Goal: Information Seeking & Learning: Understand process/instructions

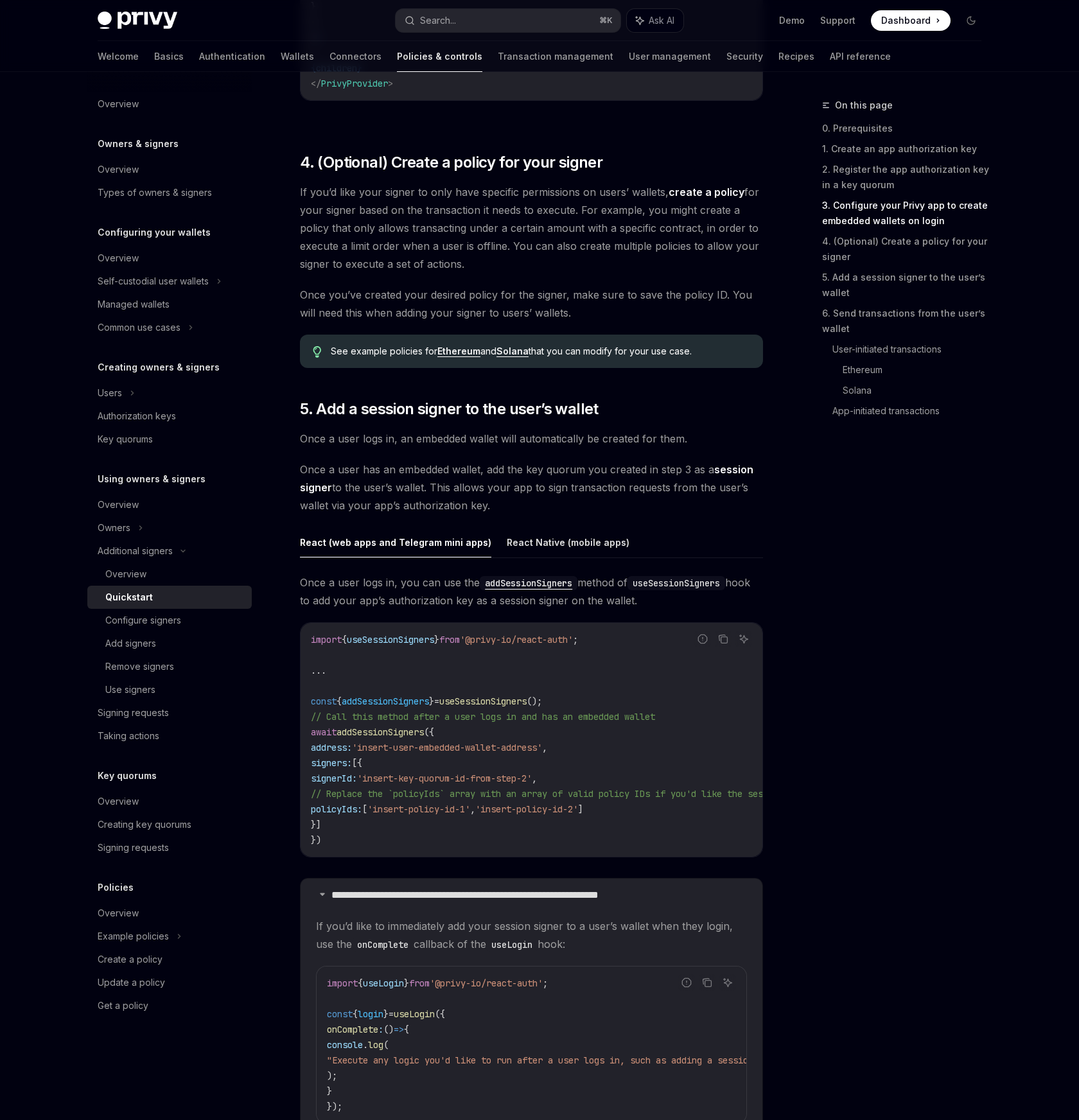
scroll to position [1632, 0]
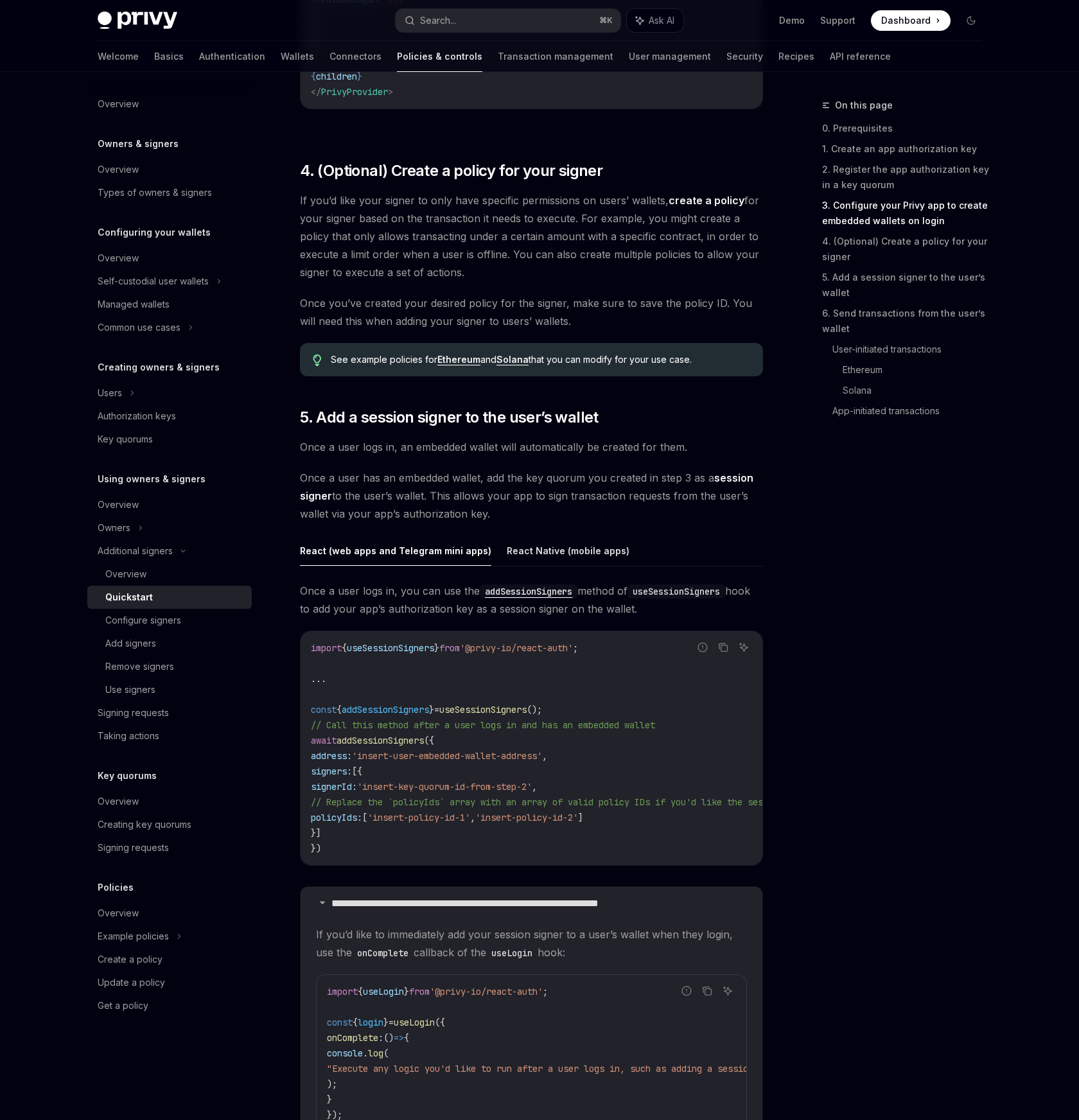
click at [907, 596] on div "On this page 0. Prerequisites 1. Create an app authorization key 2. Register th…" at bounding box center [894, 609] width 195 height 1022
click at [132, 529] on div "Owners" at bounding box center [170, 528] width 164 height 23
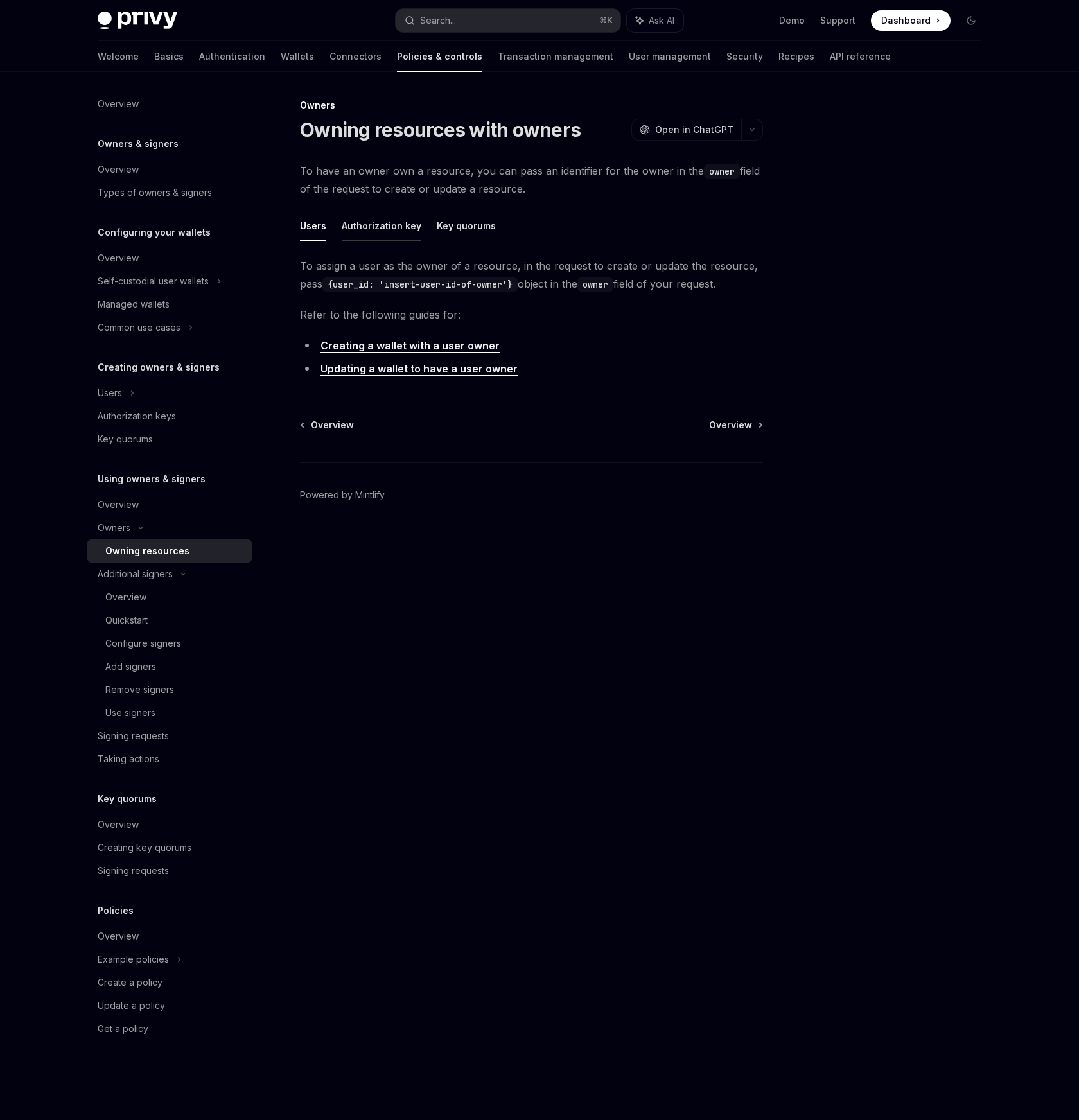
click at [381, 220] on button "Authorization key" at bounding box center [381, 226] width 79 height 30
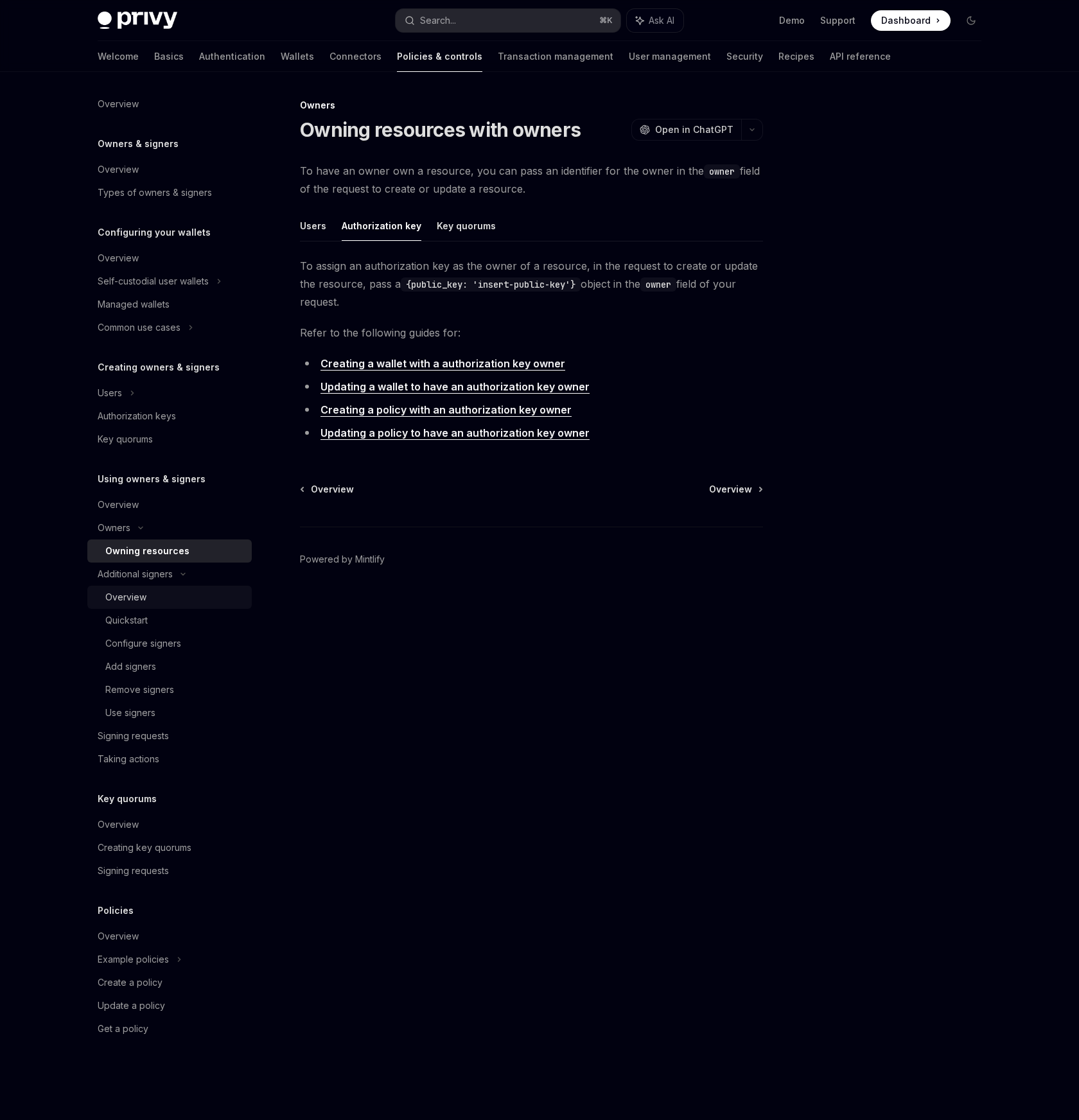
click at [142, 594] on div "Overview" at bounding box center [125, 597] width 42 height 15
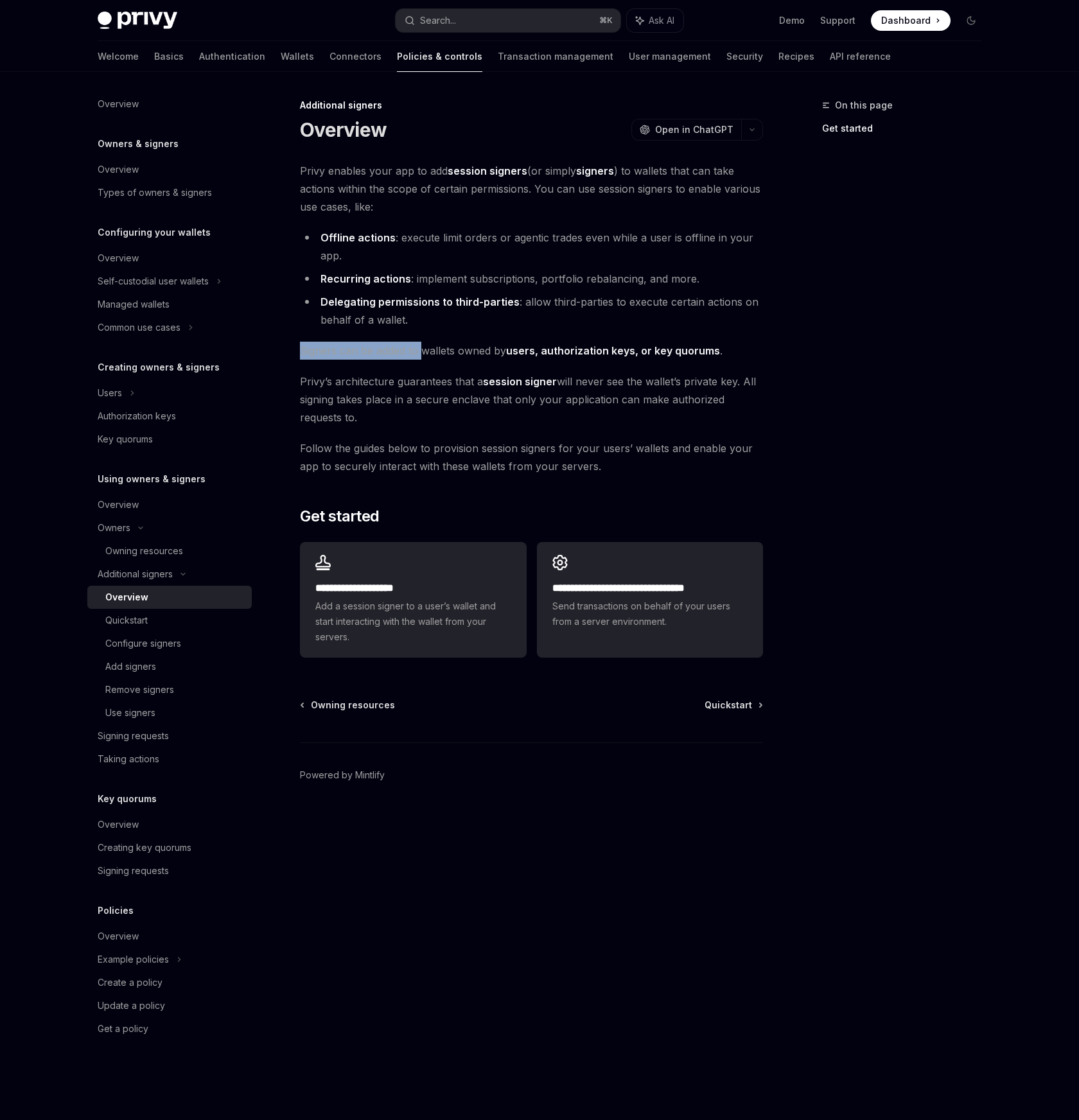
drag, startPoint x: 303, startPoint y: 348, endPoint x: 420, endPoint y: 353, distance: 117.1
click at [420, 353] on div "**********" at bounding box center [411, 609] width 709 height 1022
click at [473, 357] on span "Signers can be added to wallets owned by users, authorization keys, or key quor…" at bounding box center [532, 350] width 464 height 18
click at [430, 352] on span "Signers can be added to wallets owned by users, authorization keys, or key quor…" at bounding box center [532, 350] width 464 height 18
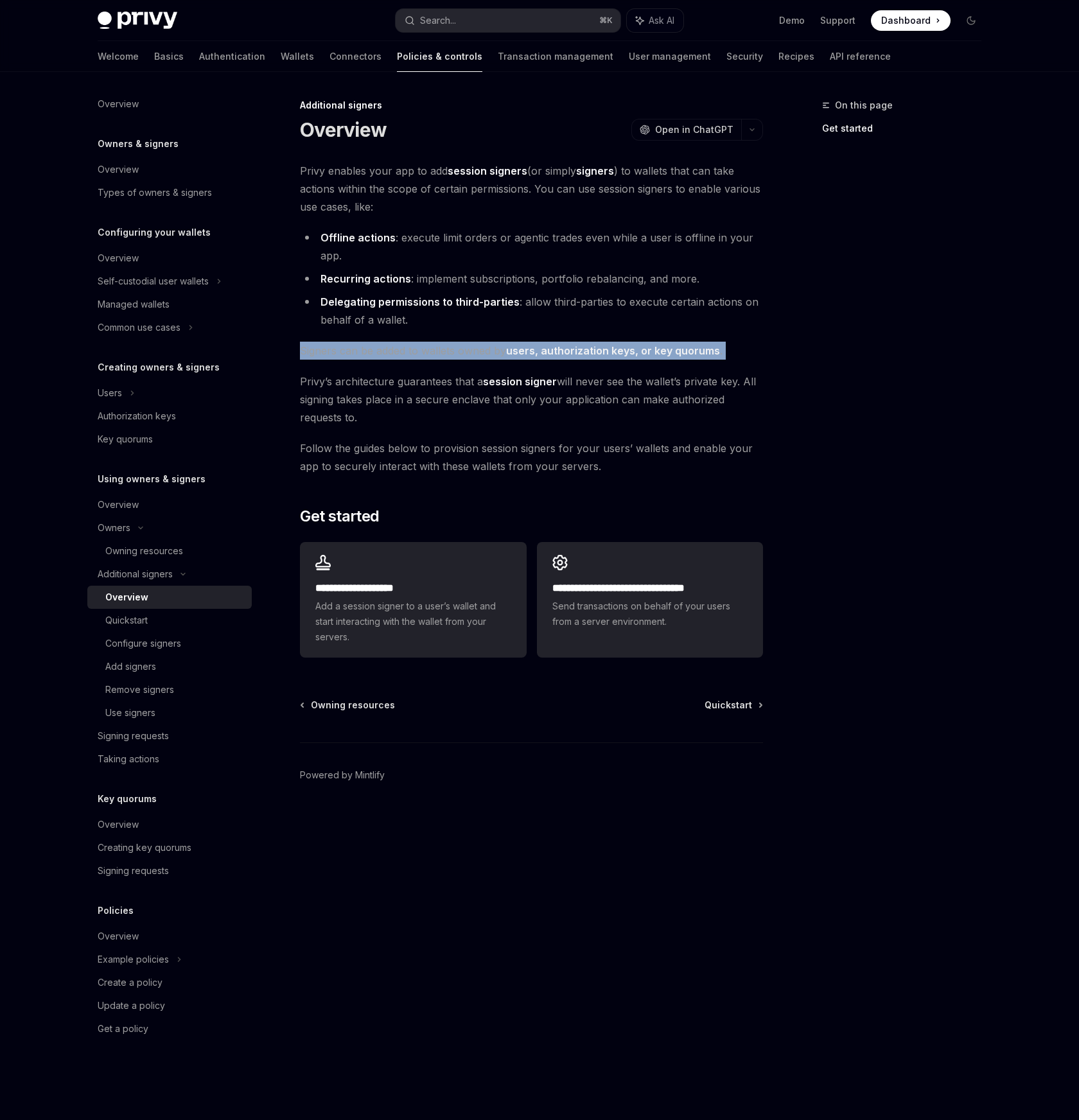
click at [430, 352] on span "Signers can be added to wallets owned by users, authorization keys, or key quor…" at bounding box center [532, 350] width 464 height 18
click at [486, 350] on span "Signers can be added to wallets owned by users, authorization keys, or key quor…" at bounding box center [532, 350] width 464 height 18
drag, startPoint x: 506, startPoint y: 350, endPoint x: 313, endPoint y: 355, distance: 193.1
click at [298, 350] on div "**********" at bounding box center [411, 609] width 709 height 1022
click at [449, 366] on div "**********" at bounding box center [532, 411] width 464 height 500
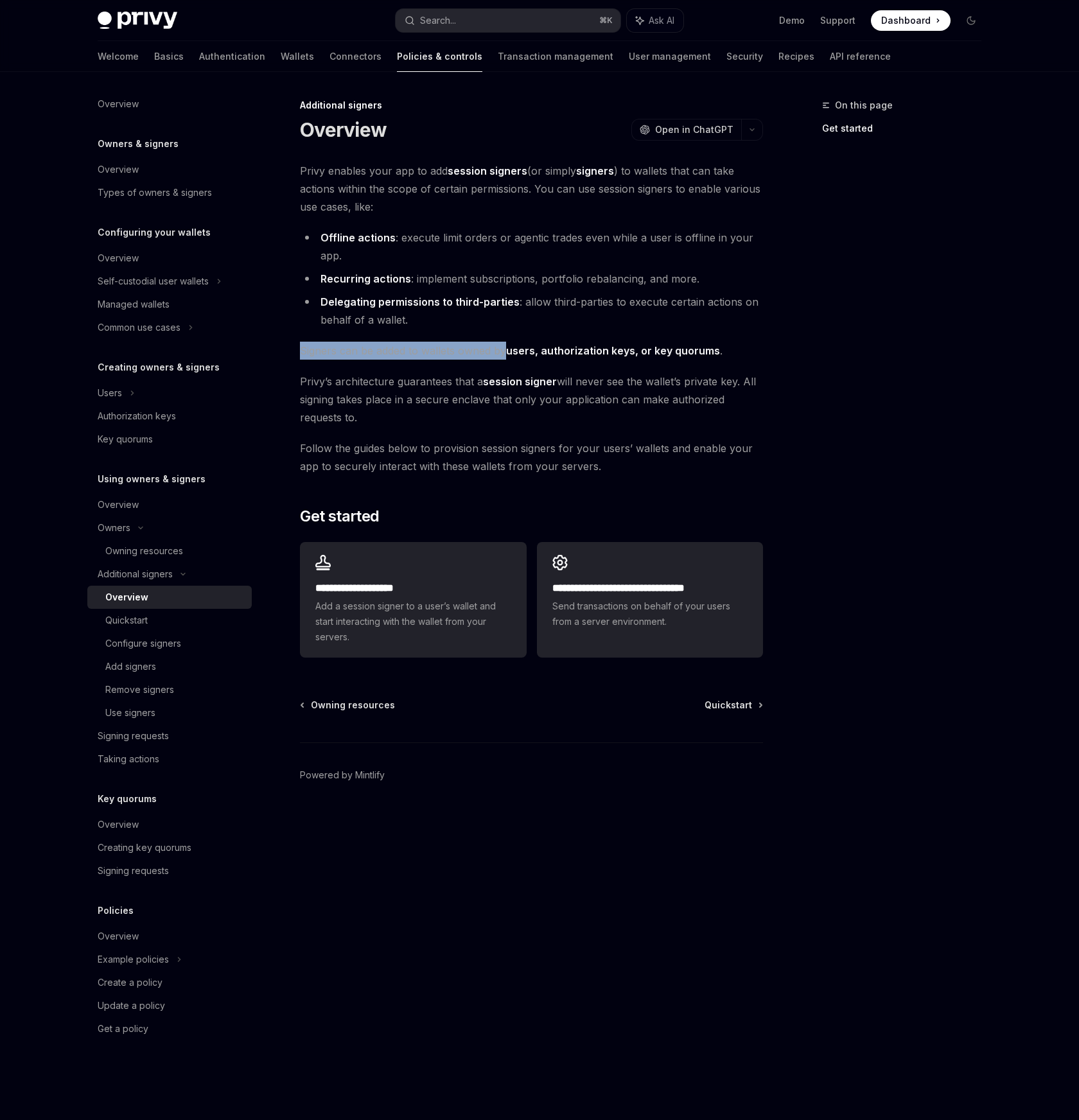
drag, startPoint x: 505, startPoint y: 350, endPoint x: 294, endPoint y: 350, distance: 211.0
click at [294, 350] on div "**********" at bounding box center [411, 609] width 709 height 1022
click at [418, 360] on div "**********" at bounding box center [532, 411] width 464 height 500
drag, startPoint x: 508, startPoint y: 350, endPoint x: 775, endPoint y: 357, distance: 267.1
click at [775, 357] on div "**********" at bounding box center [540, 595] width 904 height 1048
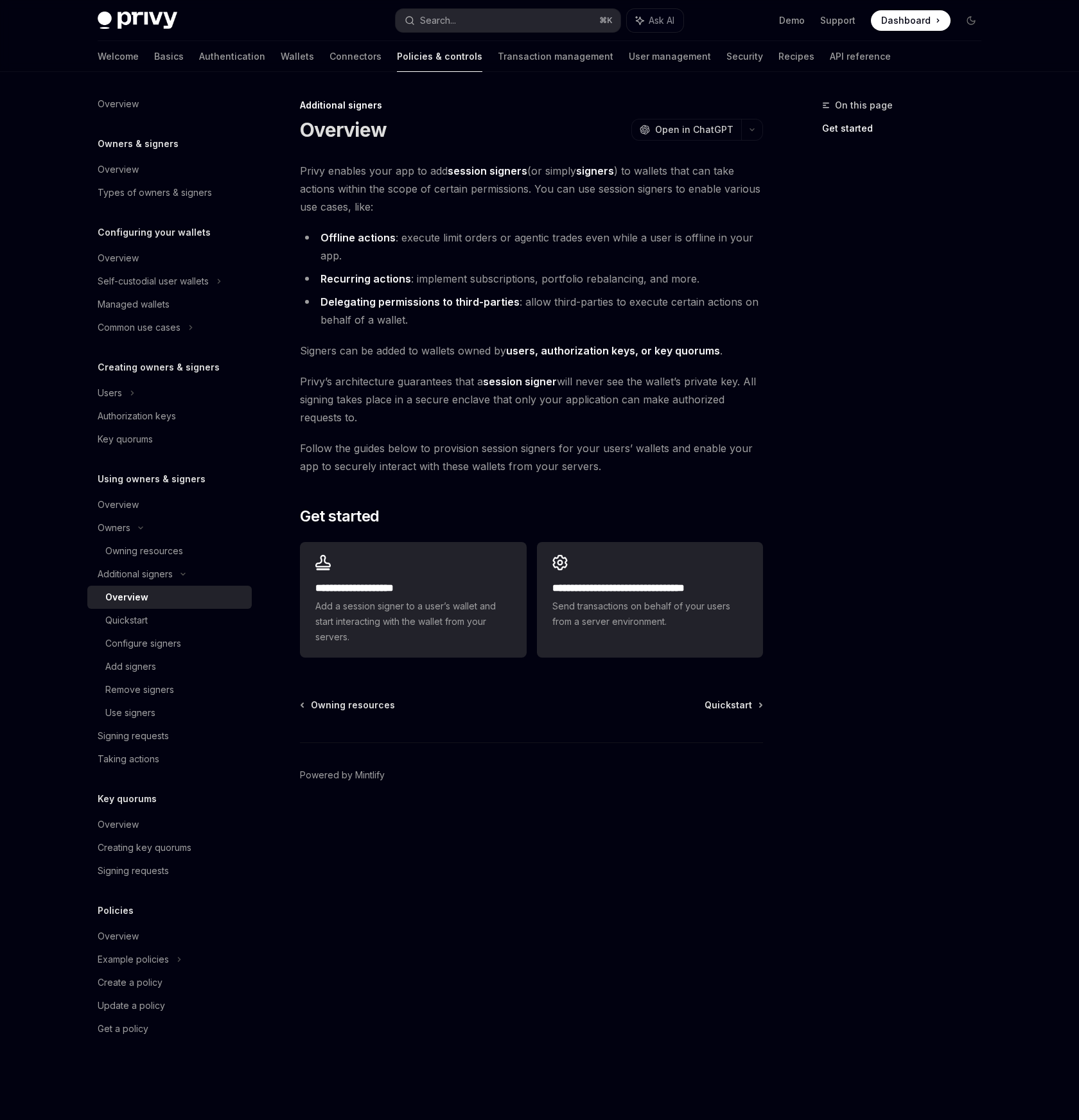
click at [828, 355] on div "On this page Get started" at bounding box center [894, 609] width 195 height 1022
drag, startPoint x: 316, startPoint y: 399, endPoint x: 527, endPoint y: 434, distance: 213.9
click at [482, 429] on div "**********" at bounding box center [532, 411] width 464 height 500
click at [536, 436] on div "**********" at bounding box center [532, 411] width 464 height 500
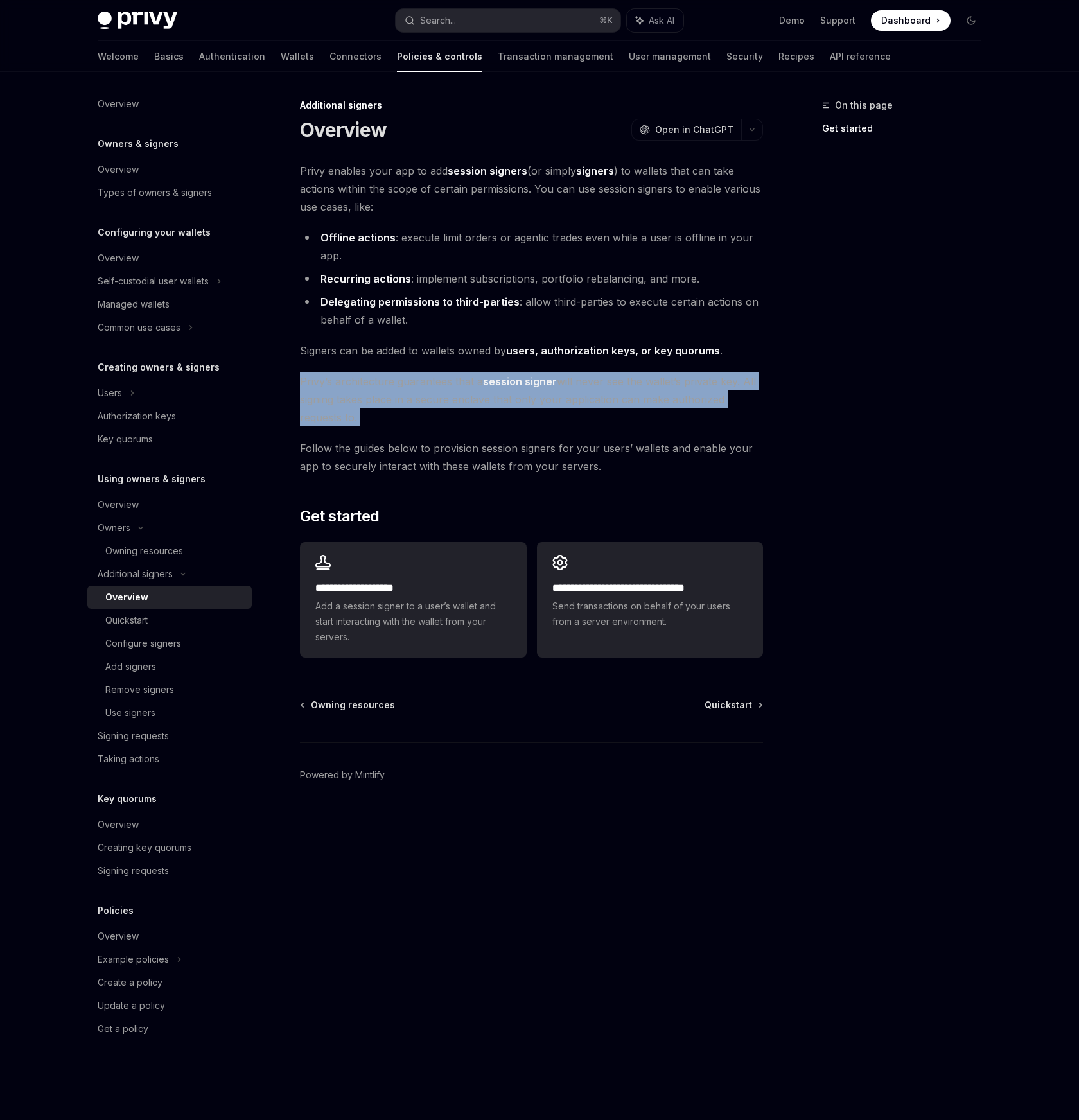
drag, startPoint x: 406, startPoint y: 429, endPoint x: 322, endPoint y: 396, distance: 90.2
click at [291, 383] on div "**********" at bounding box center [411, 609] width 709 height 1022
click at [441, 429] on div "**********" at bounding box center [532, 411] width 464 height 500
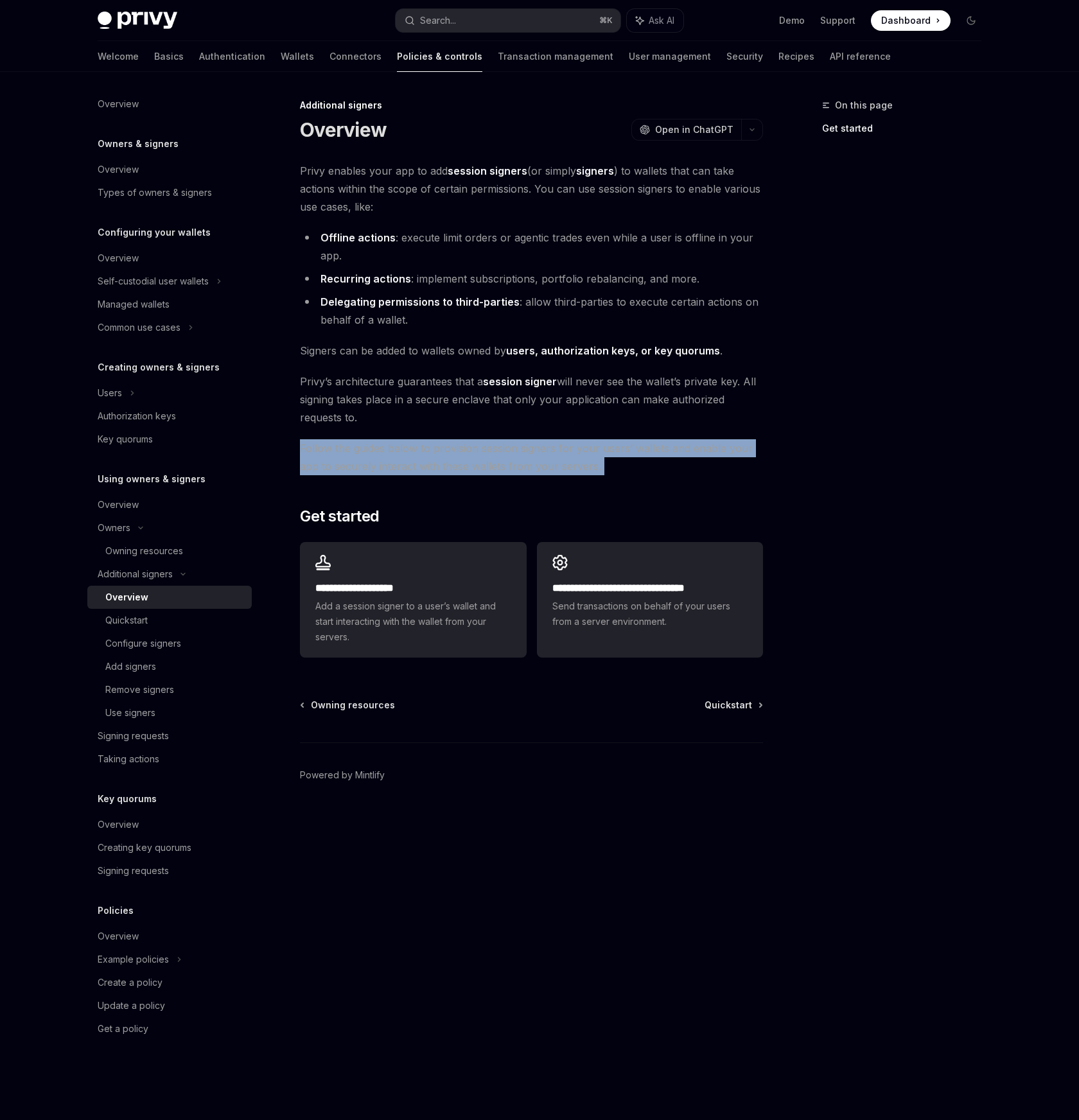
drag, startPoint x: 293, startPoint y: 443, endPoint x: 642, endPoint y: 472, distance: 350.2
click at [642, 472] on div "**********" at bounding box center [411, 609] width 709 height 1022
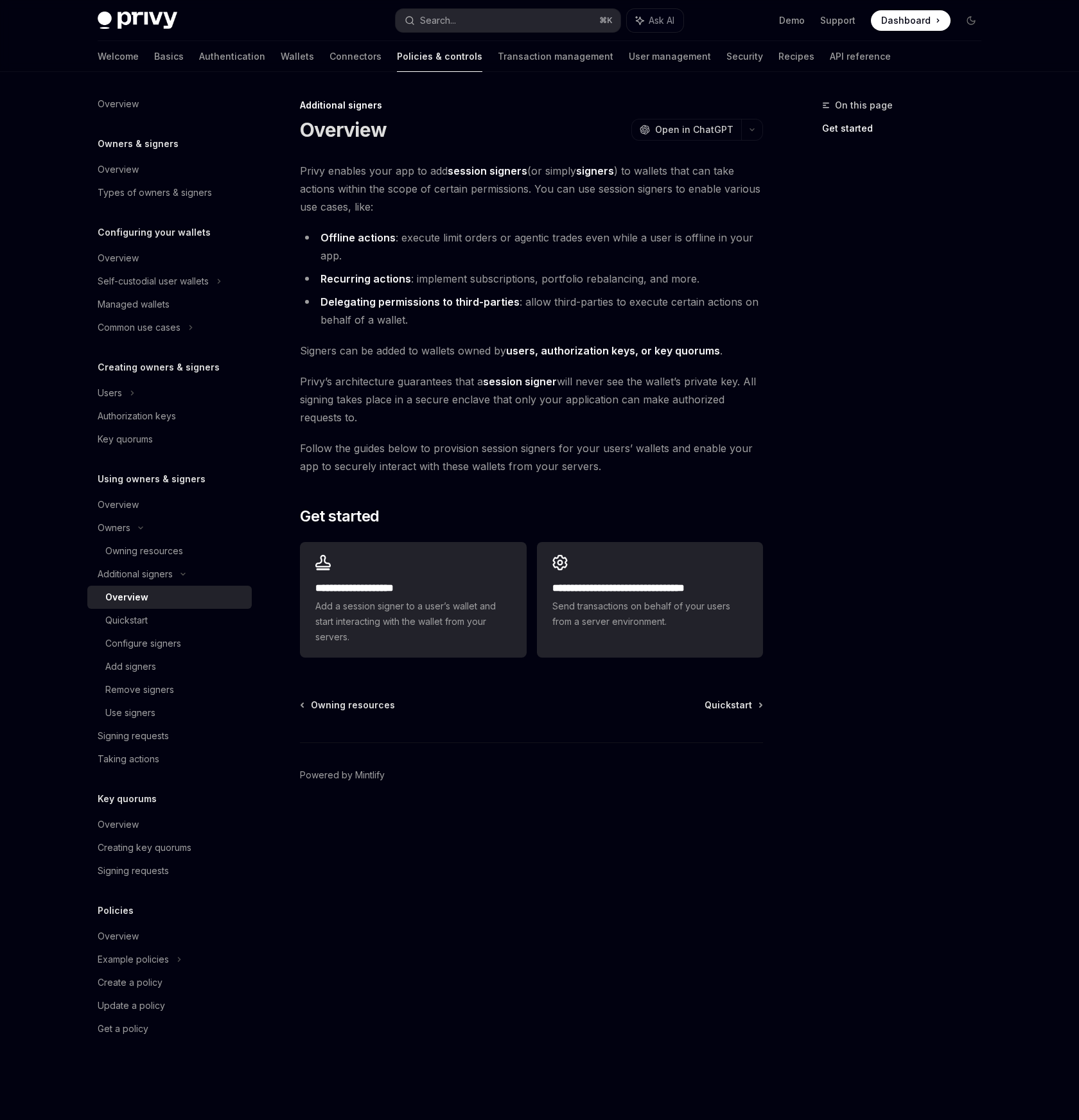
click at [684, 476] on div "**********" at bounding box center [532, 411] width 464 height 500
click at [135, 624] on div "Quickstart" at bounding box center [126, 620] width 42 height 15
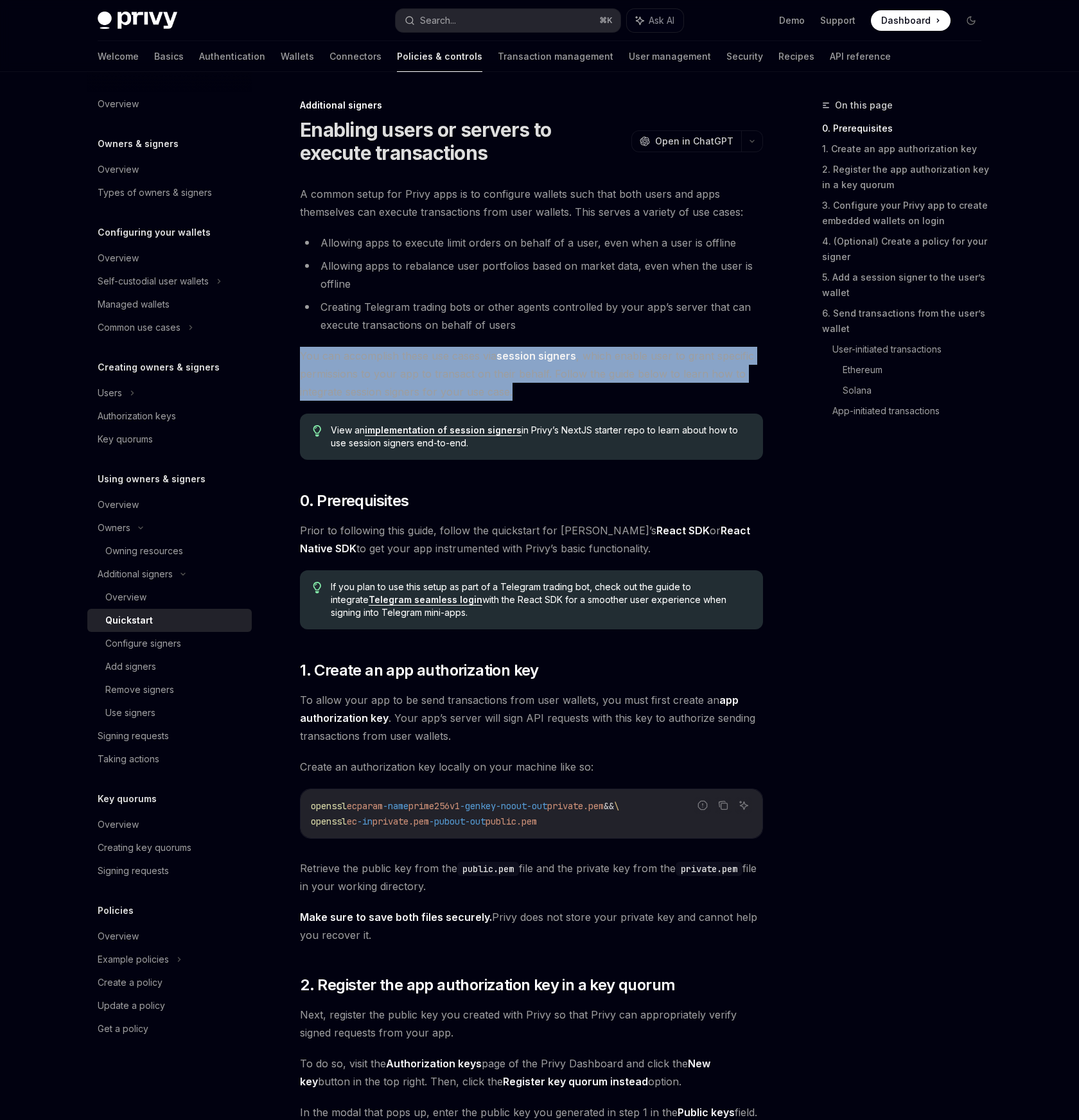
drag, startPoint x: 297, startPoint y: 355, endPoint x: 574, endPoint y: 399, distance: 280.5
click at [594, 392] on span "You can accomplish these use cases via session signers , which enable user to g…" at bounding box center [532, 373] width 464 height 54
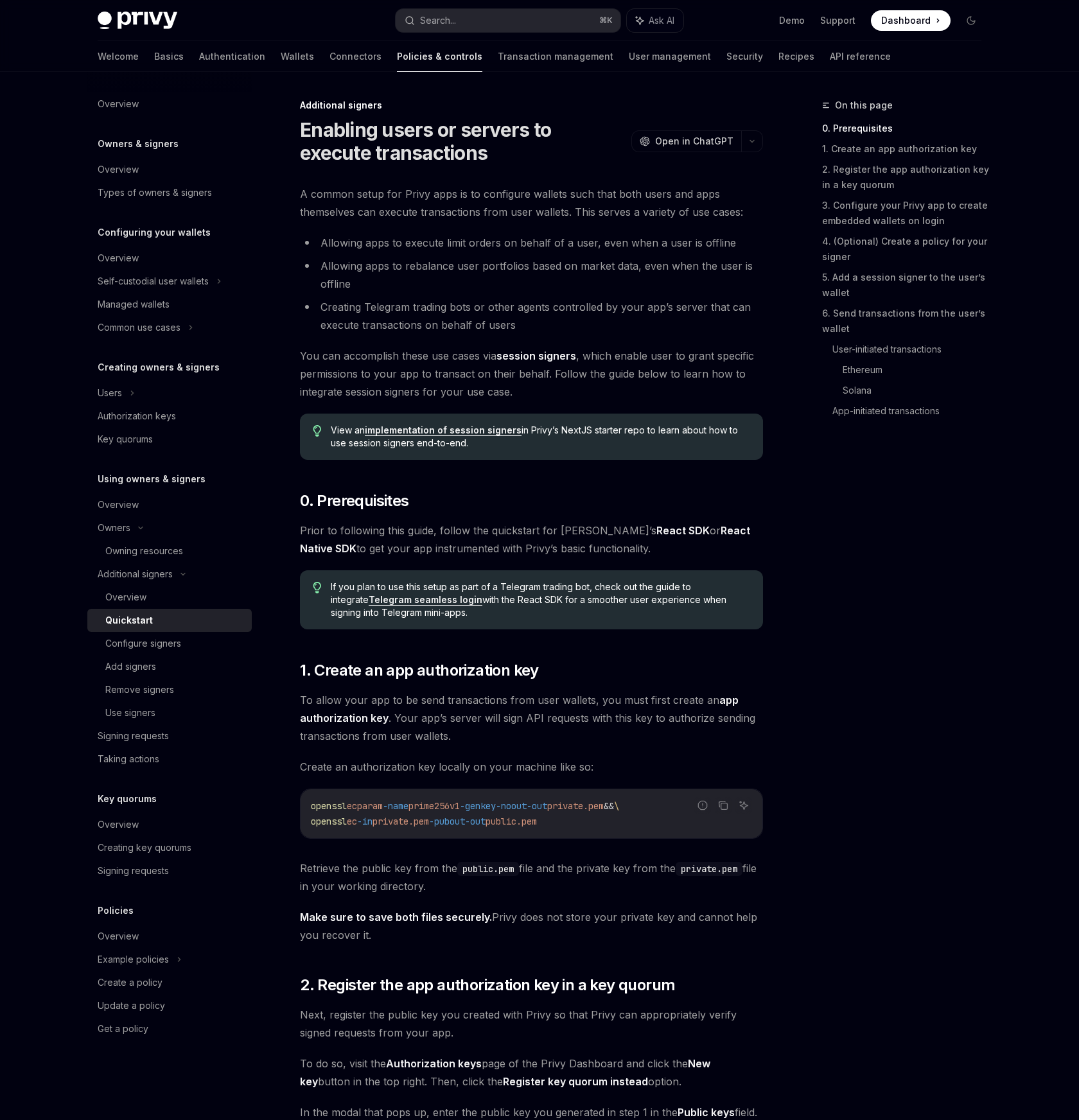
click at [530, 357] on link "session signers" at bounding box center [536, 356] width 79 height 13
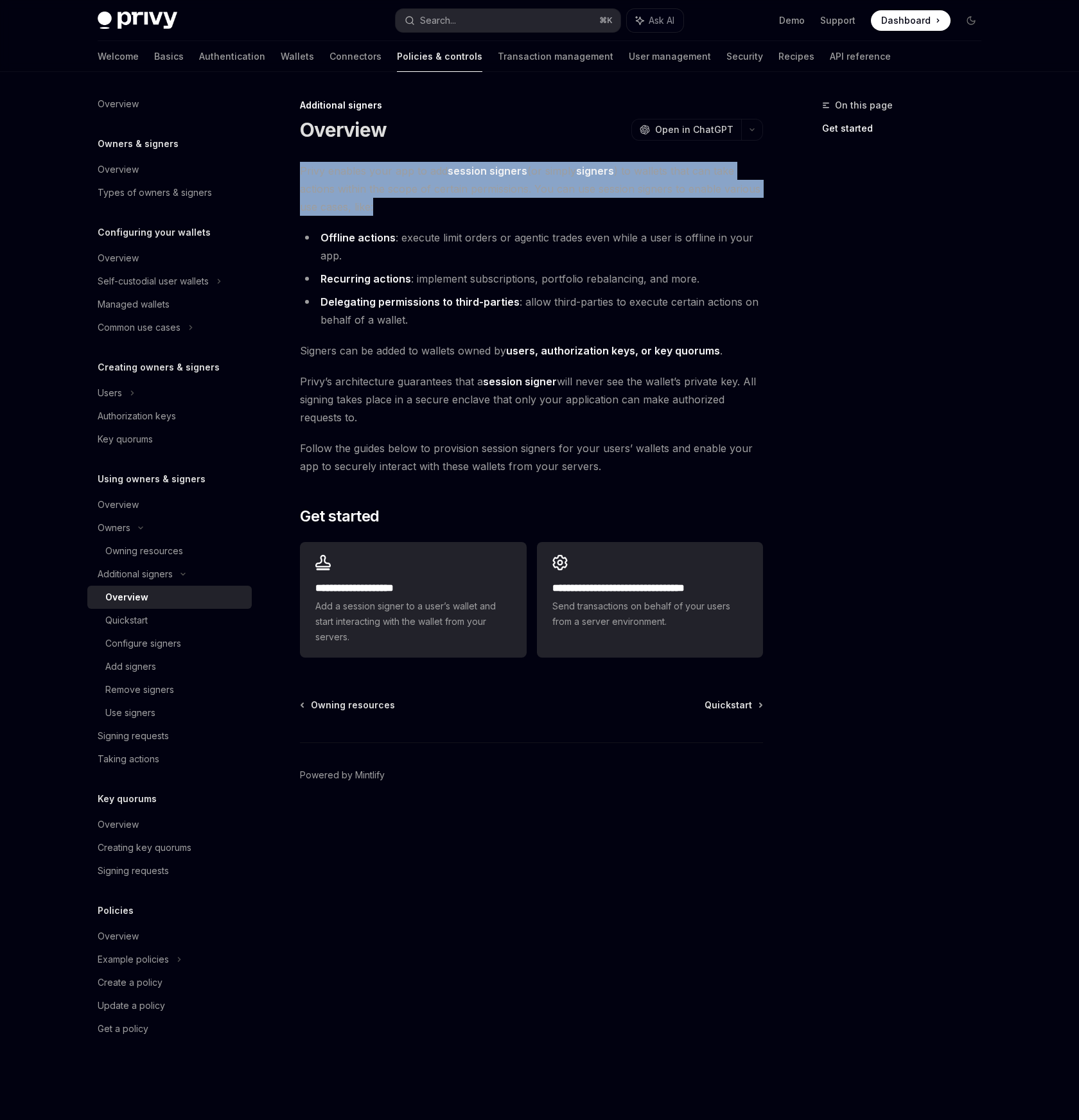
drag, startPoint x: 299, startPoint y: 169, endPoint x: 444, endPoint y: 201, distance: 148.5
click at [441, 201] on div "**********" at bounding box center [411, 609] width 709 height 1022
click at [494, 211] on span "Privy enables your app to add session signers (or simply signers ) to wallets t…" at bounding box center [532, 188] width 464 height 54
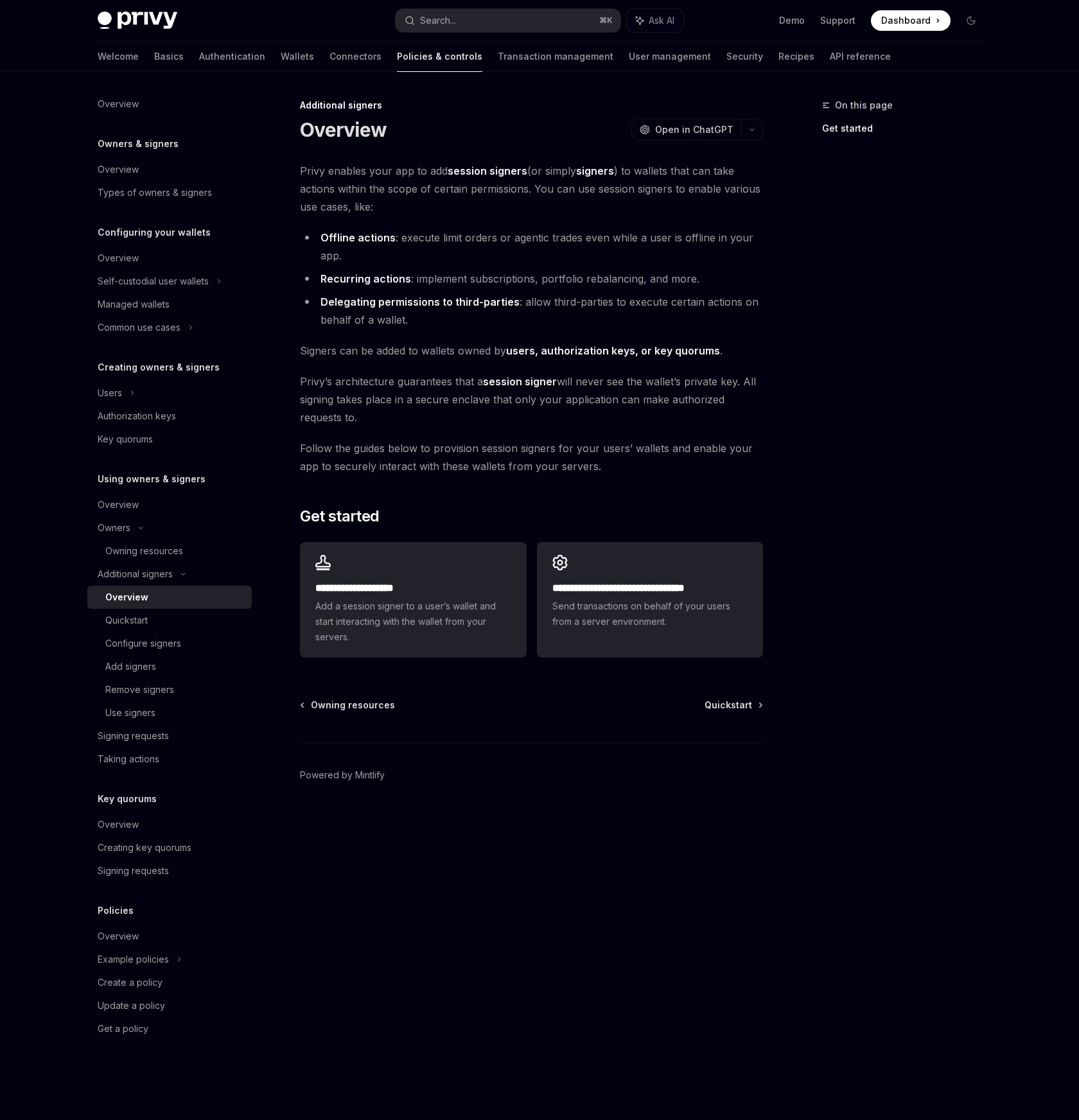
drag, startPoint x: 287, startPoint y: 373, endPoint x: 399, endPoint y: 425, distance: 123.5
click at [395, 425] on div "**********" at bounding box center [411, 609] width 709 height 1022
click at [423, 425] on span "[PERSON_NAME]’s architecture guarantees that a session signer will never see th…" at bounding box center [532, 399] width 464 height 54
drag, startPoint x: 395, startPoint y: 418, endPoint x: 274, endPoint y: 373, distance: 129.1
click at [273, 373] on div "**********" at bounding box center [411, 609] width 709 height 1022
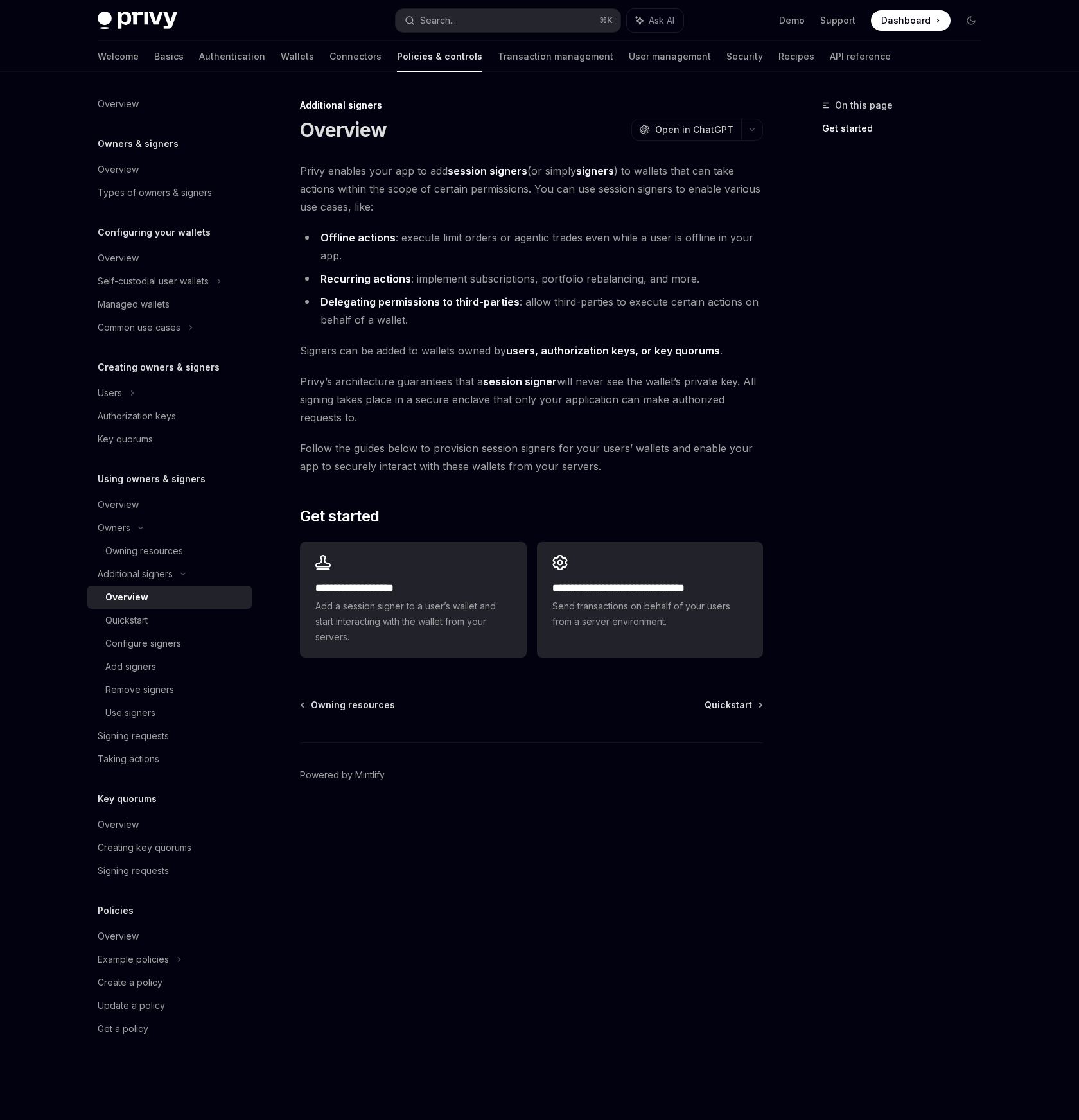
click at [469, 443] on span "Follow the guides below to provision session signers for your users’ wallets an…" at bounding box center [532, 457] width 464 height 36
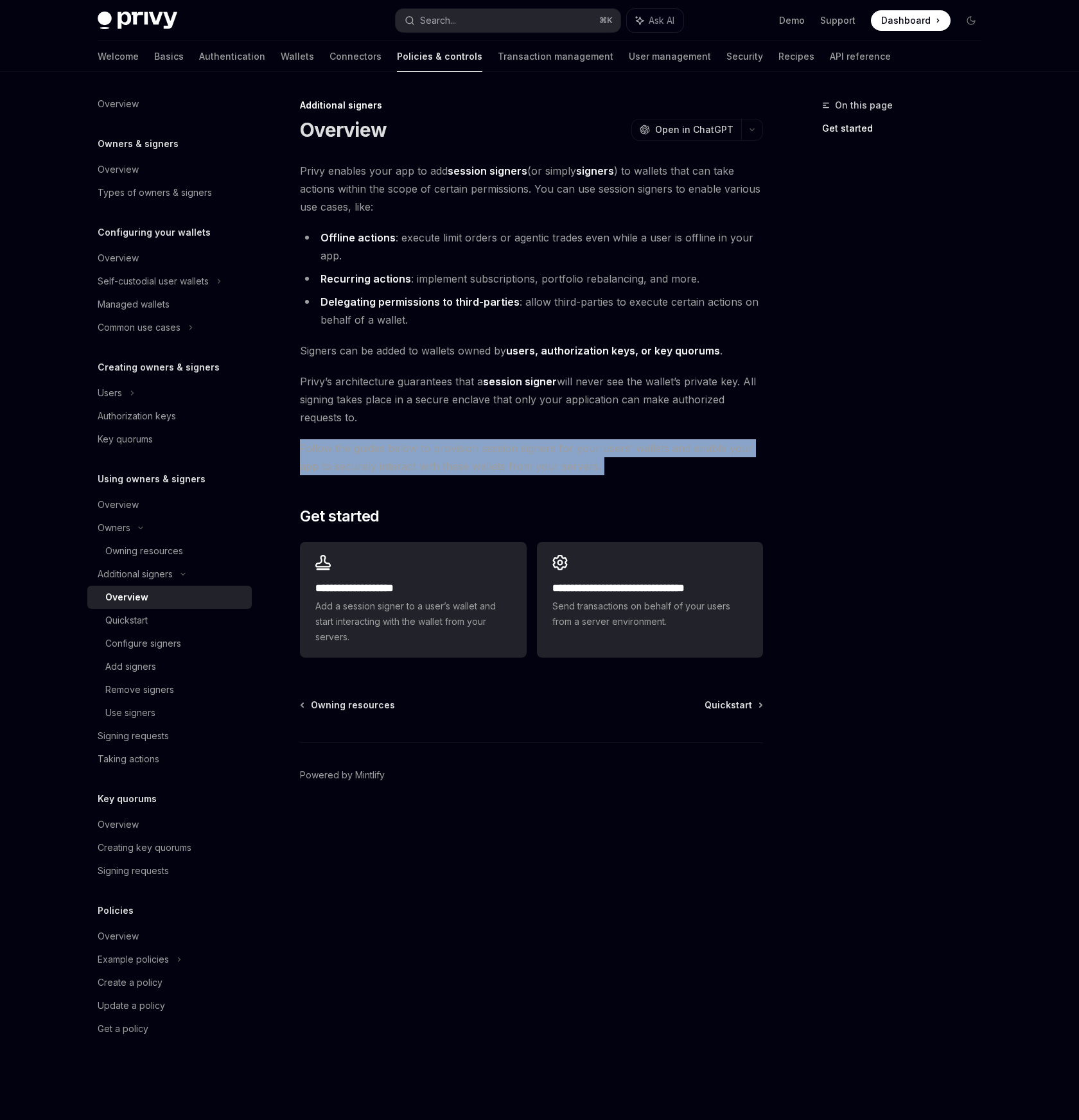
drag, startPoint x: 298, startPoint y: 444, endPoint x: 703, endPoint y: 477, distance: 406.3
click at [677, 475] on div "**********" at bounding box center [411, 609] width 709 height 1022
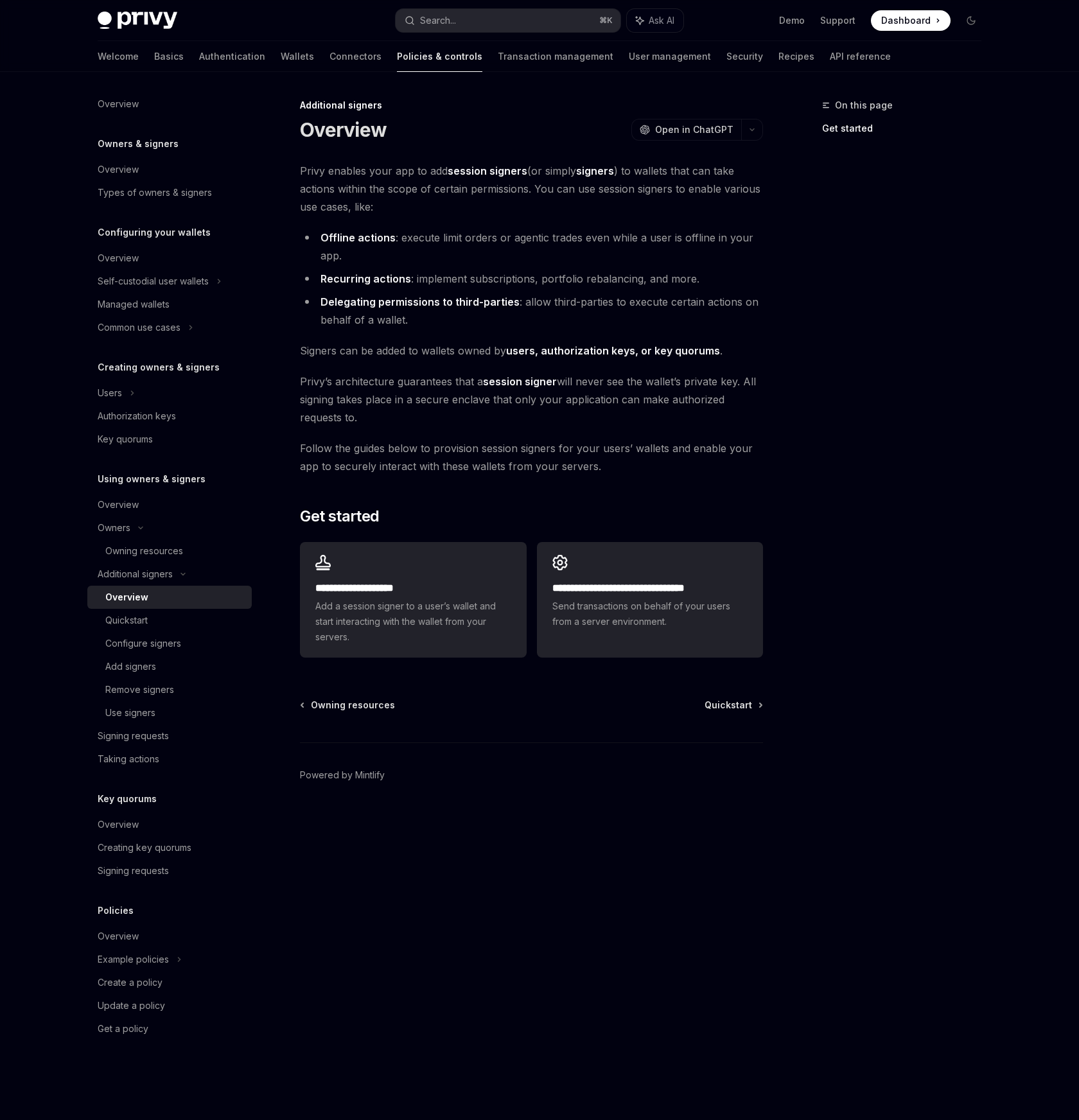
click at [707, 479] on div "**********" at bounding box center [532, 411] width 464 height 500
click at [133, 620] on div "Quickstart" at bounding box center [126, 620] width 42 height 15
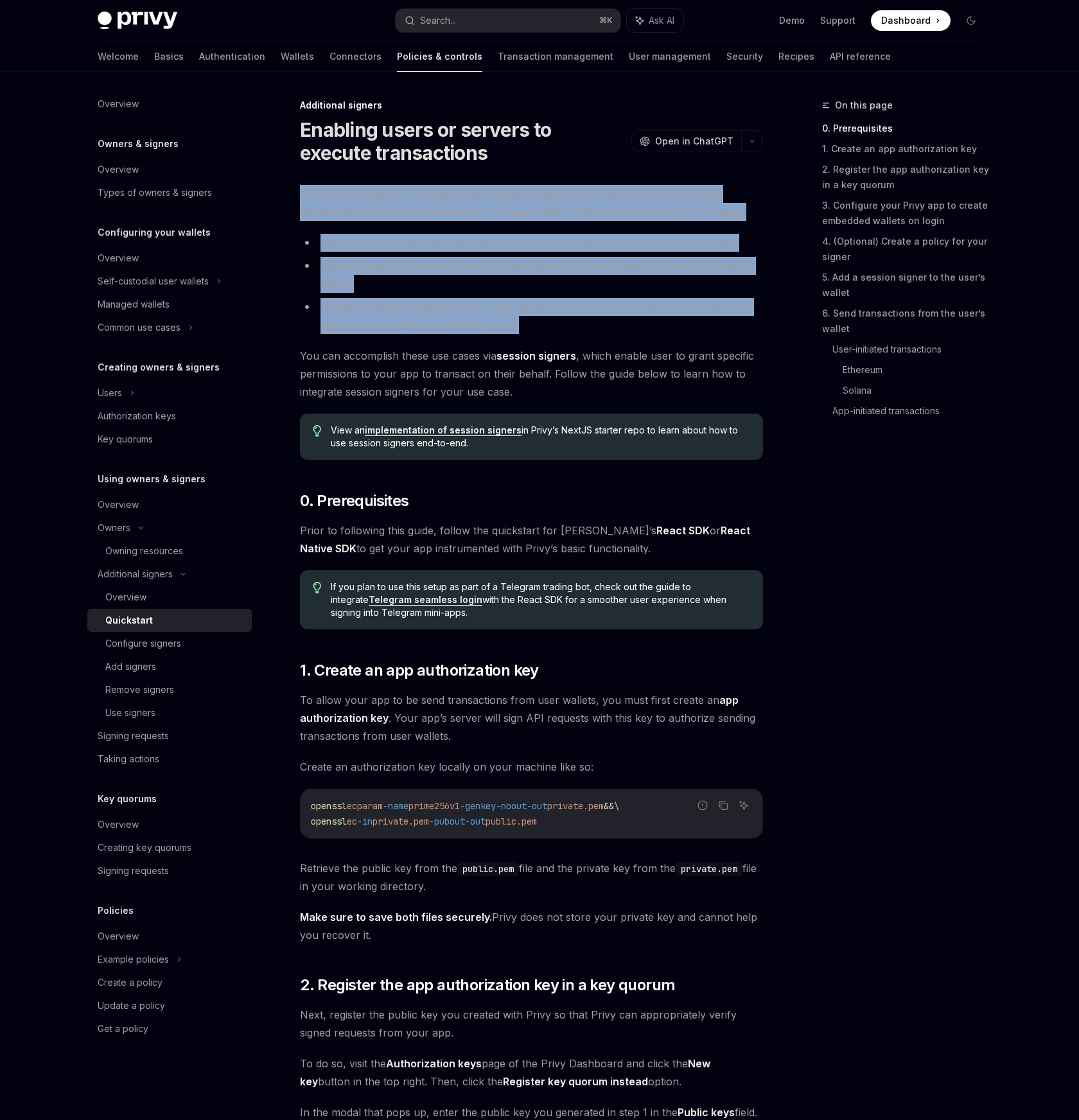
drag, startPoint x: 286, startPoint y: 182, endPoint x: 592, endPoint y: 345, distance: 346.7
click at [561, 331] on li "Creating Telegram trading bots or other agents controlled by your app’s server …" at bounding box center [532, 316] width 464 height 36
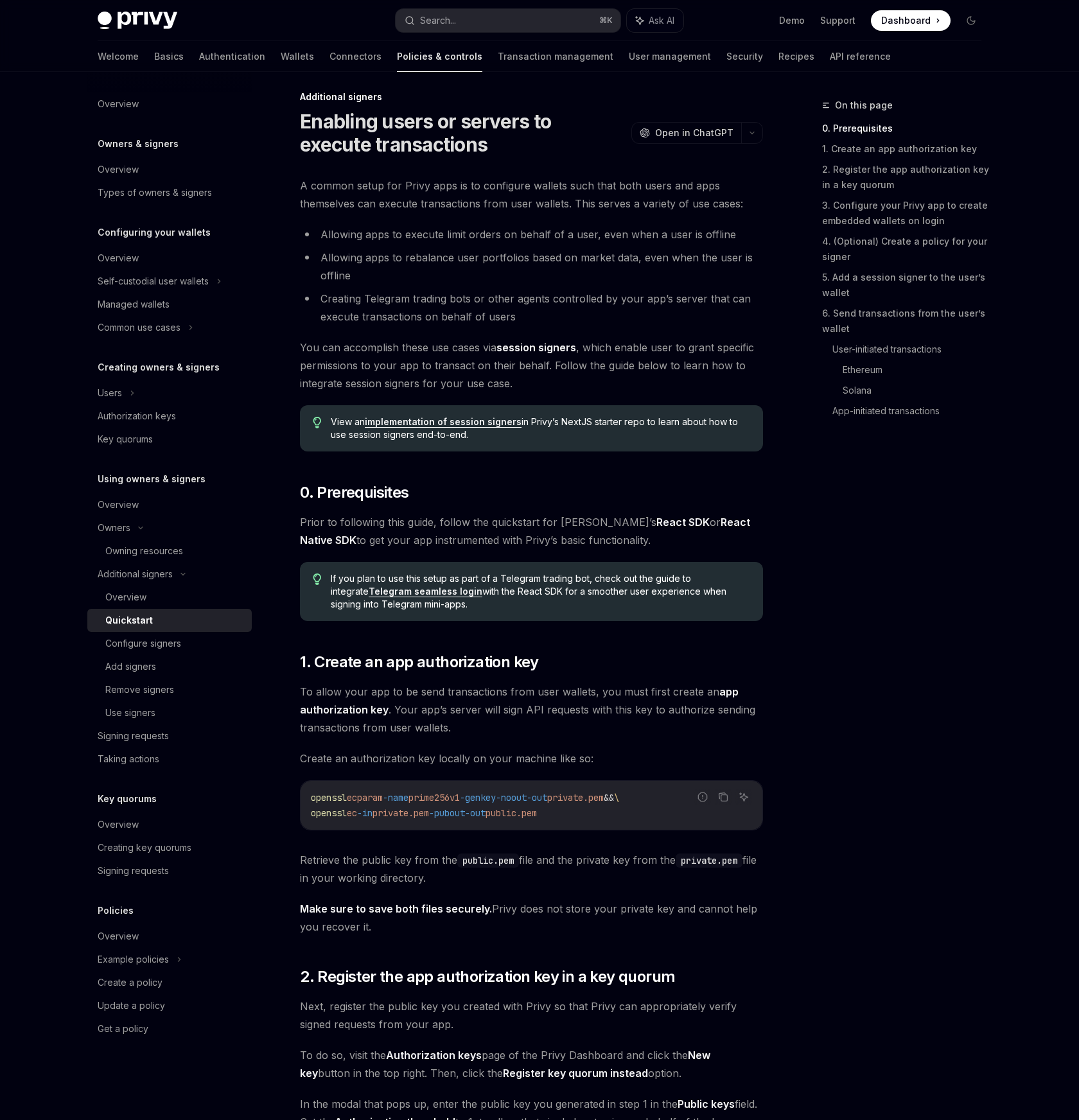
scroll to position [17, 0]
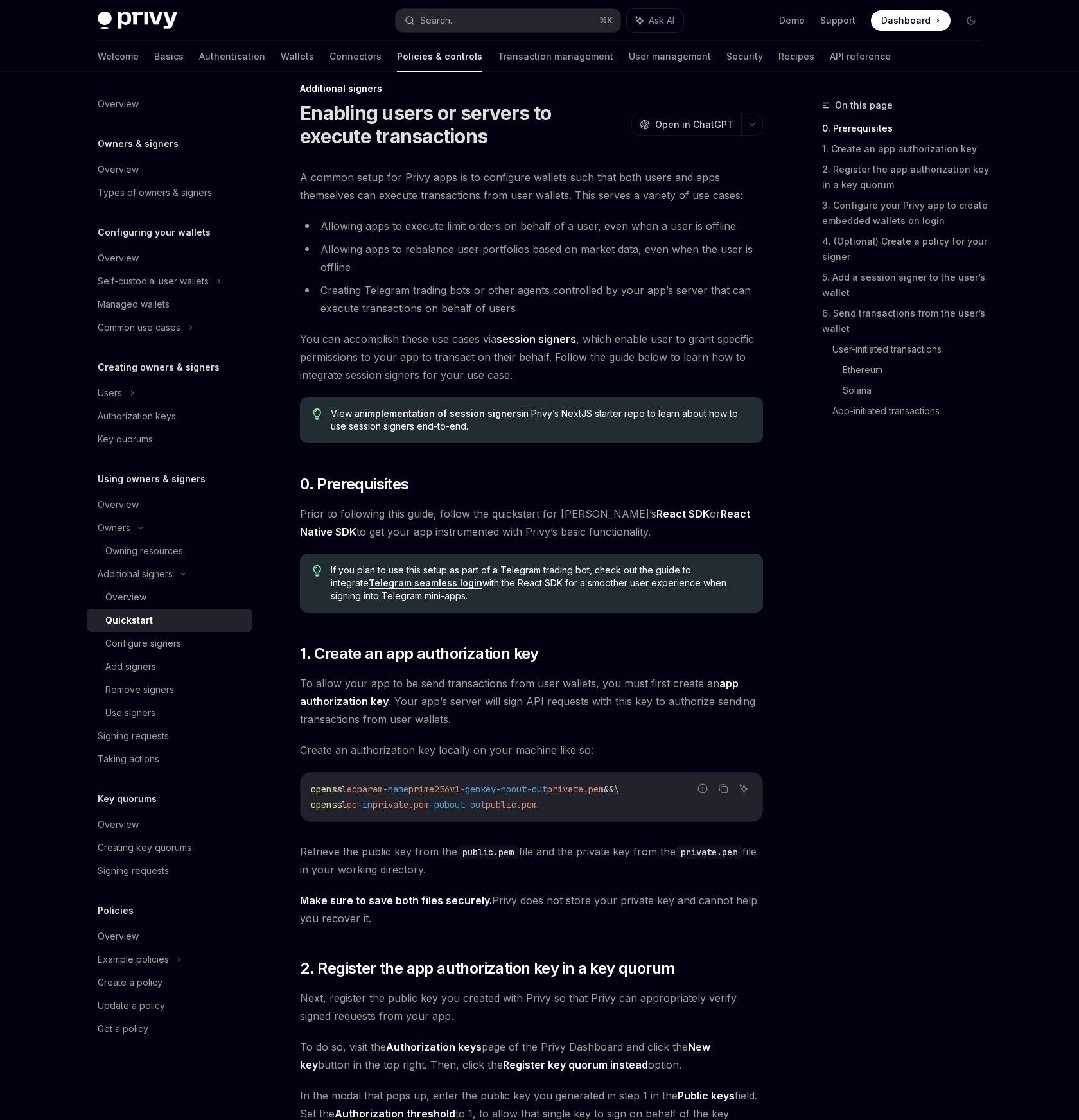
click at [392, 536] on span "Prior to following this guide, follow the quickstart for [PERSON_NAME]’s React …" at bounding box center [532, 522] width 464 height 36
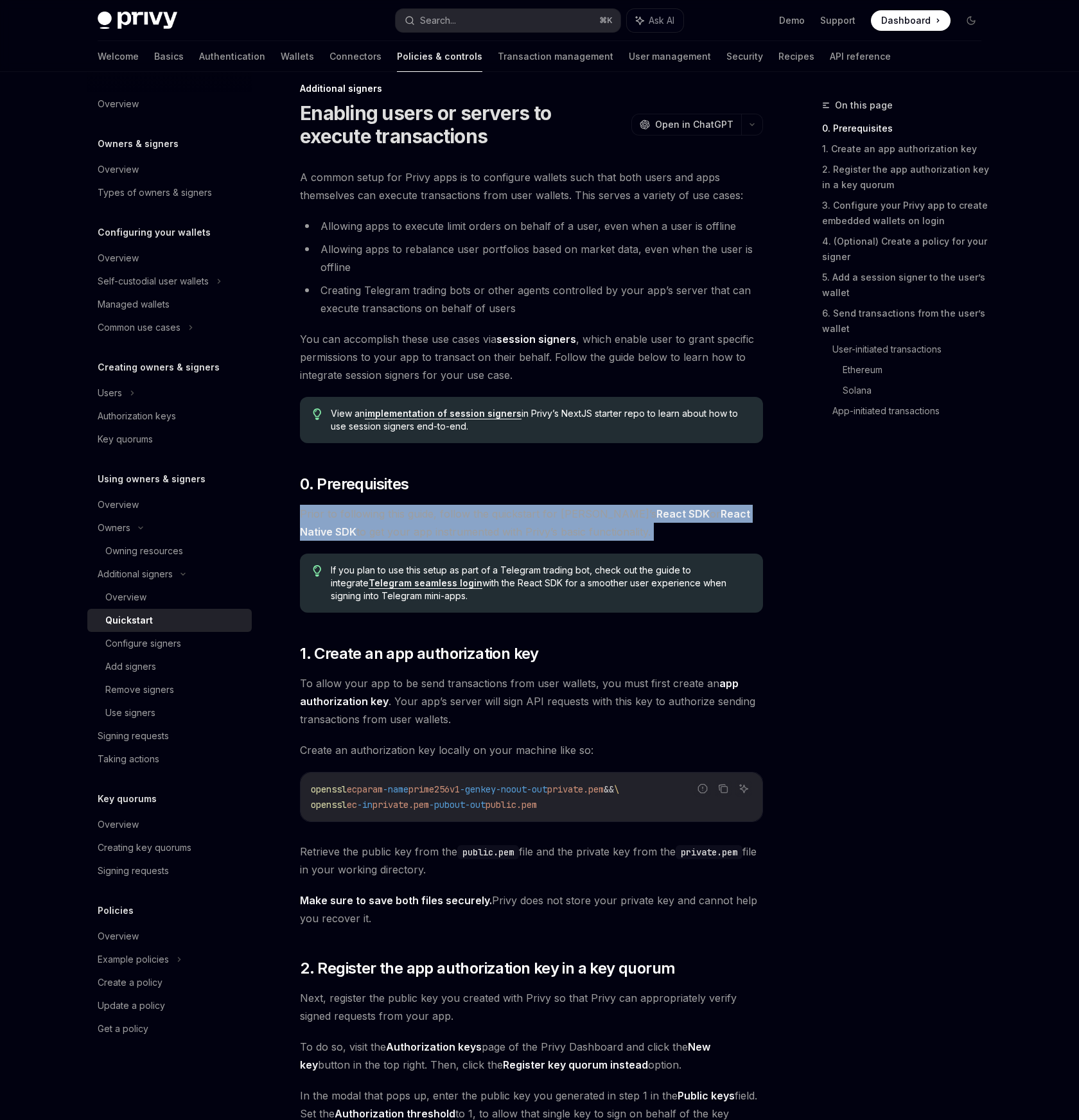
click at [392, 536] on span "Prior to following this guide, follow the quickstart for [PERSON_NAME]’s React …" at bounding box center [532, 522] width 464 height 36
click at [606, 538] on span "Prior to following this guide, follow the quickstart for [PERSON_NAME]’s React …" at bounding box center [532, 522] width 464 height 36
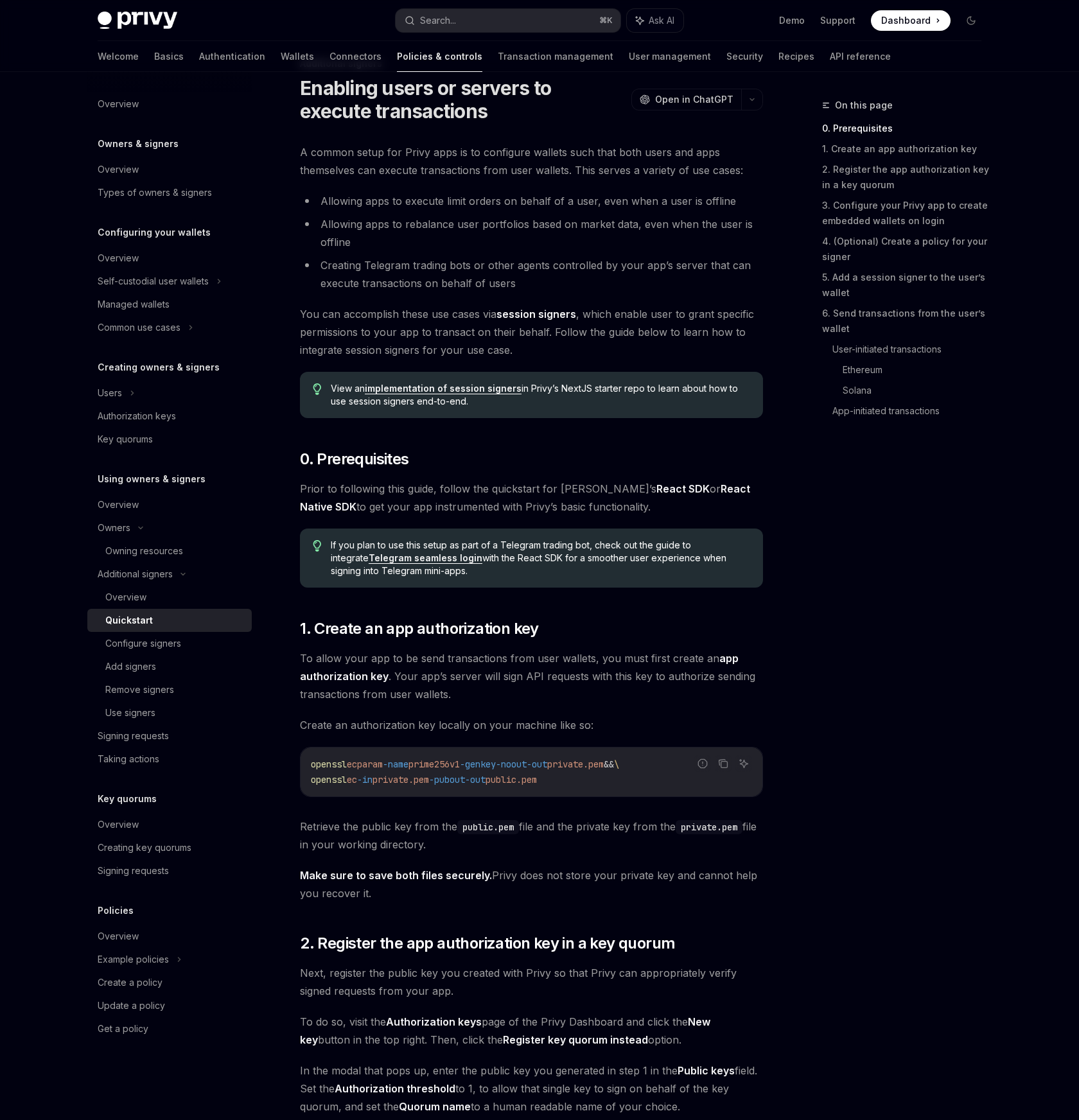
scroll to position [70, 0]
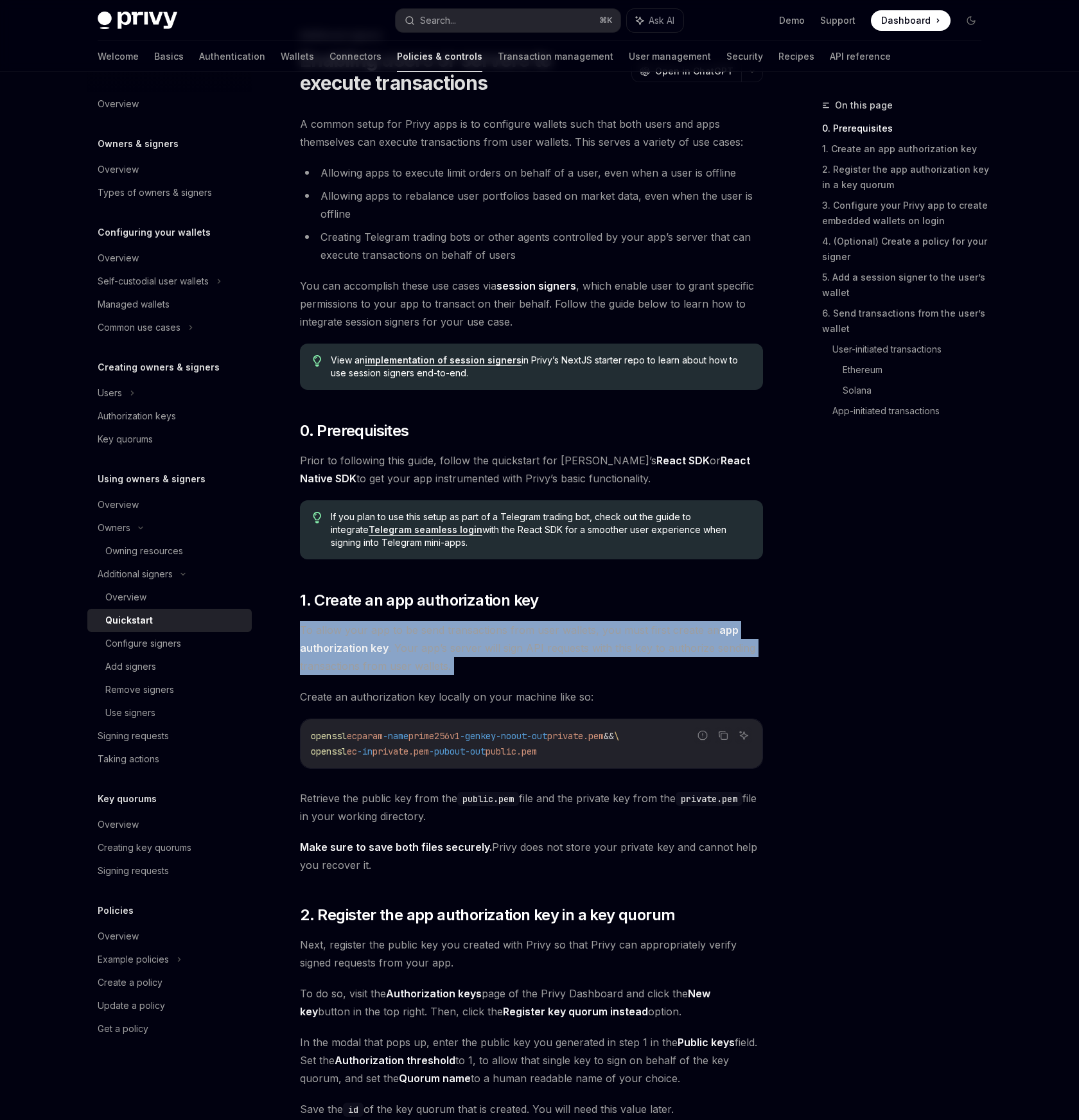
drag, startPoint x: 296, startPoint y: 621, endPoint x: 526, endPoint y: 677, distance: 236.7
drag, startPoint x: 479, startPoint y: 671, endPoint x: 298, endPoint y: 633, distance: 184.9
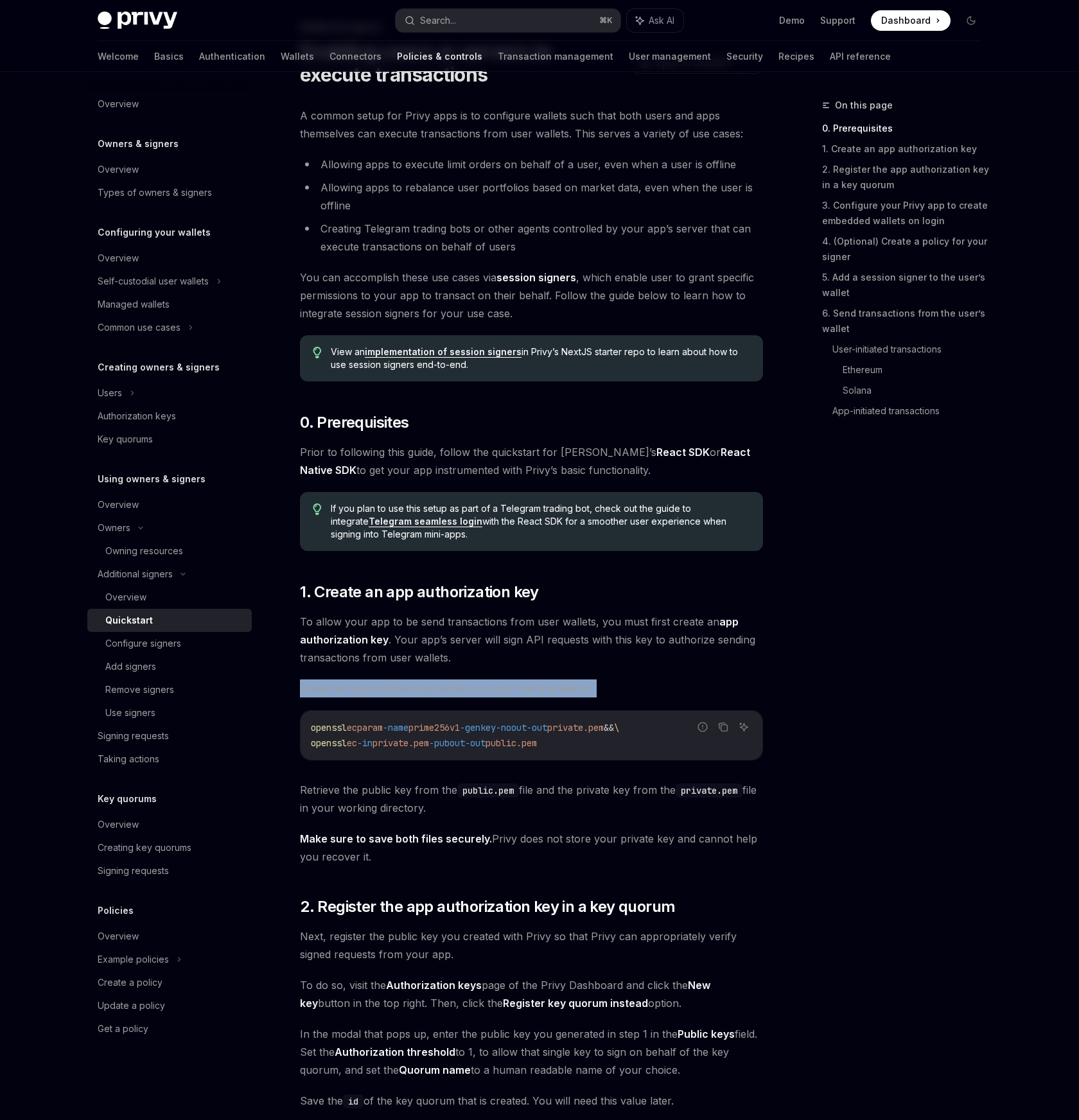
drag, startPoint x: 293, startPoint y: 685, endPoint x: 665, endPoint y: 694, distance: 372.1
click at [665, 694] on span "Create an authorization key locally on your machine like so:" at bounding box center [532, 688] width 464 height 18
drag, startPoint x: 623, startPoint y: 689, endPoint x: 280, endPoint y: 684, distance: 343.0
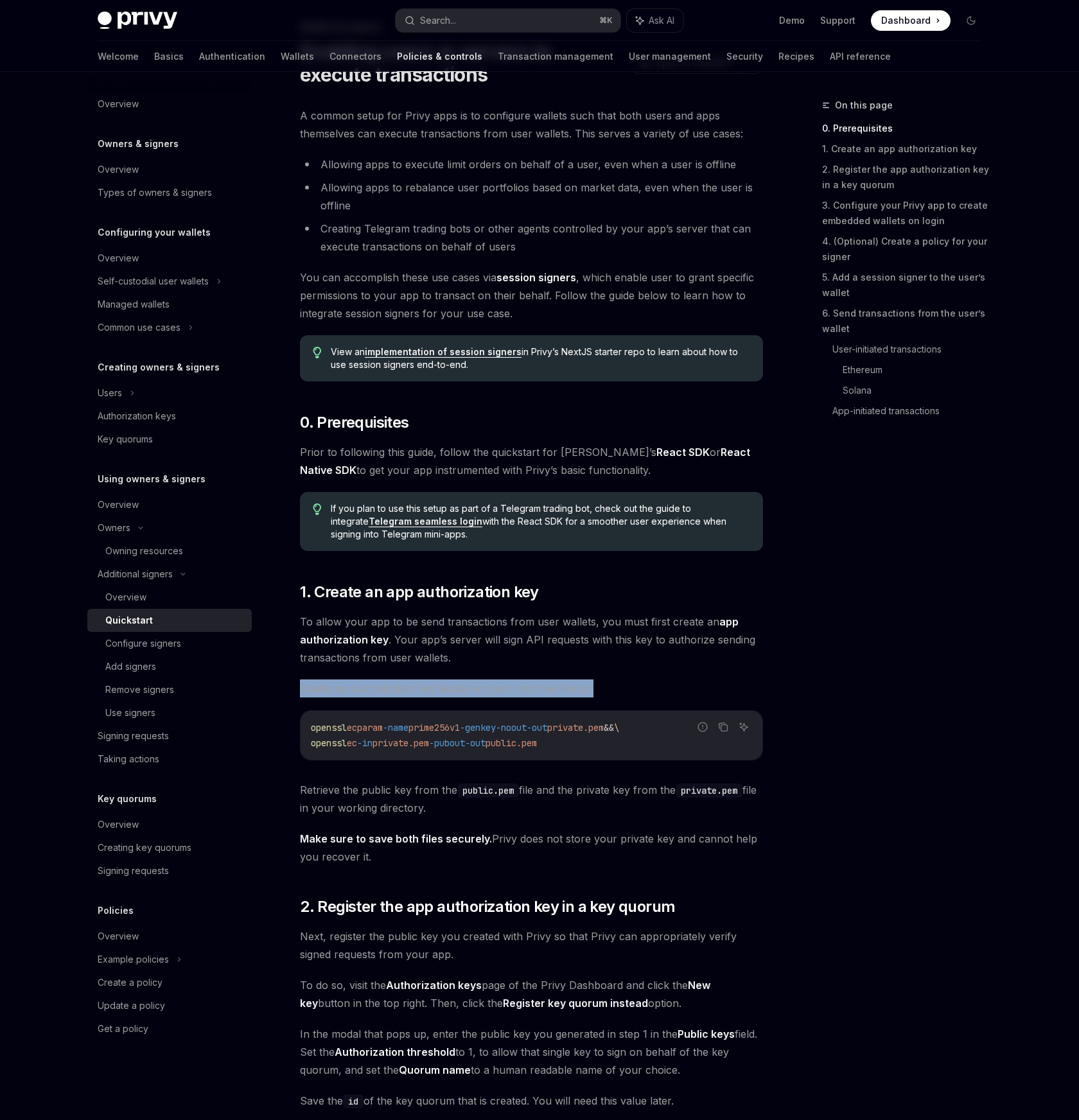
click at [416, 686] on span "Create an authorization key locally on your machine like so:" at bounding box center [532, 688] width 464 height 18
drag, startPoint x: 282, startPoint y: 684, endPoint x: 623, endPoint y: 682, distance: 341.0
click at [623, 682] on span "Create an authorization key locally on your machine like so:" at bounding box center [532, 688] width 464 height 18
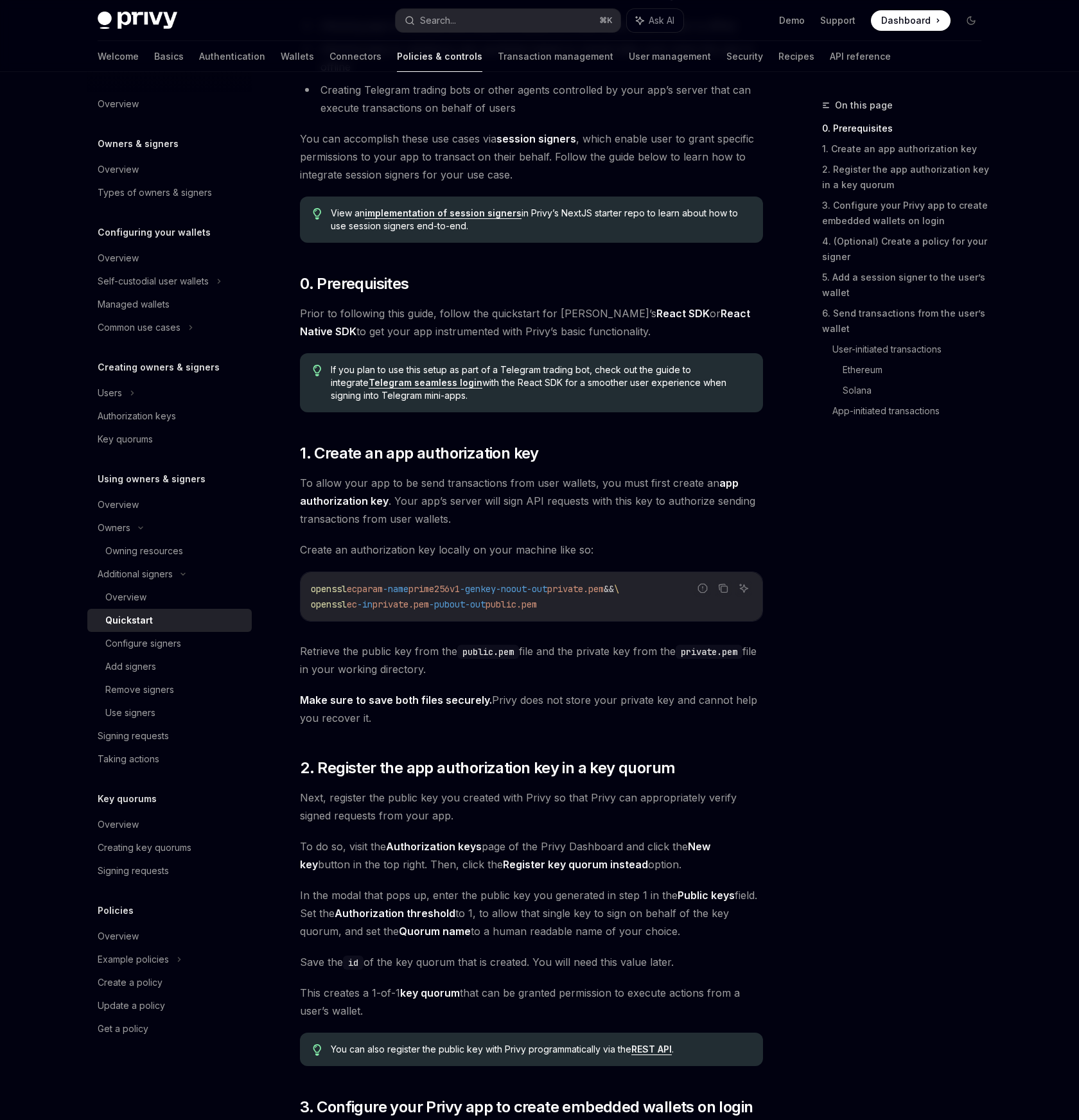
scroll to position [225, 0]
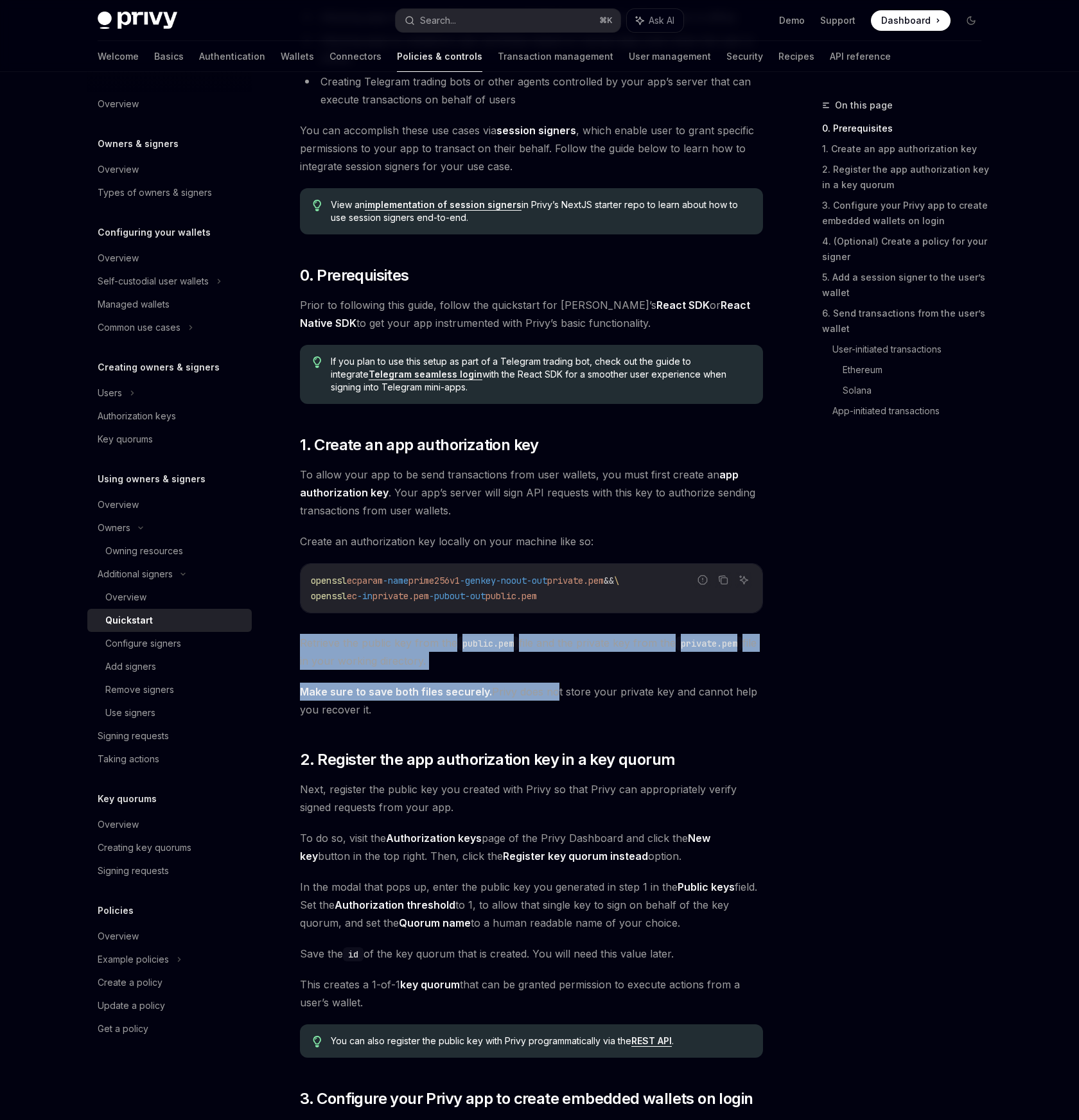
drag, startPoint x: 300, startPoint y: 639, endPoint x: 591, endPoint y: 687, distance: 294.9
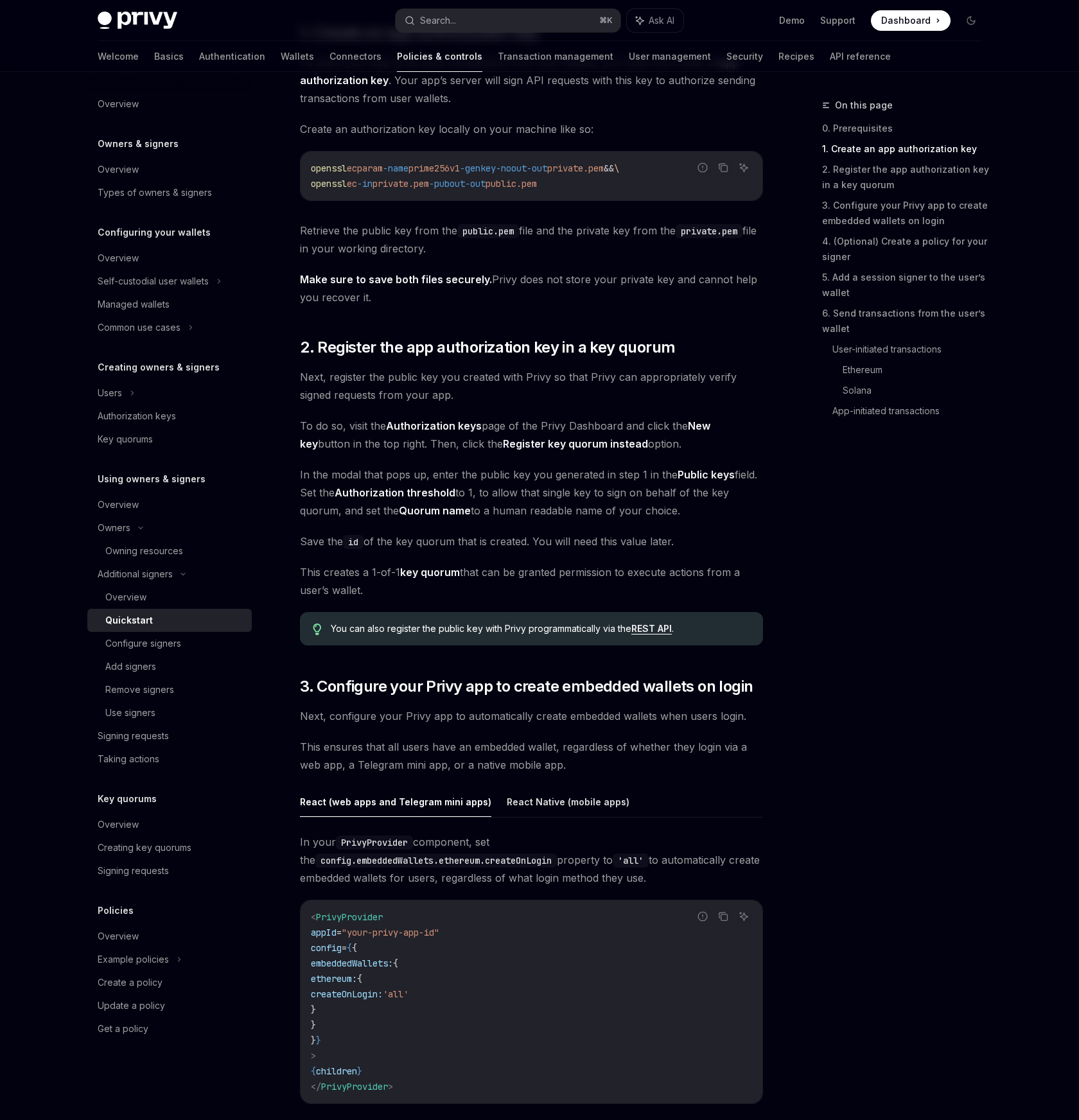
scroll to position [710, 0]
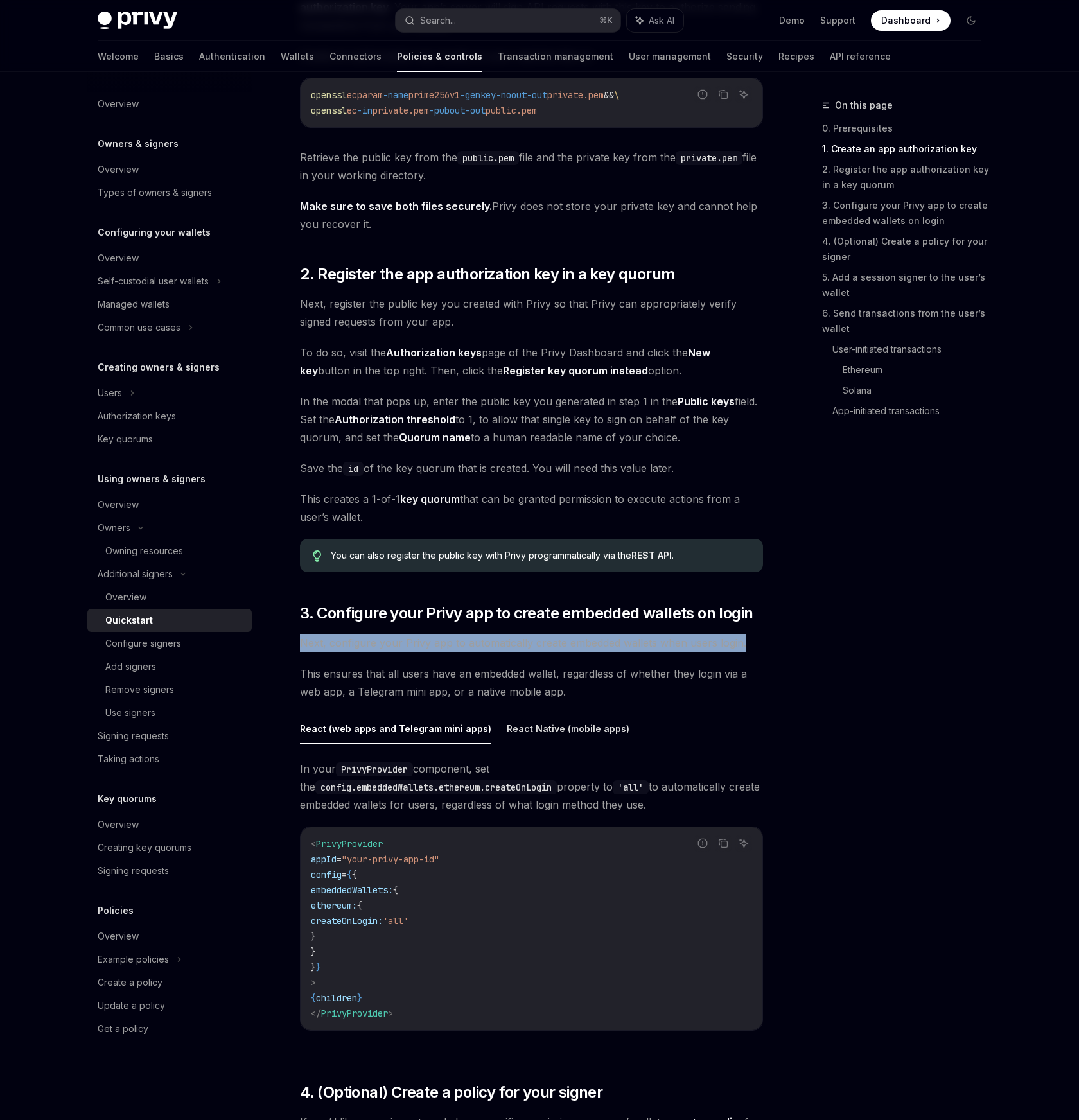
drag, startPoint x: 304, startPoint y: 639, endPoint x: 766, endPoint y: 644, distance: 462.0
click at [351, 642] on span "Next, configure your Privy app to automatically create embedded wallets when us…" at bounding box center [532, 643] width 464 height 18
drag, startPoint x: 328, startPoint y: 642, endPoint x: 784, endPoint y: 654, distance: 456.2
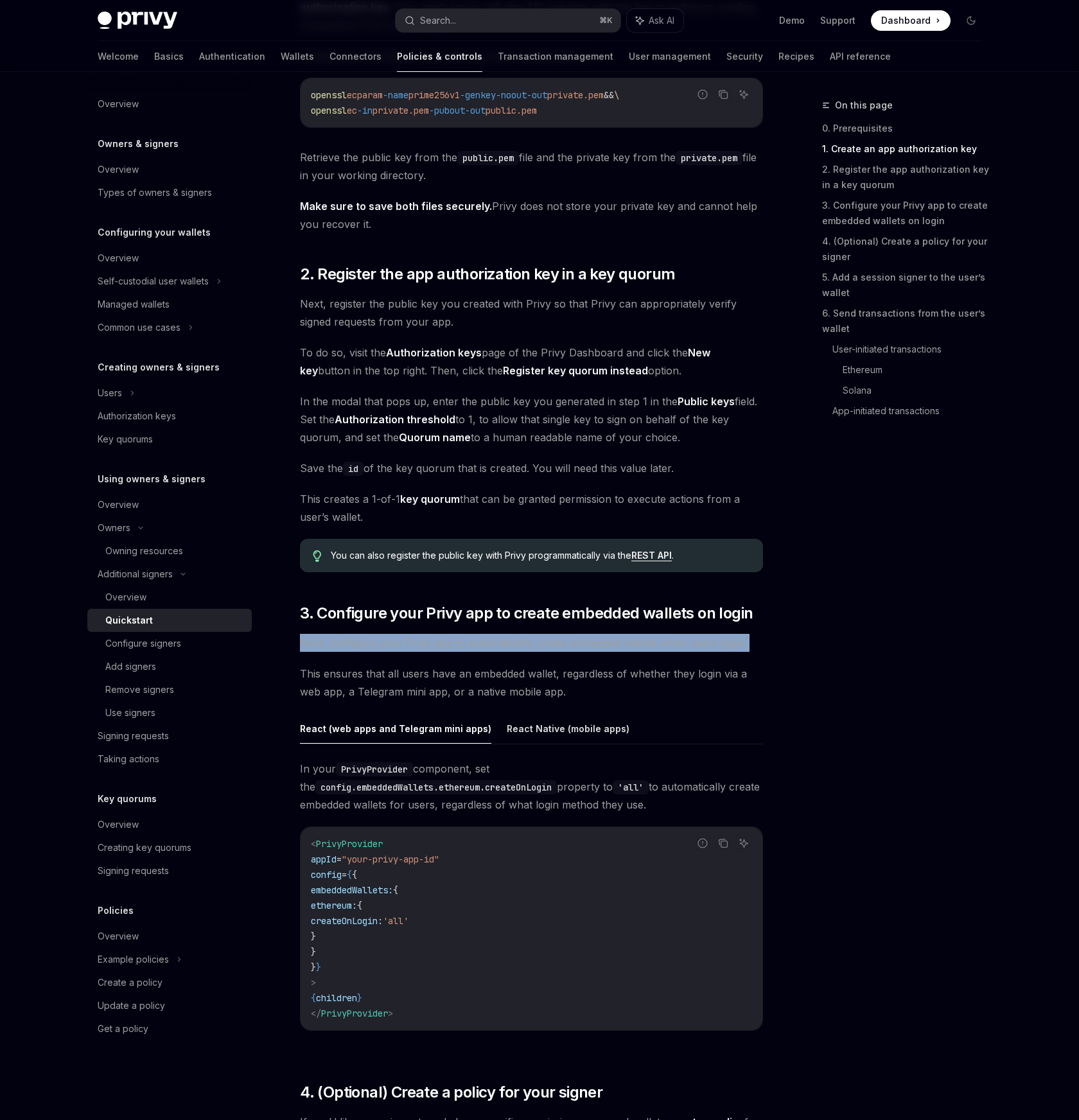
click at [668, 644] on span "Next, configure your Privy app to automatically create embedded wallets when us…" at bounding box center [532, 643] width 464 height 18
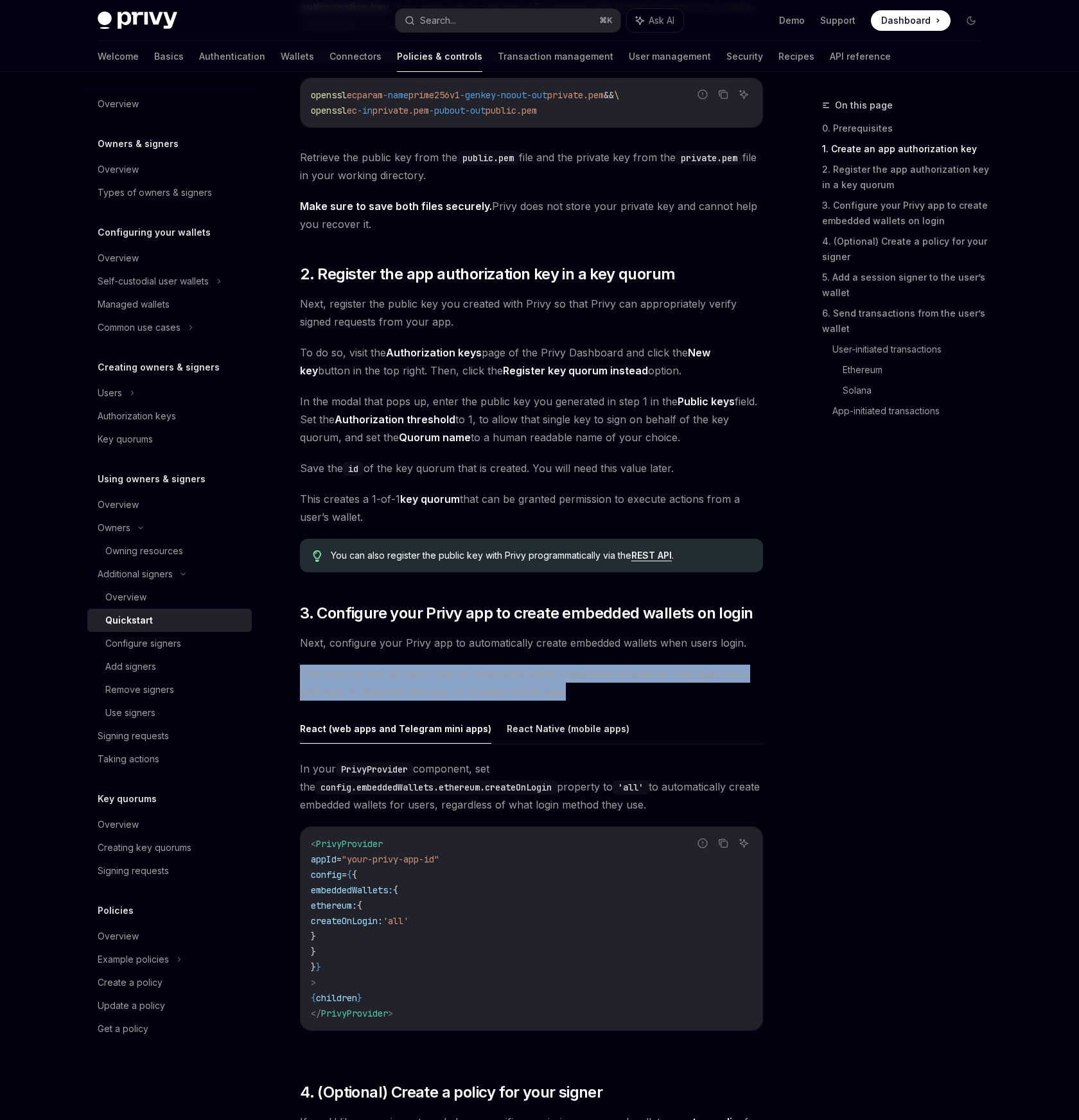
drag, startPoint x: 294, startPoint y: 670, endPoint x: 638, endPoint y: 705, distance: 345.8
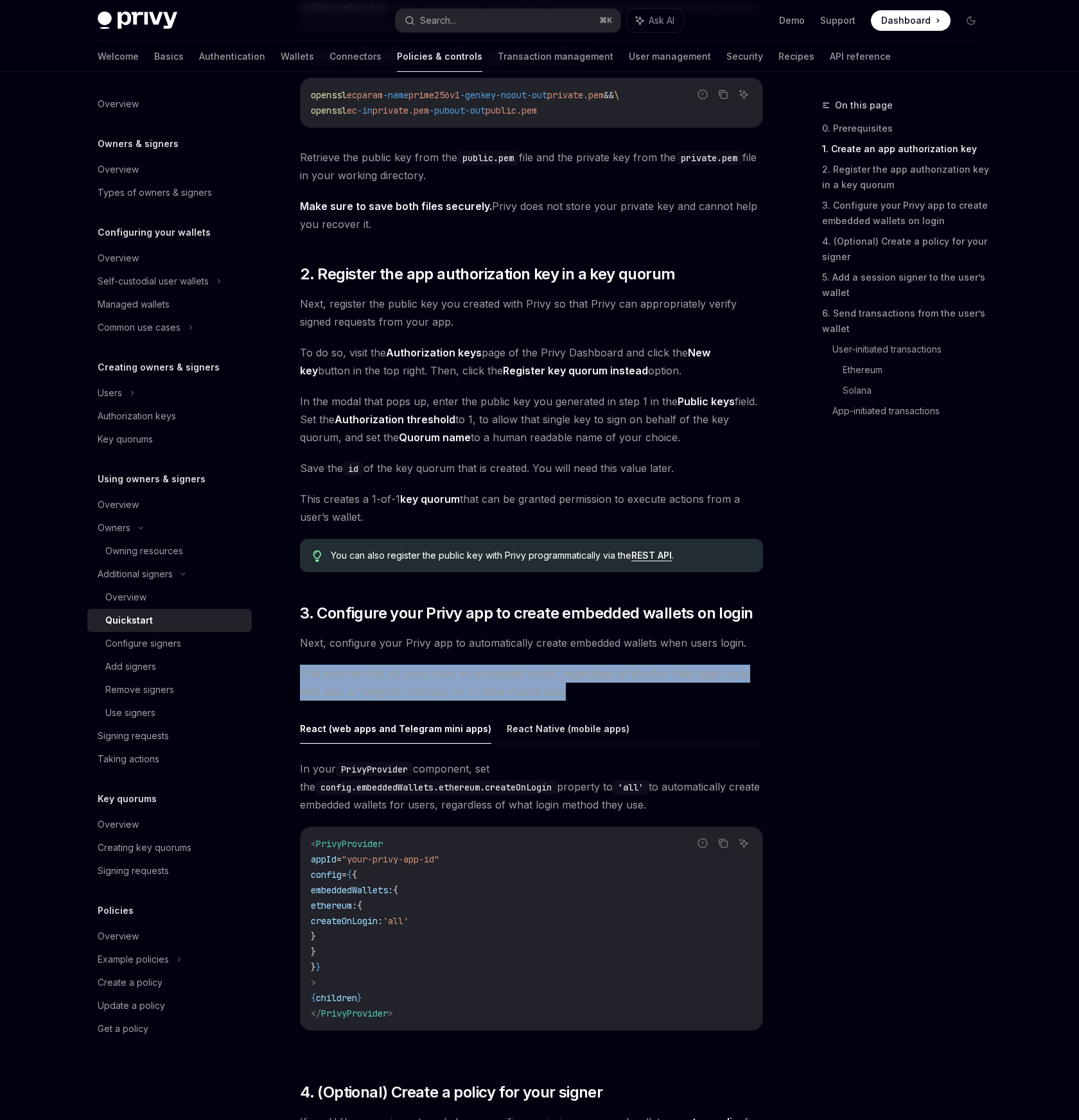
drag, startPoint x: 291, startPoint y: 668, endPoint x: 674, endPoint y: 694, distance: 383.9
click at [675, 694] on span "This ensures that all users have an embedded wallet, regardless of whether they…" at bounding box center [532, 682] width 464 height 36
drag, startPoint x: 576, startPoint y: 693, endPoint x: 274, endPoint y: 675, distance: 302.5
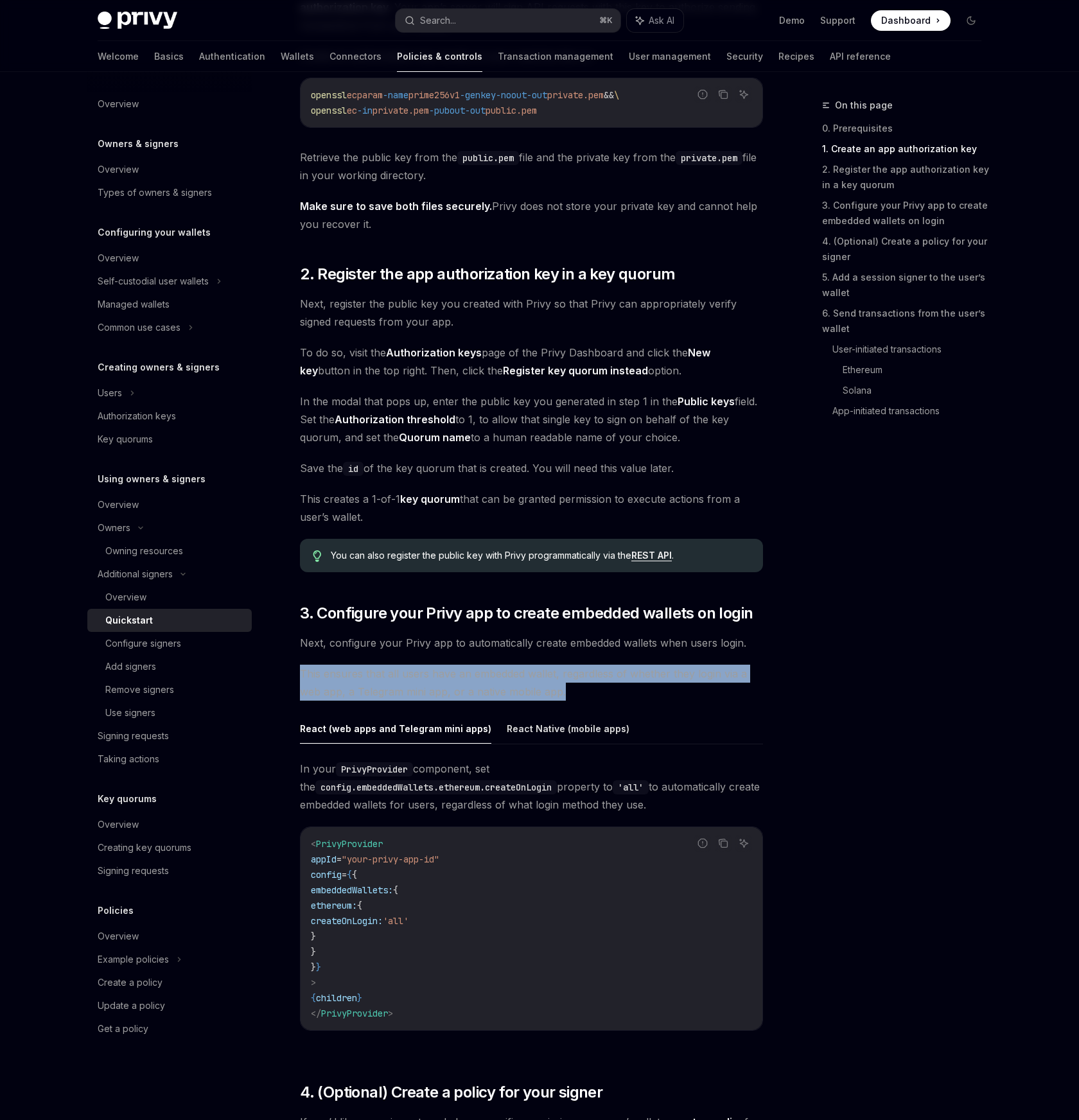
click at [587, 694] on span "This ensures that all users have an embedded wallet, regardless of whether they…" at bounding box center [532, 682] width 464 height 36
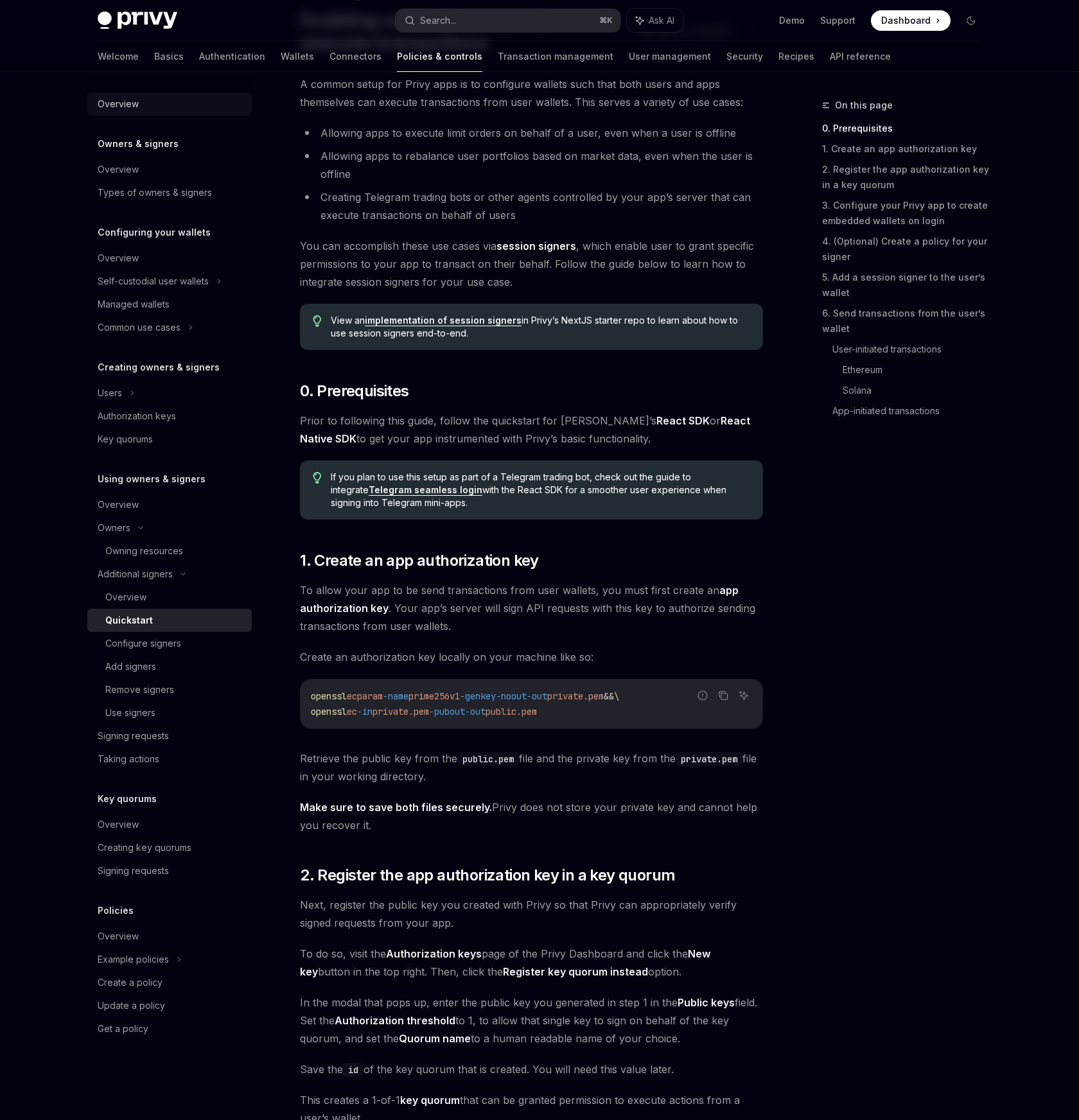
scroll to position [0, 0]
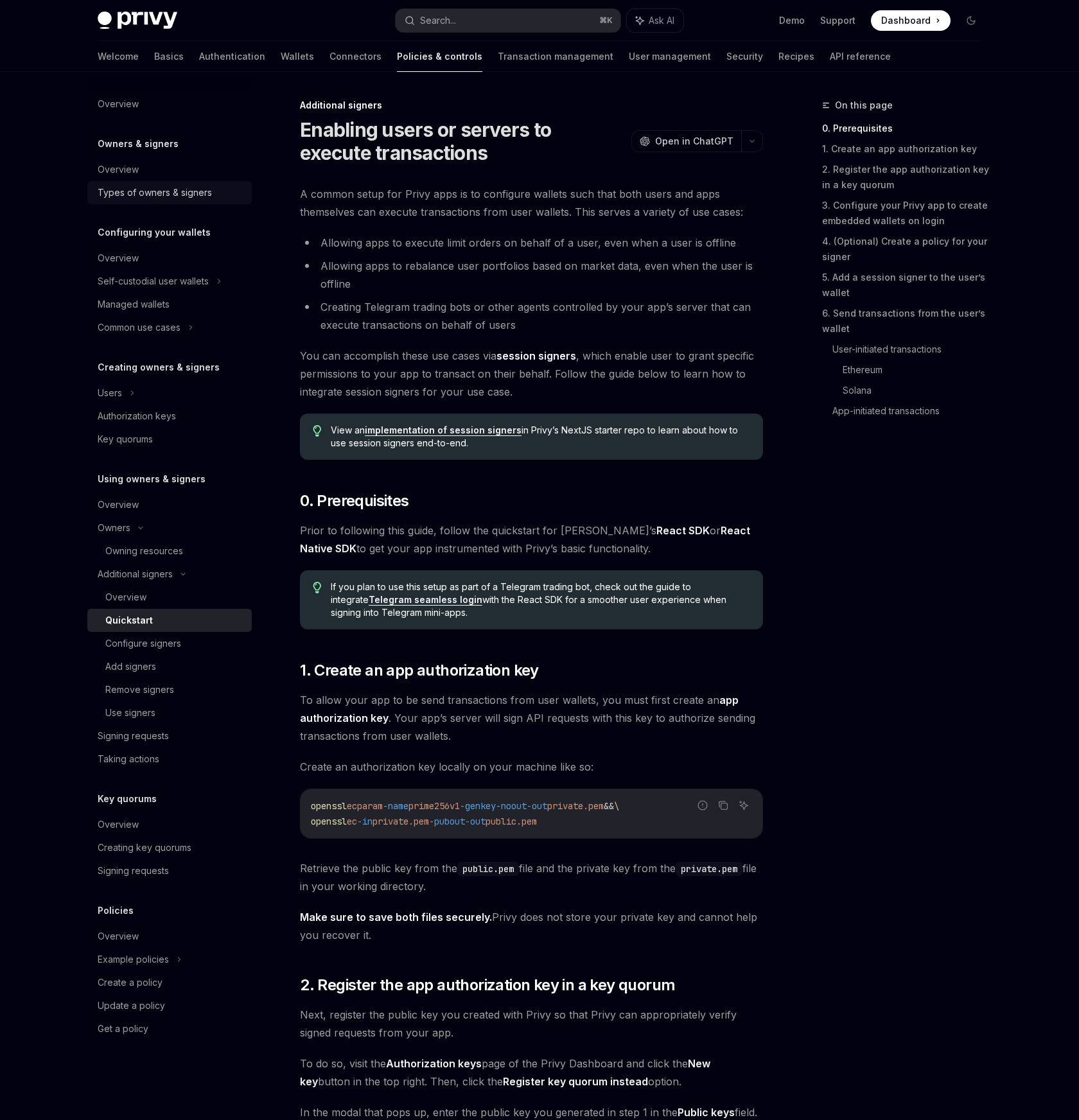
click at [151, 194] on div "Types of owners & signers" at bounding box center [155, 192] width 114 height 15
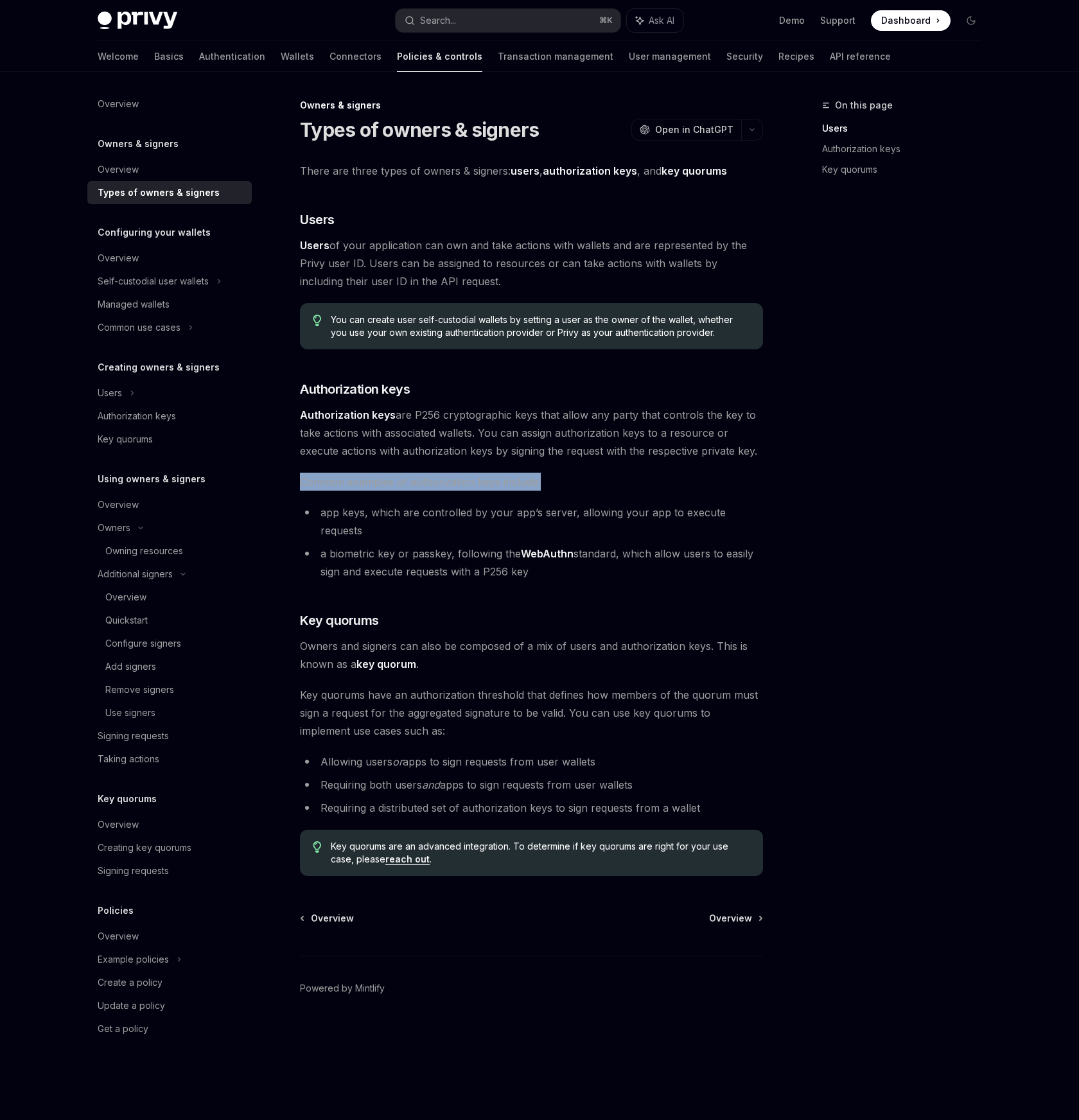
drag, startPoint x: 296, startPoint y: 472, endPoint x: 618, endPoint y: 479, distance: 322.1
click at [591, 475] on div "Owners & signers Types of owners & signers OpenAI Open in ChatGPT OpenAI Open i…" at bounding box center [411, 609] width 709 height 1022
click at [620, 479] on span "Common examples of authorization keys include:" at bounding box center [532, 481] width 464 height 18
drag, startPoint x: 313, startPoint y: 508, endPoint x: 621, endPoint y: 501, distance: 308.1
click at [611, 502] on div "There are three types of owners & signers: users , authorization keys , and key…" at bounding box center [532, 518] width 464 height 714
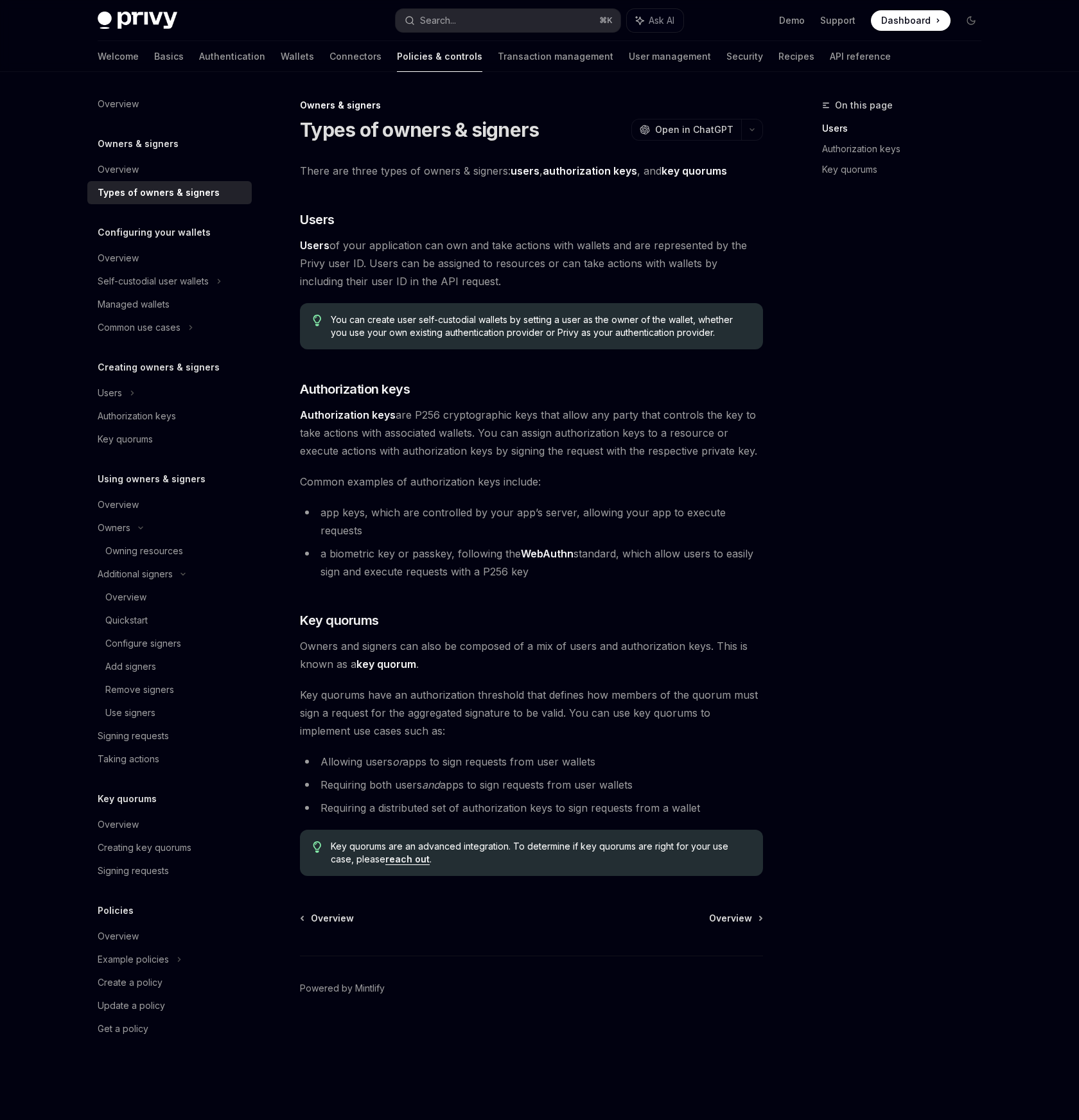
click at [681, 501] on div "There are three types of owners & signers: users , authorization keys , and key…" at bounding box center [532, 518] width 464 height 714
drag, startPoint x: 357, startPoint y: 536, endPoint x: 593, endPoint y: 550, distance: 236.4
click at [580, 548] on li "a biometric key or passkey, following the WebAuthn standard, which allow users …" at bounding box center [532, 562] width 464 height 36
click at [586, 568] on div "There are three types of owners & signers: users , authorization keys , and key…" at bounding box center [532, 518] width 464 height 714
drag, startPoint x: 538, startPoint y: 553, endPoint x: 523, endPoint y: 552, distance: 15.0
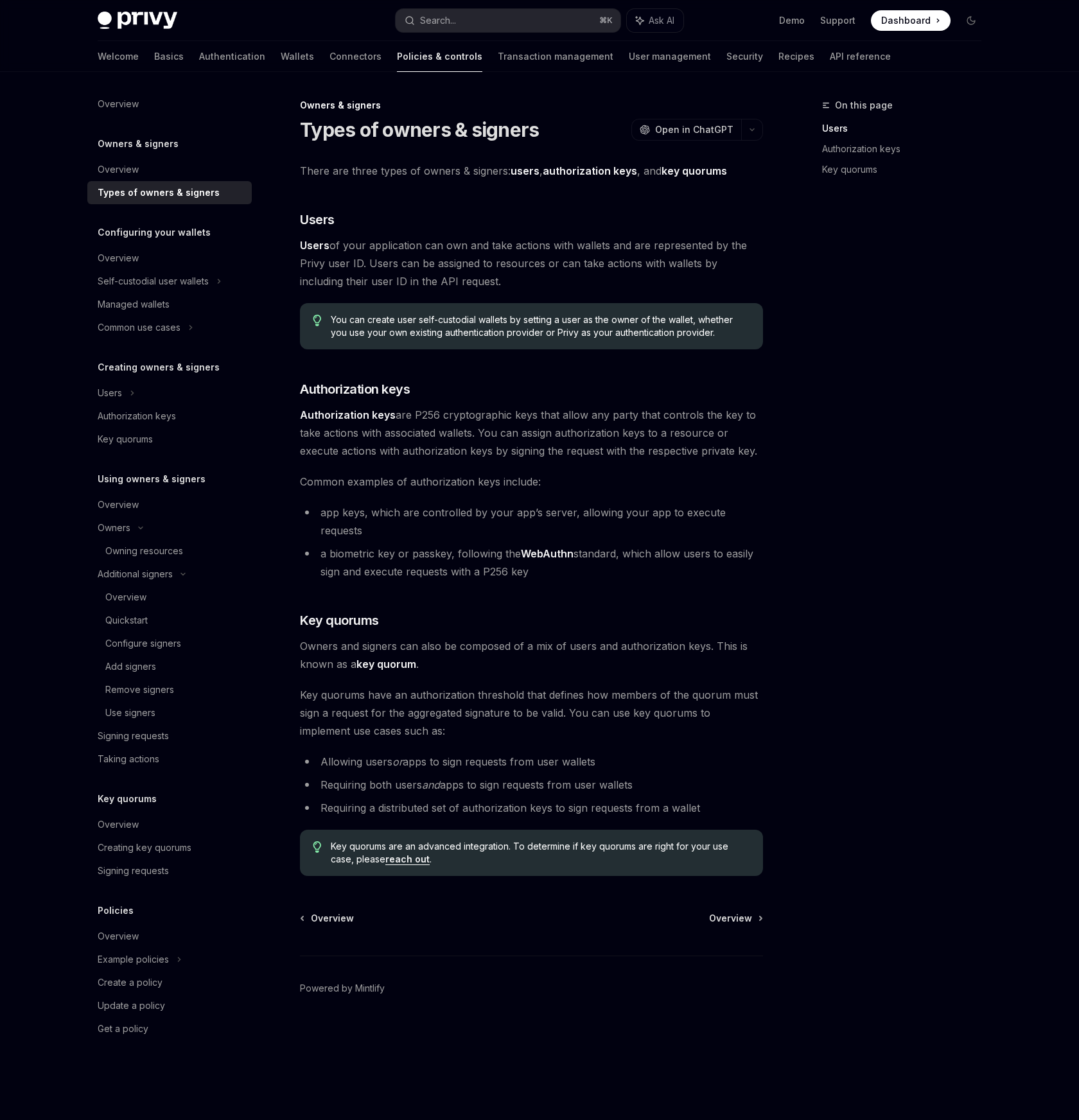
click at [529, 552] on li "a biometric key or passkey, following the WebAuthn standard, which allow users …" at bounding box center [532, 562] width 464 height 36
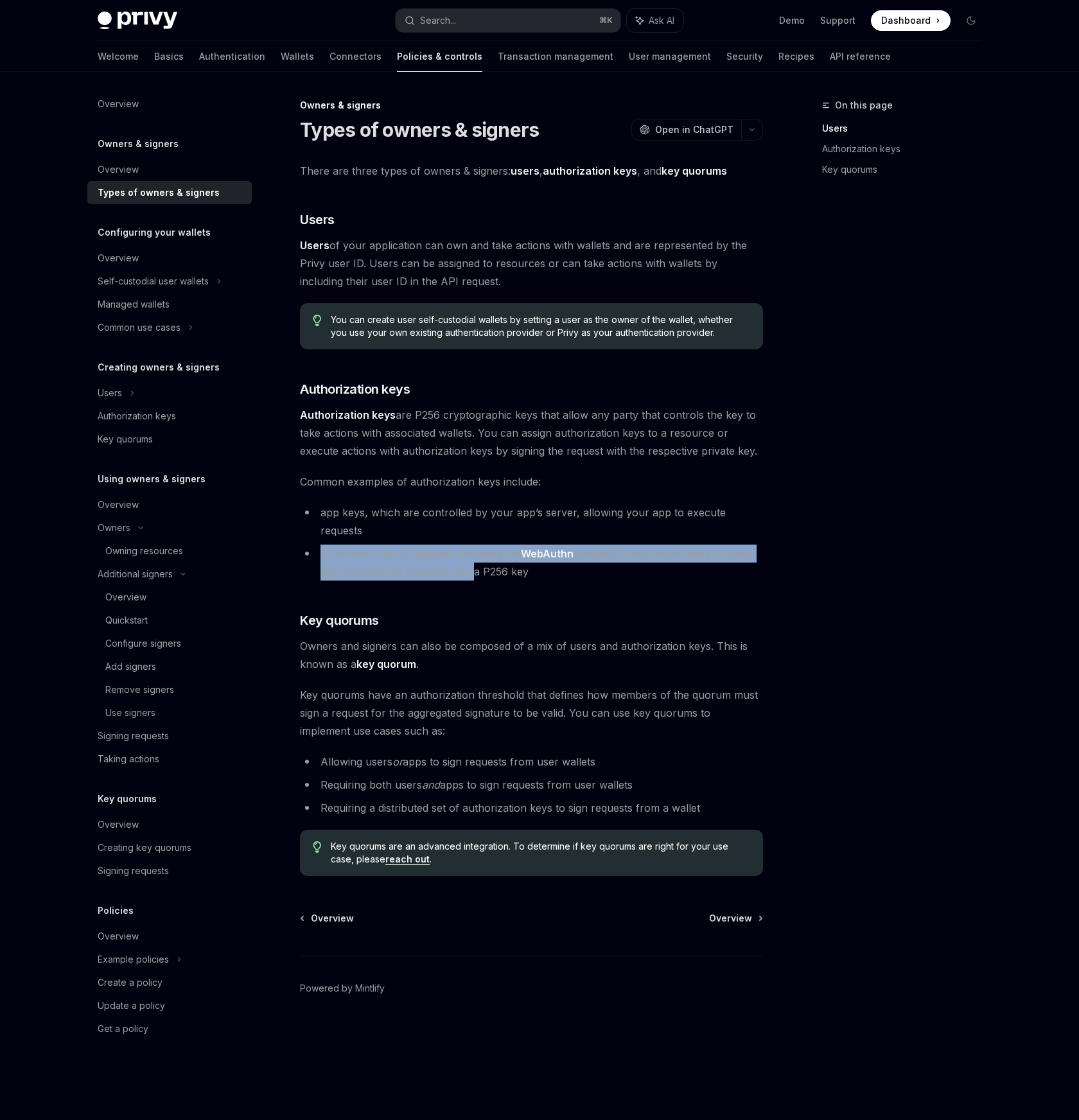
drag, startPoint x: 327, startPoint y: 549, endPoint x: 288, endPoint y: 523, distance: 46.9
click at [288, 523] on div "Owners & signers Types of owners & signers OpenAI Open in ChatGPT OpenAI Open i…" at bounding box center [411, 609] width 709 height 1022
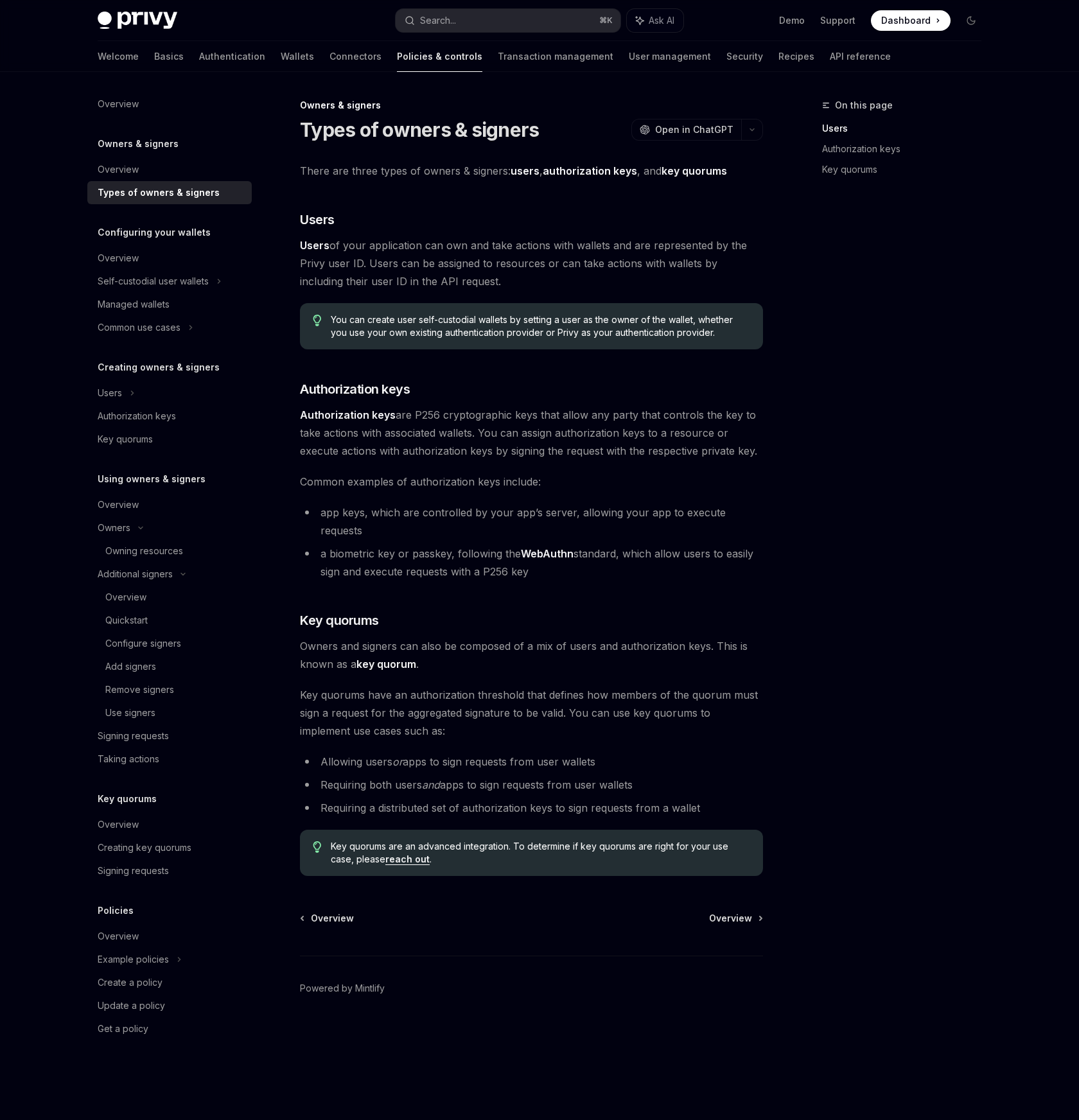
drag, startPoint x: 487, startPoint y: 552, endPoint x: 512, endPoint y: 555, distance: 25.2
click at [495, 552] on li "a biometric key or passkey, following the WebAuthn standard, which allow users …" at bounding box center [532, 562] width 464 height 36
drag, startPoint x: 571, startPoint y: 562, endPoint x: 291, endPoint y: 528, distance: 282.1
click at [291, 528] on div "Owners & signers Types of owners & signers OpenAI Open in ChatGPT OpenAI Open i…" at bounding box center [411, 609] width 709 height 1022
drag, startPoint x: 434, startPoint y: 569, endPoint x: 378, endPoint y: 588, distance: 59.1
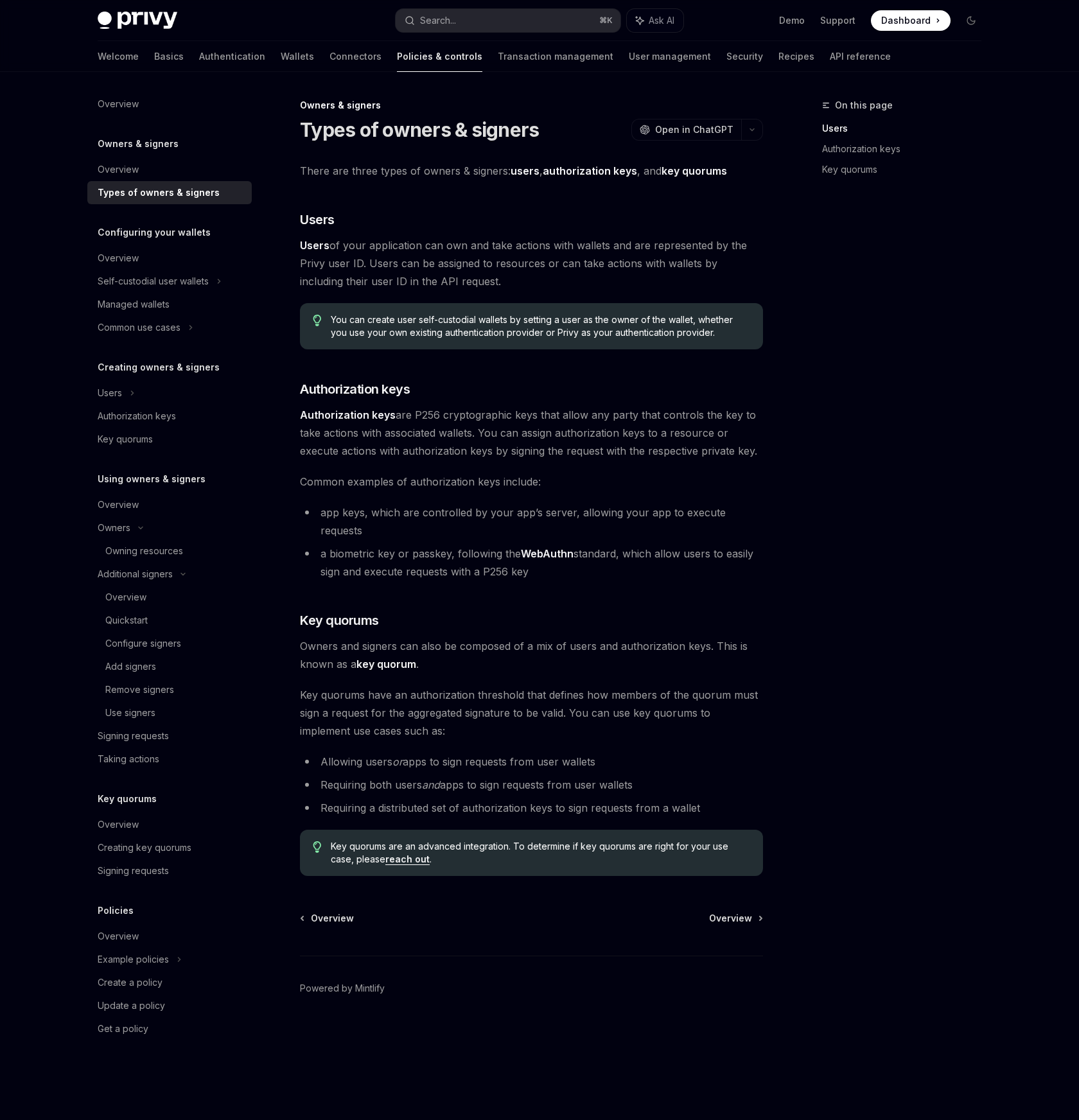
click at [434, 569] on div "There are three types of owners & signers: users , authorization keys , and key…" at bounding box center [532, 518] width 464 height 714
click at [563, 612] on h3 "​ Key quorums" at bounding box center [532, 620] width 464 height 18
click at [329, 63] on link "Connectors" at bounding box center [355, 56] width 52 height 31
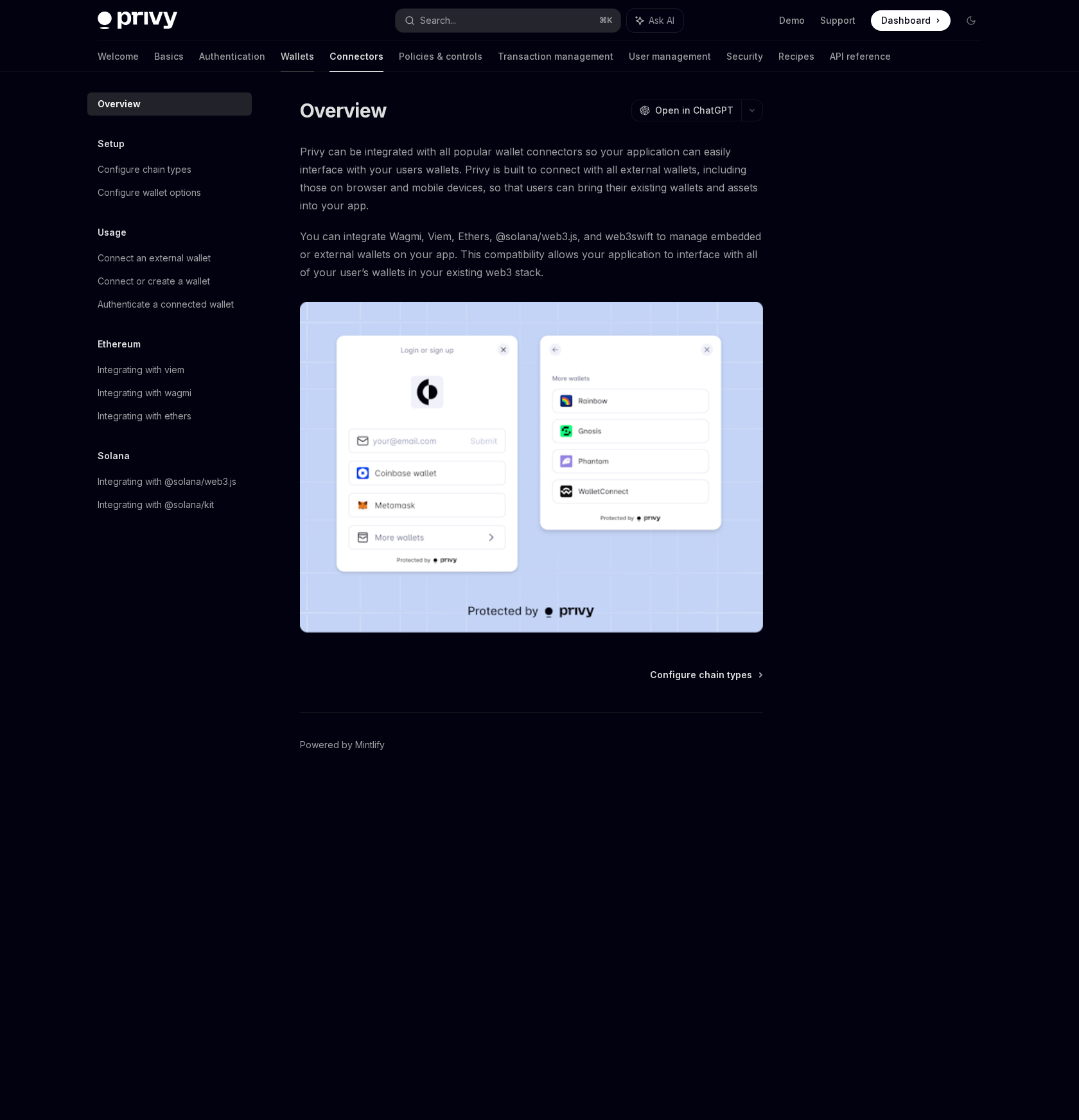
click at [281, 60] on link "Wallets" at bounding box center [298, 56] width 34 height 31
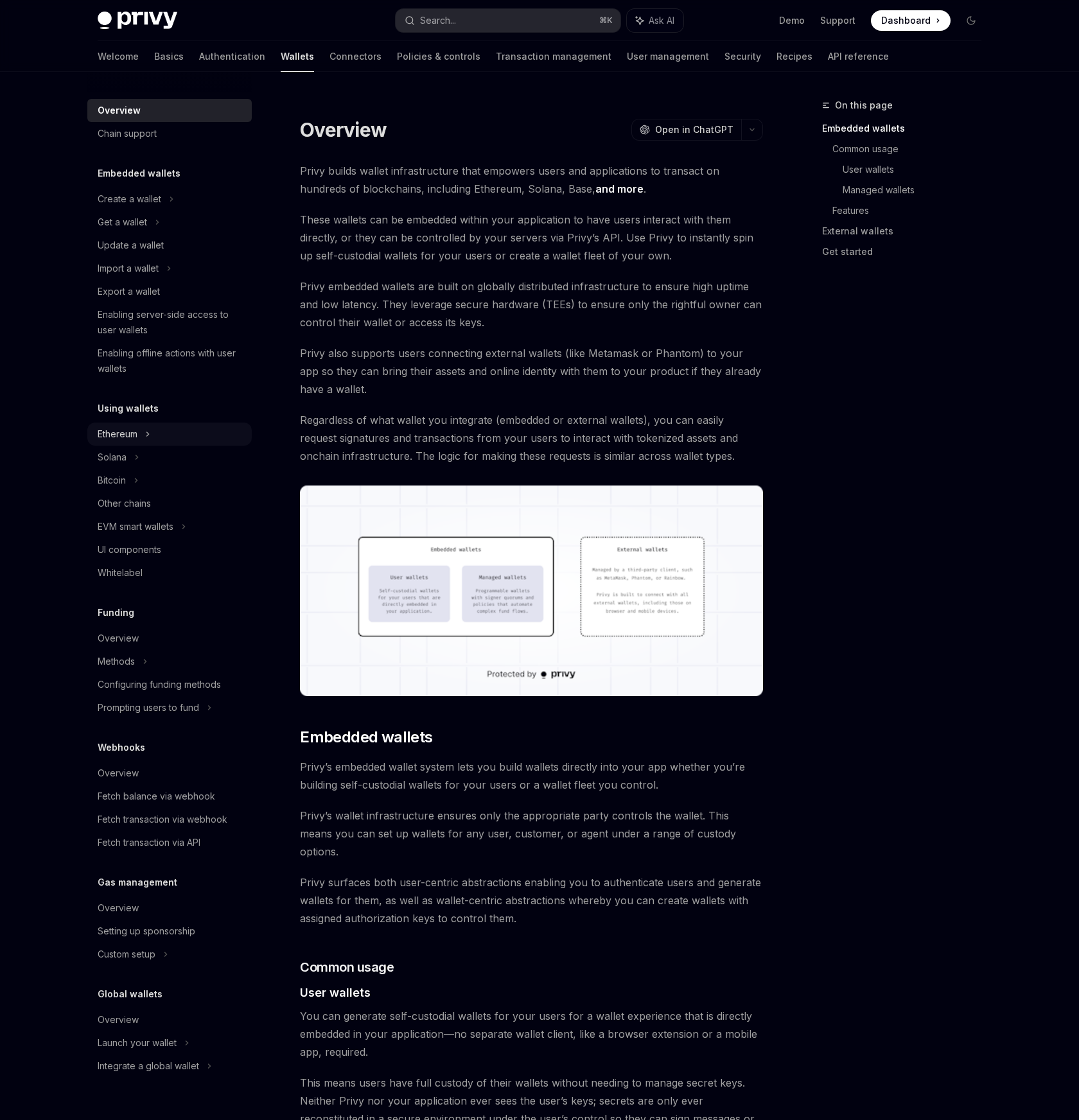
click at [125, 432] on div "Ethereum" at bounding box center [117, 433] width 40 height 15
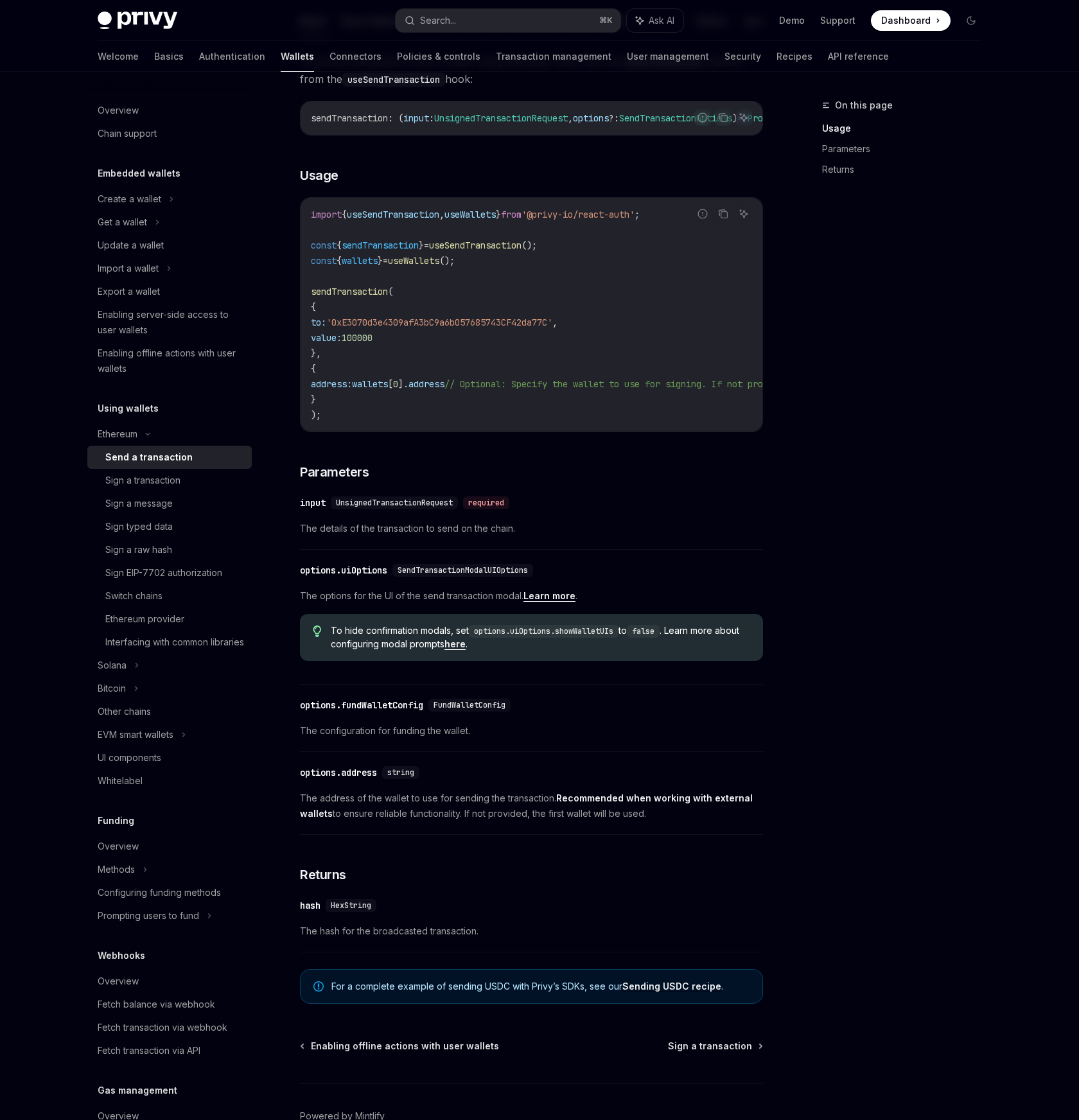
scroll to position [241, 0]
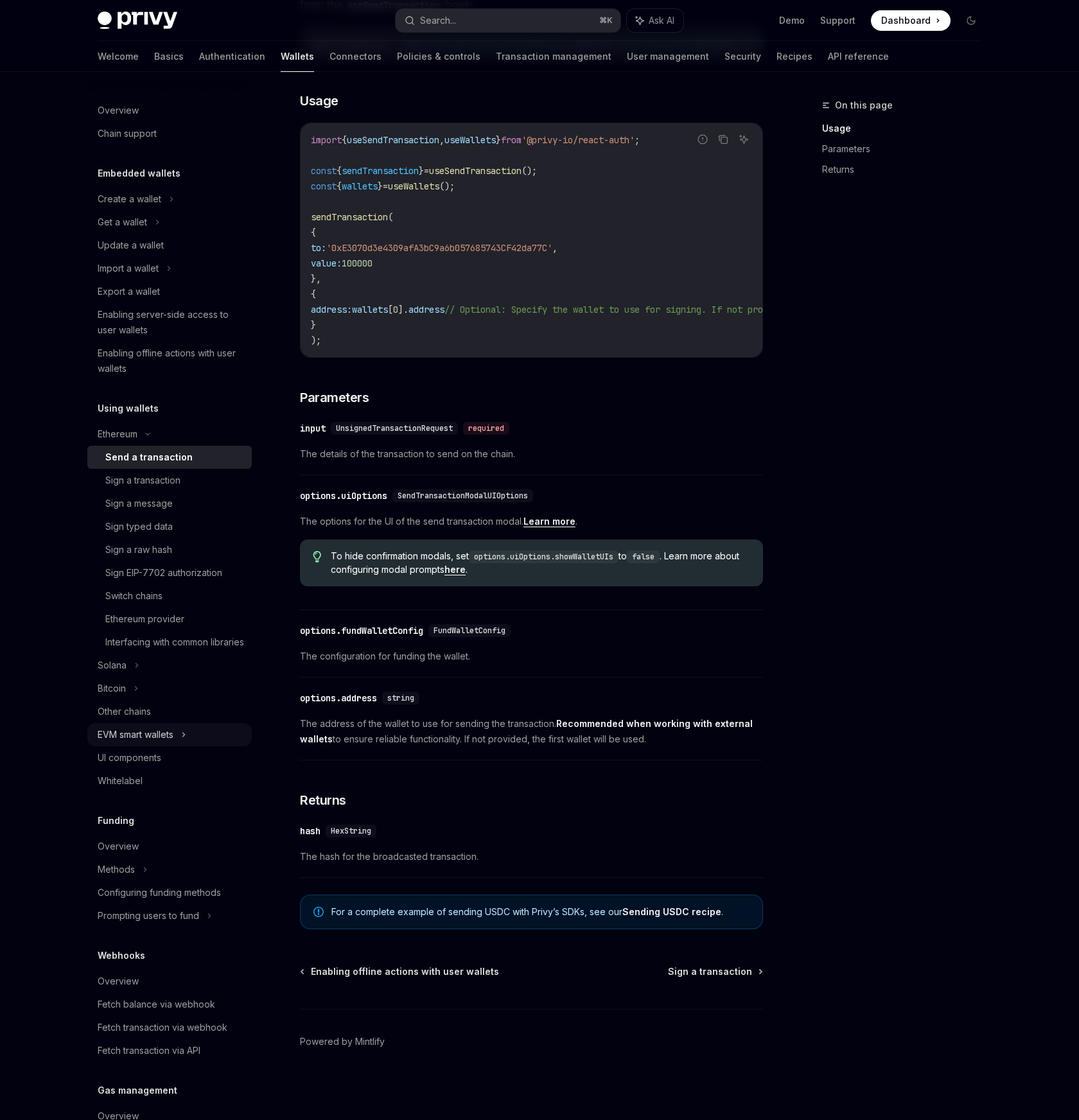
click at [177, 746] on div "EVM smart wallets" at bounding box center [170, 734] width 164 height 23
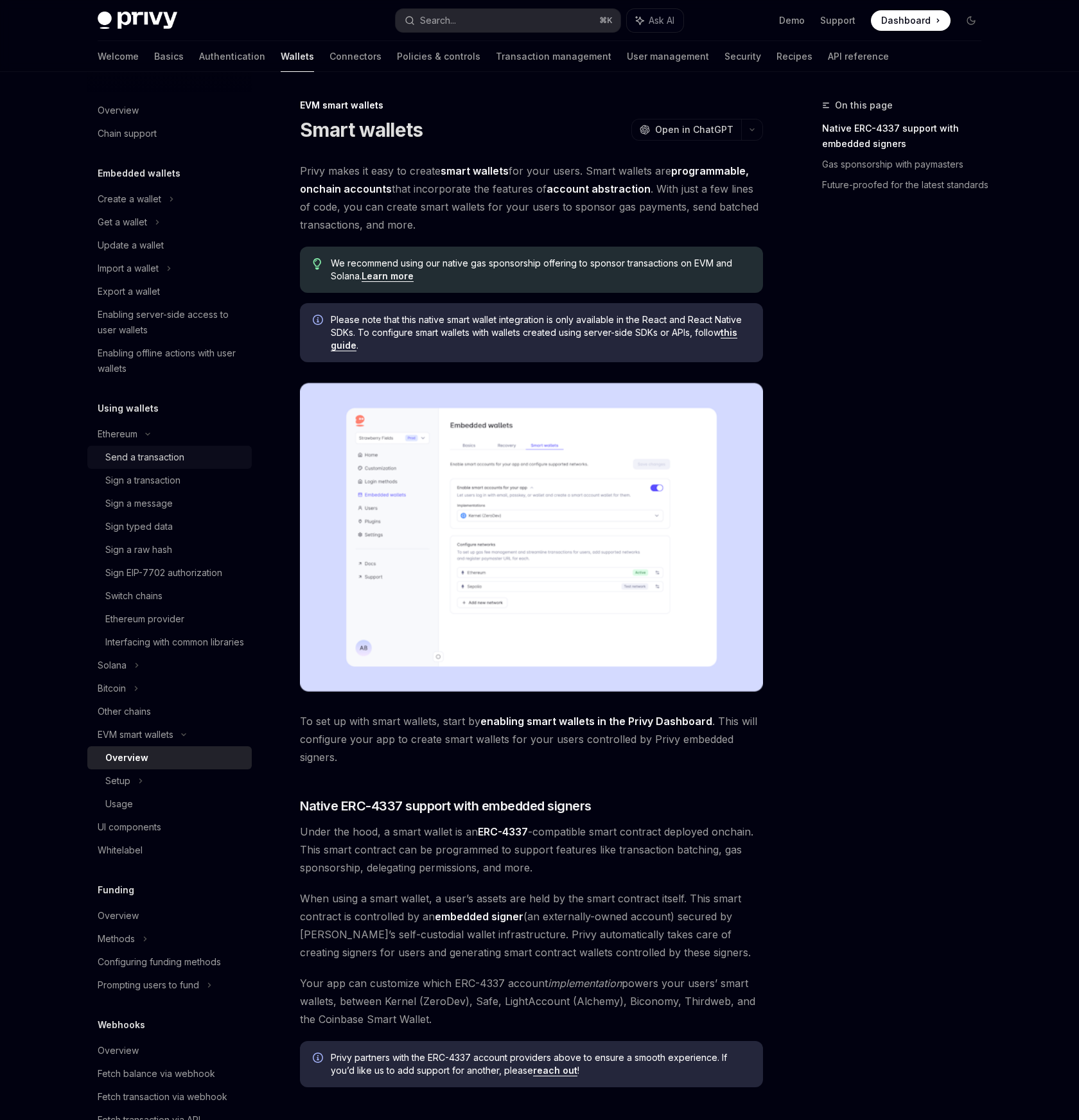
click at [157, 454] on div "Send a transaction" at bounding box center [144, 456] width 79 height 15
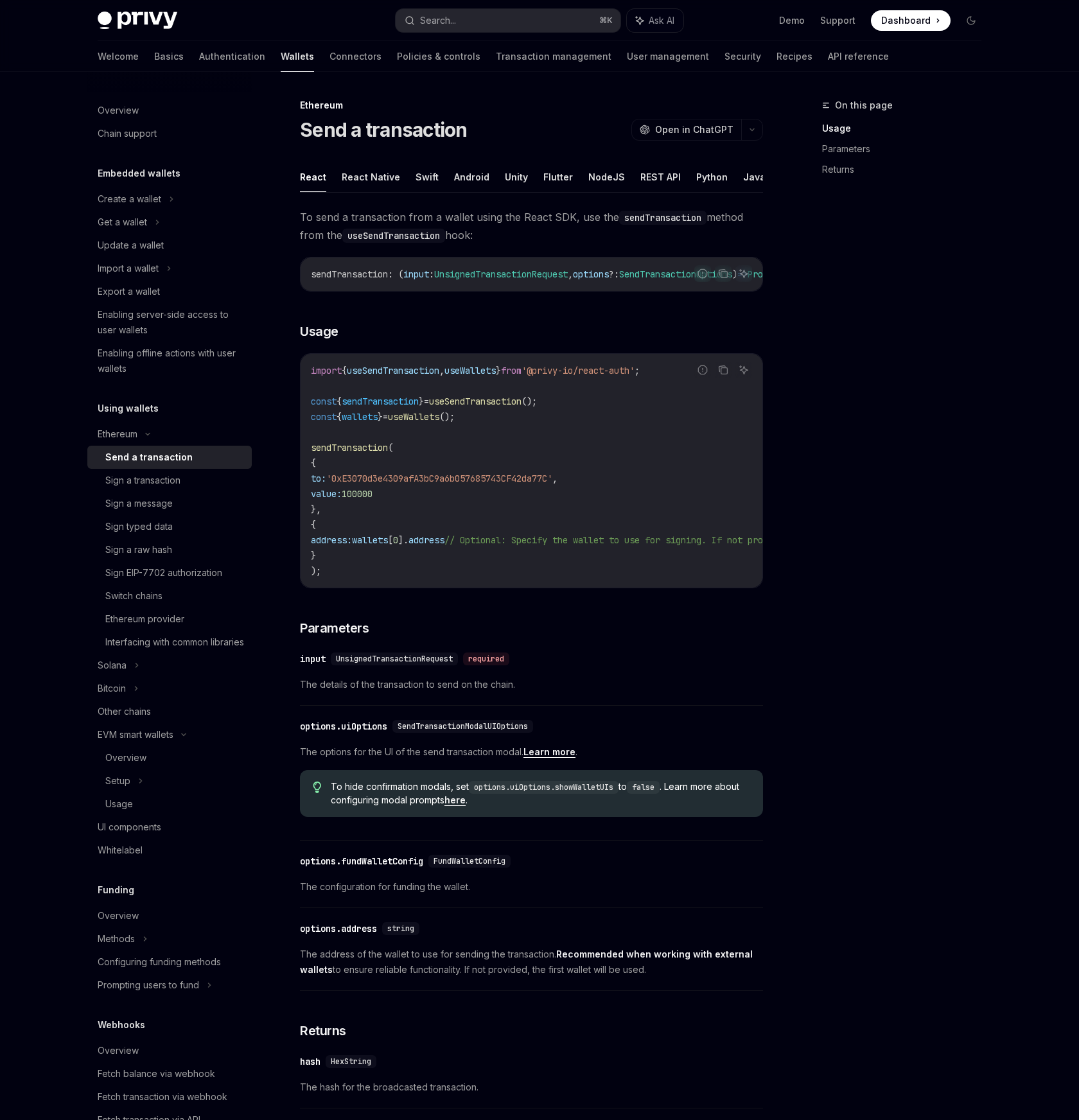
click at [157, 454] on div "Send a transaction" at bounding box center [148, 456] width 87 height 15
click at [166, 486] on div "Sign a transaction" at bounding box center [142, 479] width 75 height 15
click at [158, 517] on link "Sign typed data" at bounding box center [170, 526] width 164 height 23
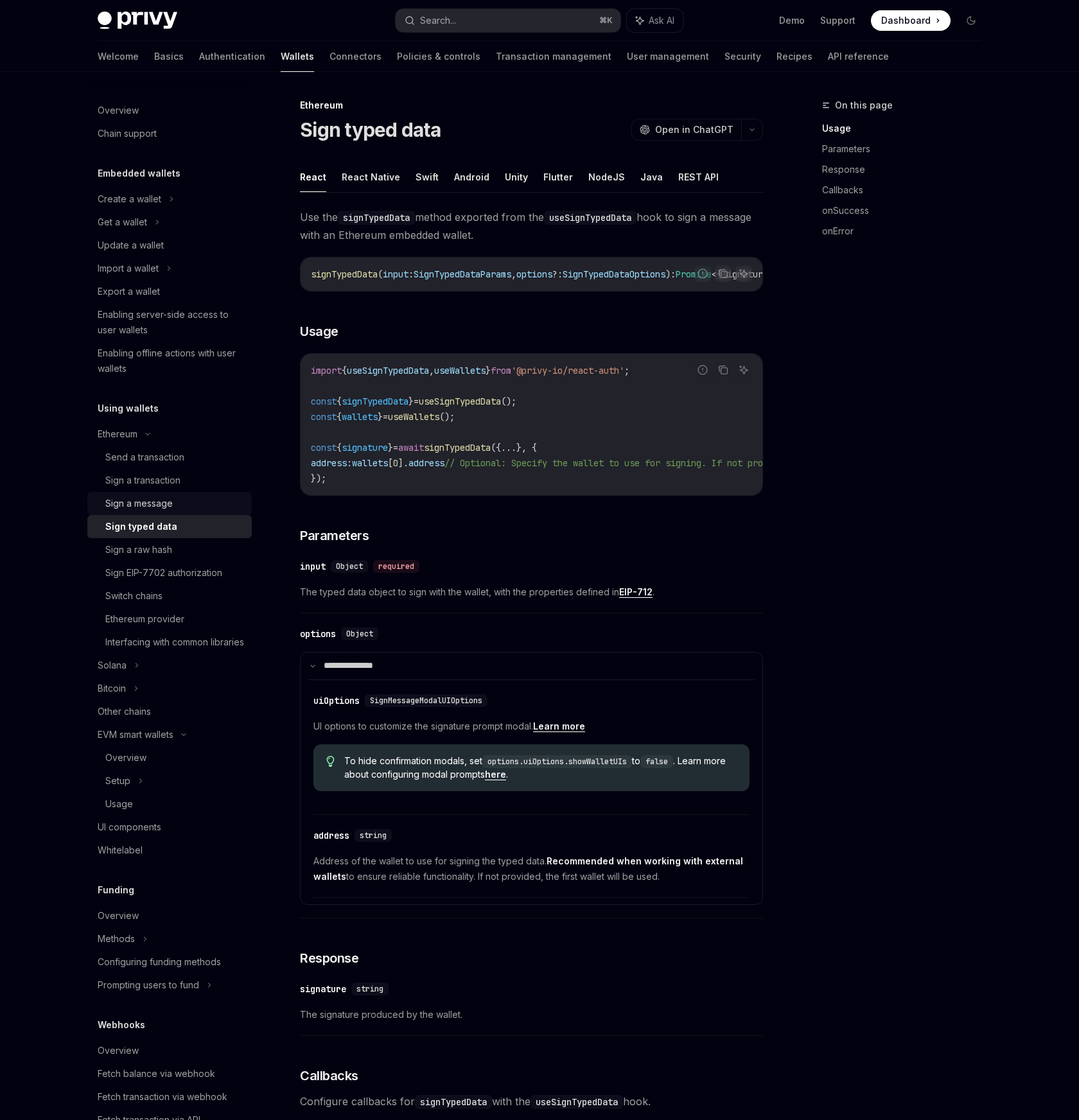
click at [158, 507] on div "Sign a message" at bounding box center [139, 503] width 67 height 15
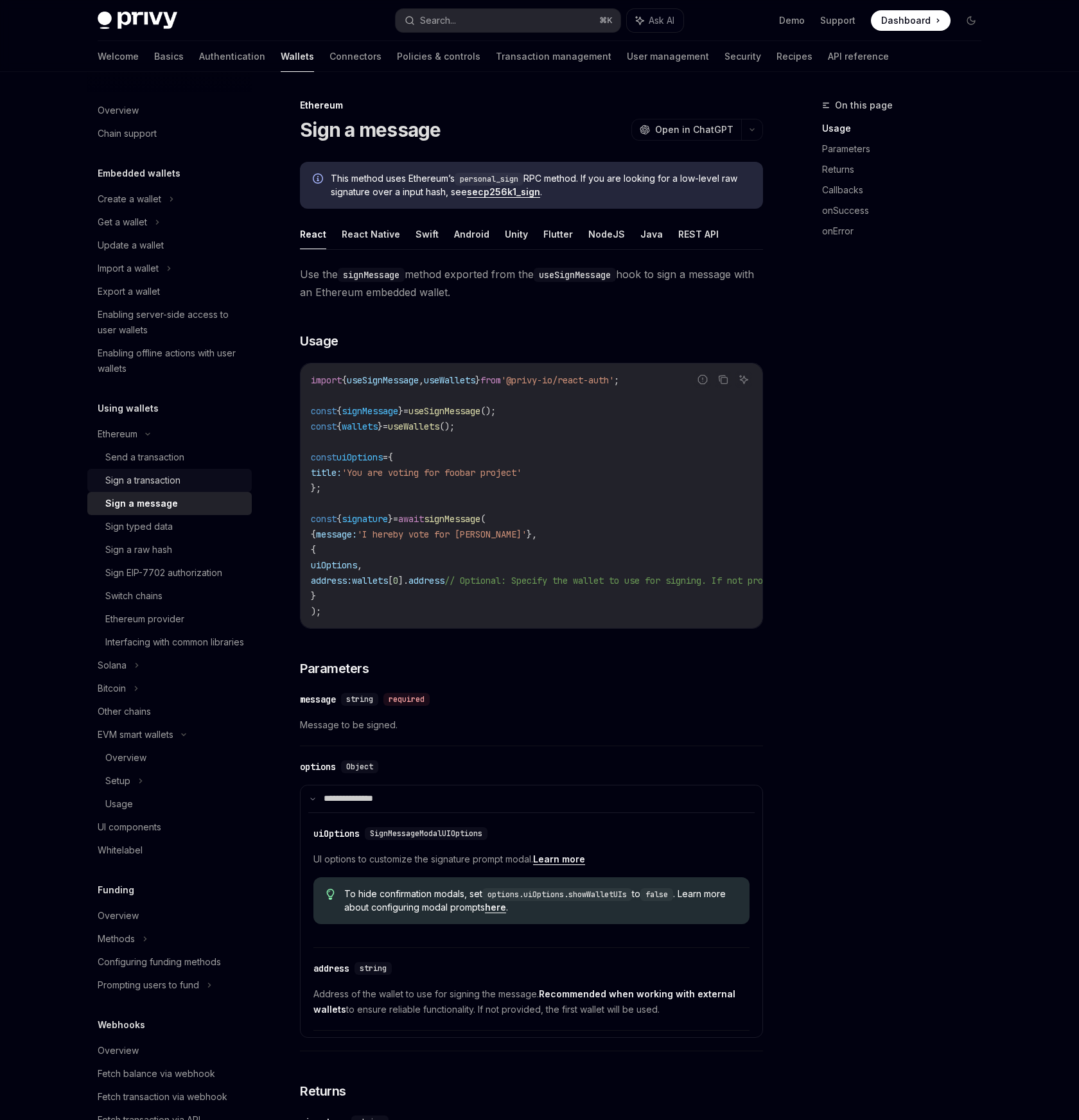
click at [160, 482] on div "Sign a transaction" at bounding box center [142, 479] width 75 height 15
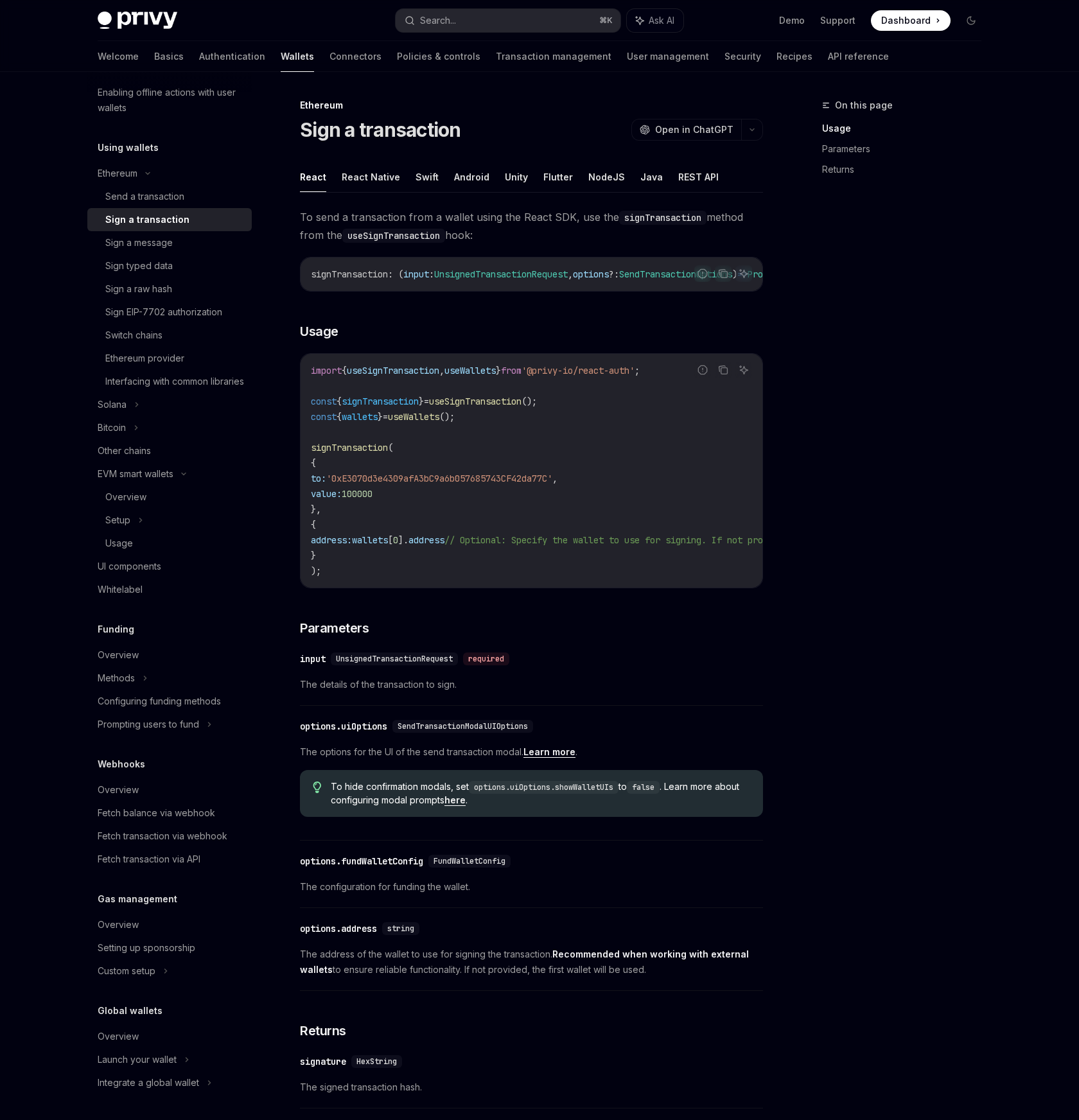
scroll to position [276, 0]
click at [397, 64] on link "Policies & controls" at bounding box center [439, 56] width 84 height 31
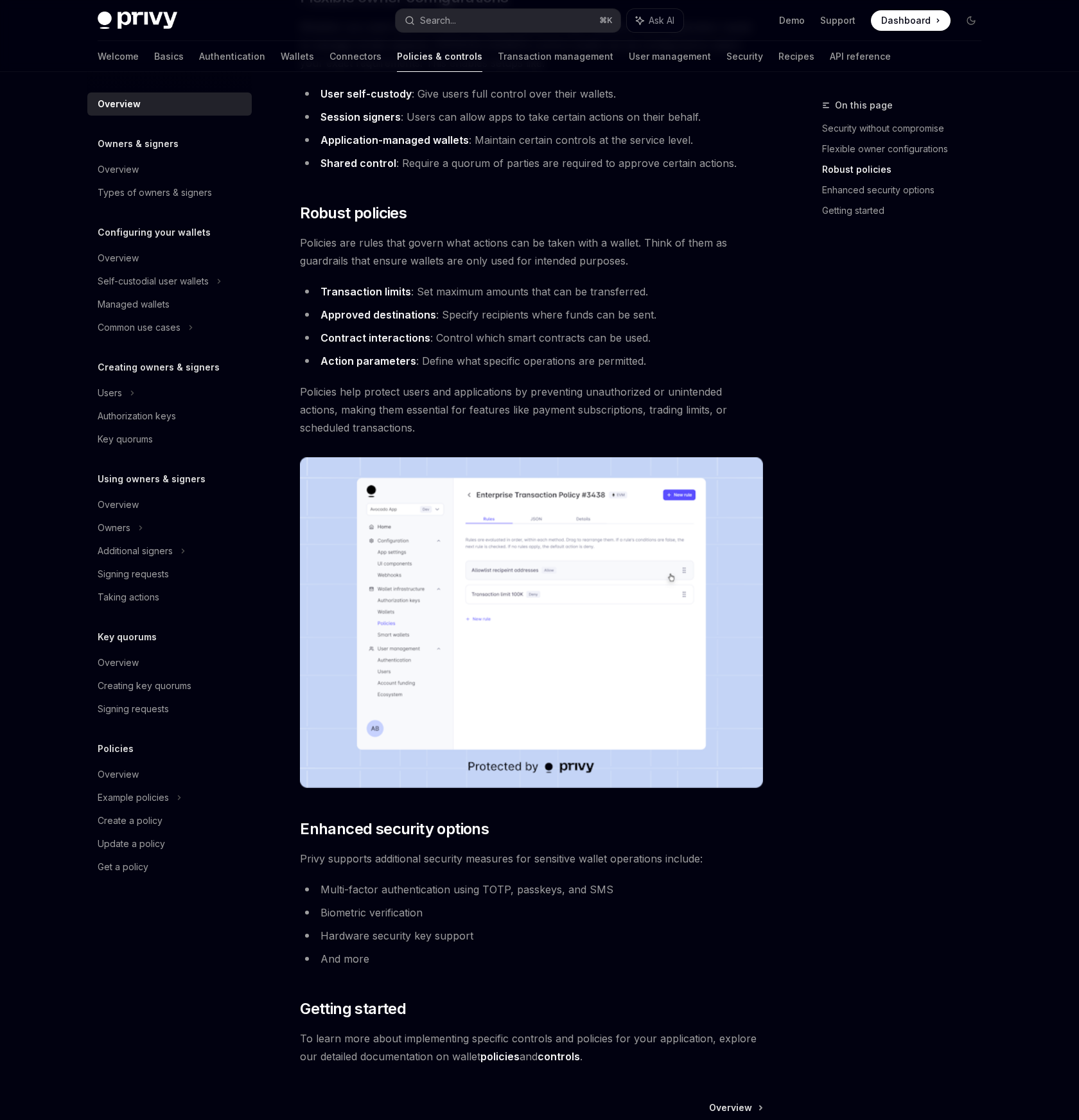
scroll to position [510, 0]
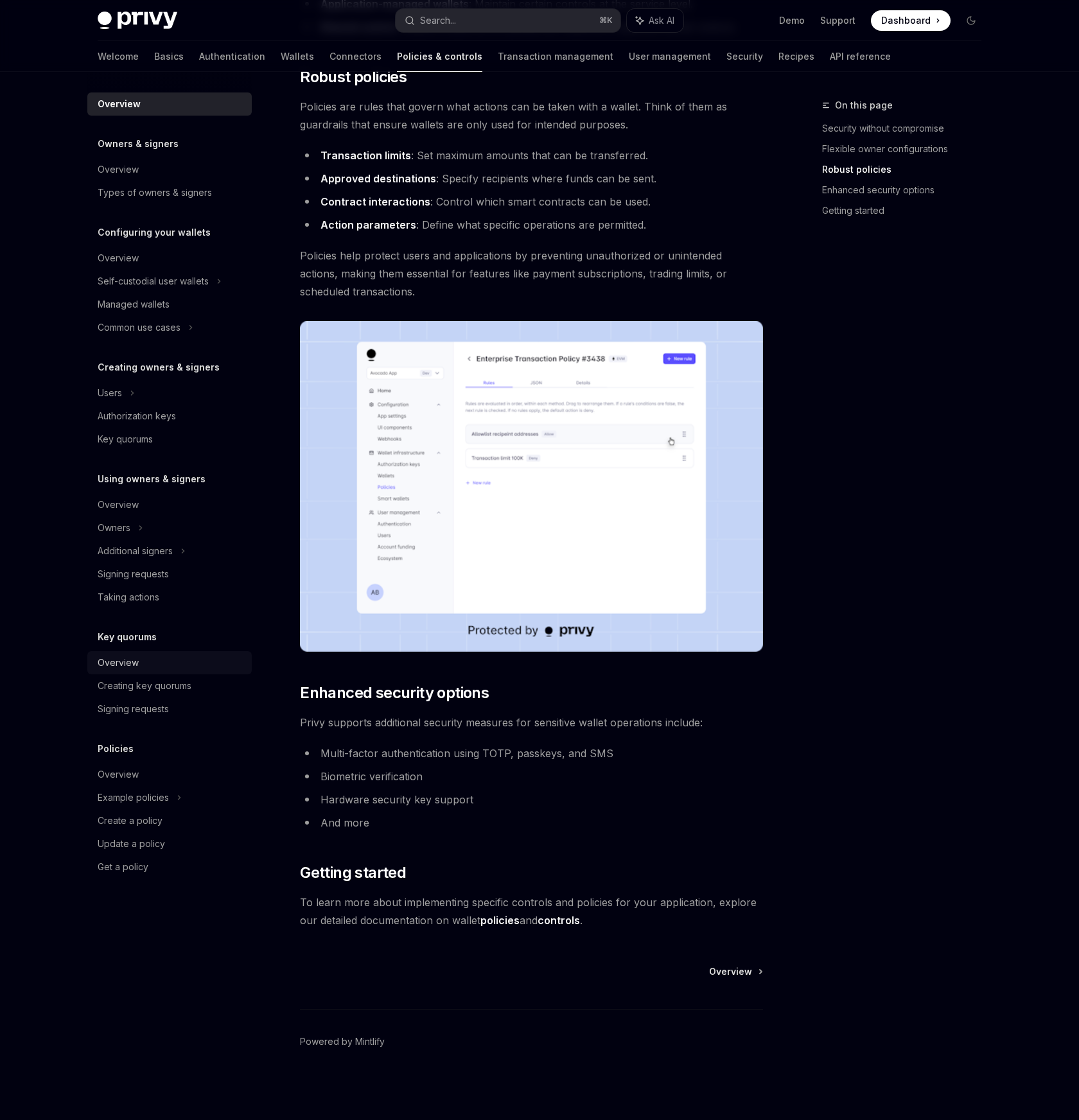
click at [128, 664] on div "Overview" at bounding box center [118, 662] width 42 height 15
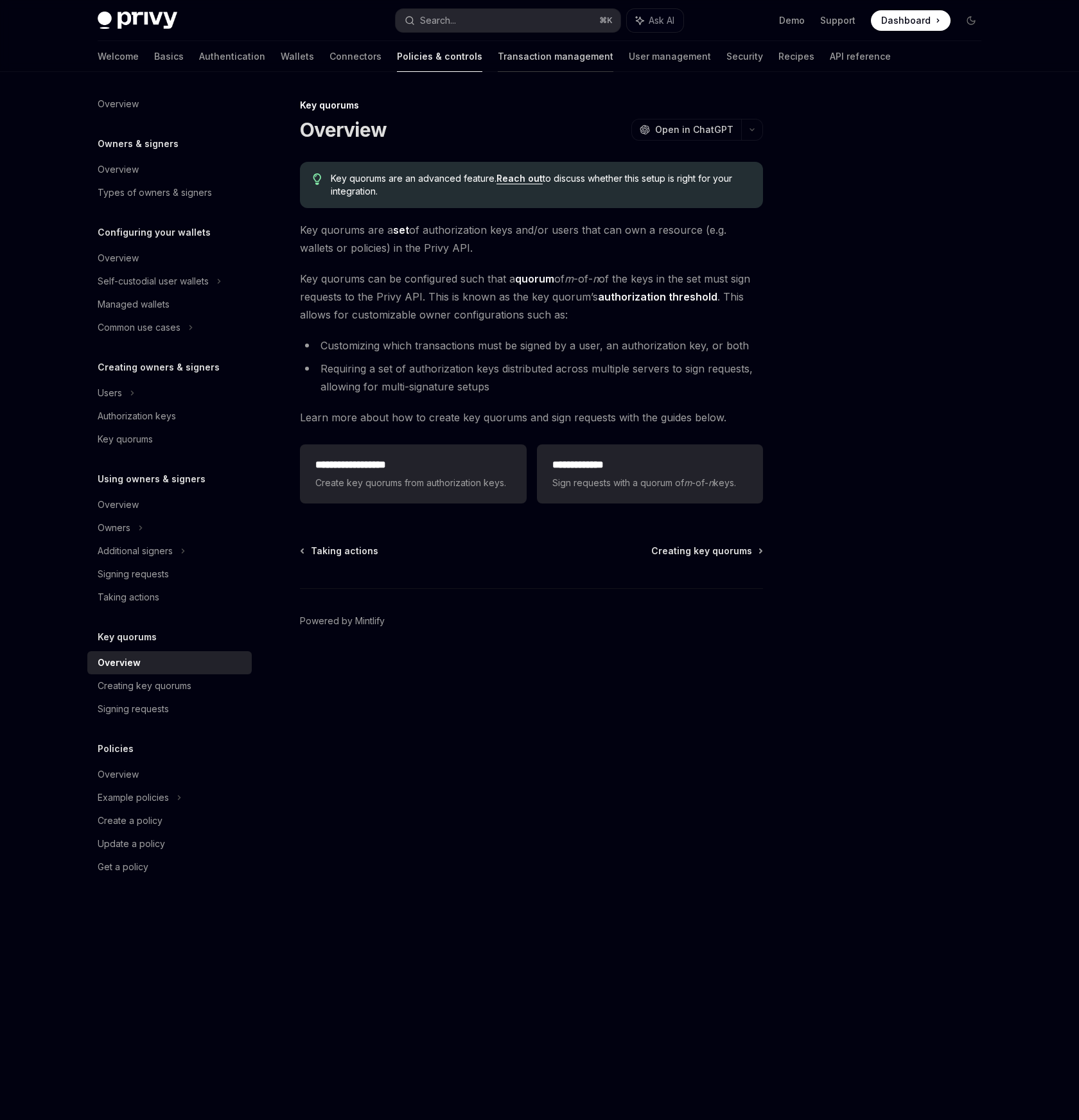
click at [498, 64] on link "Transaction management" at bounding box center [555, 56] width 116 height 31
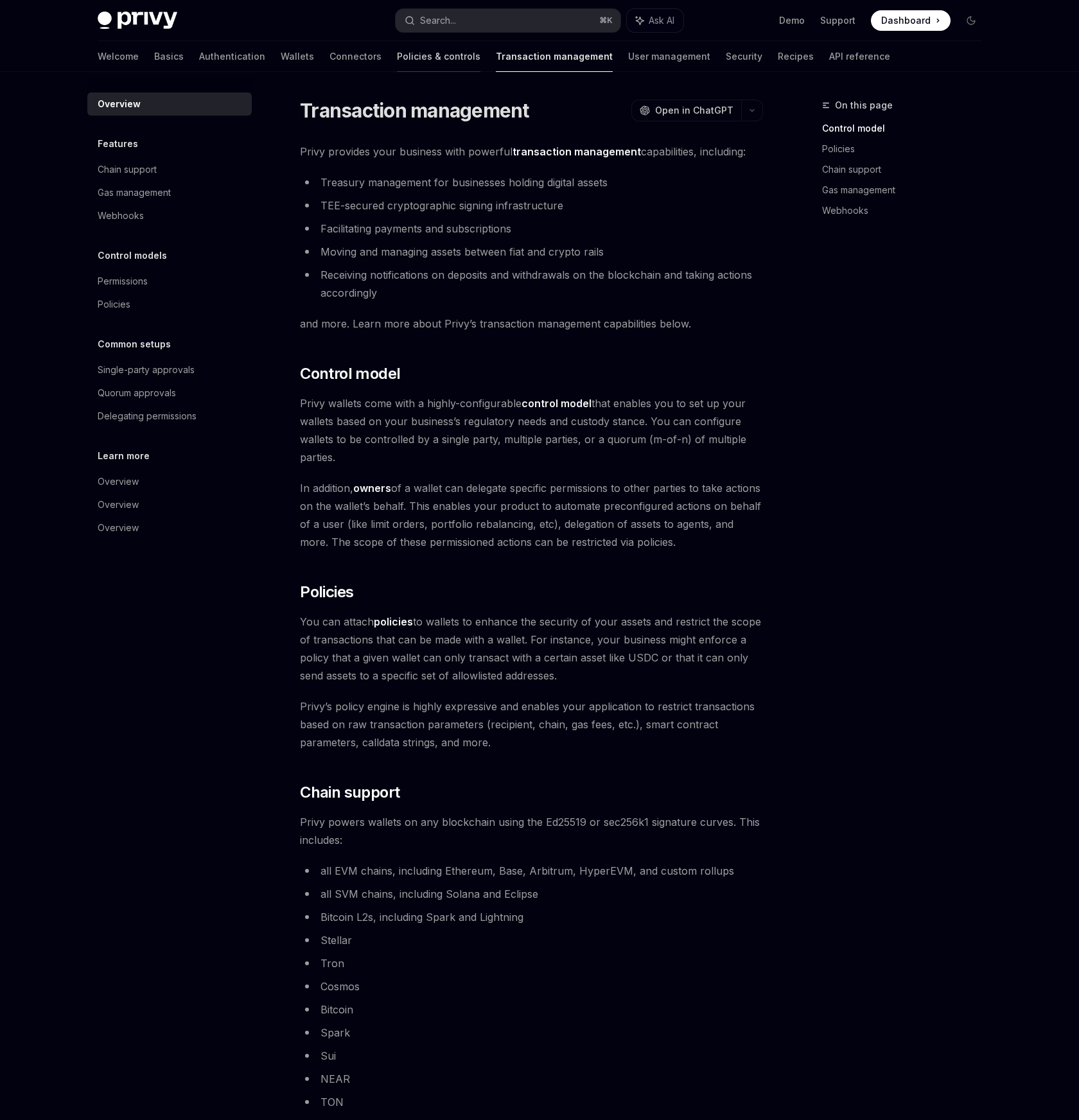
click at [397, 59] on link "Policies & controls" at bounding box center [439, 56] width 84 height 31
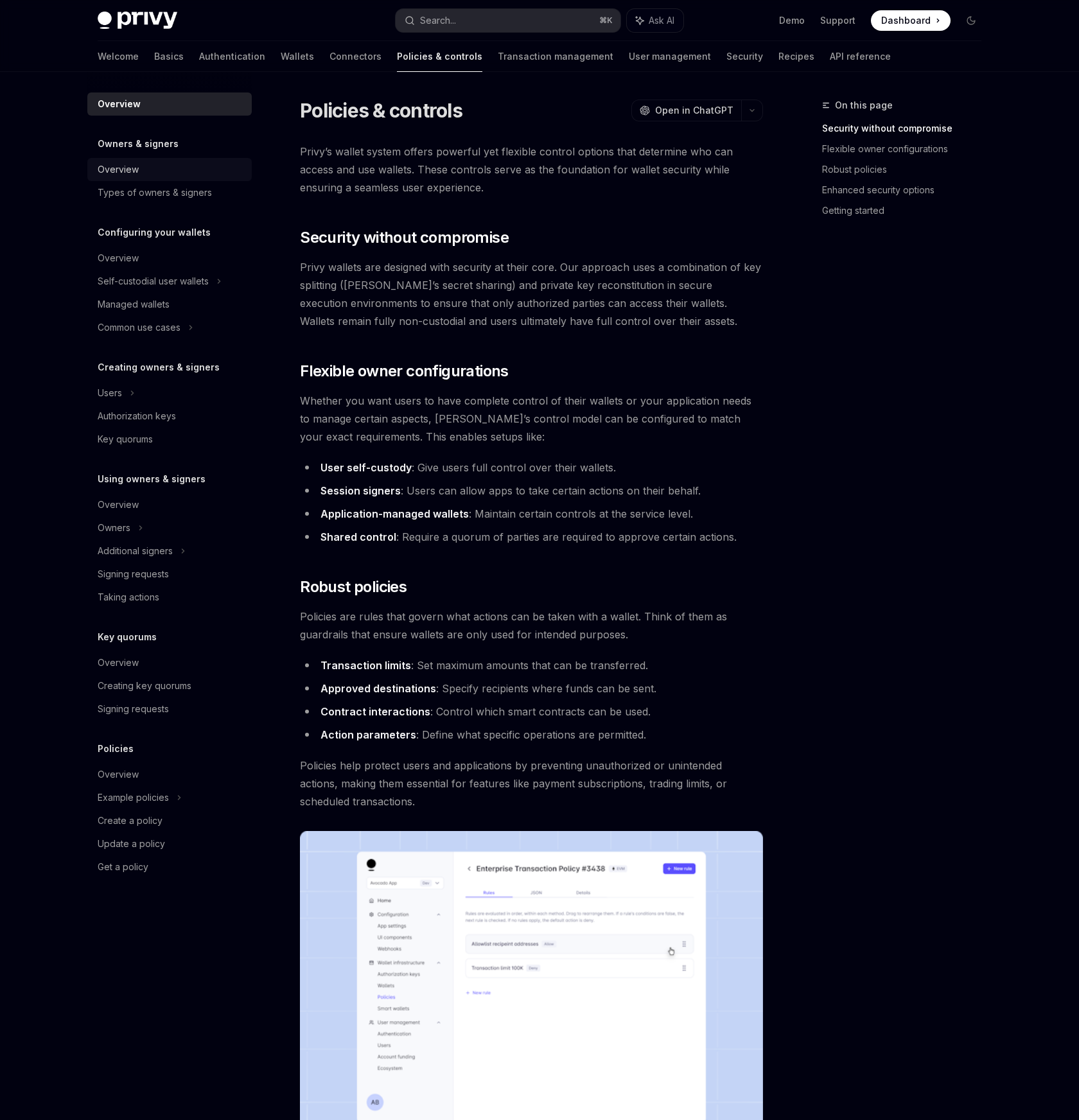
click at [112, 167] on div "Overview" at bounding box center [118, 169] width 42 height 15
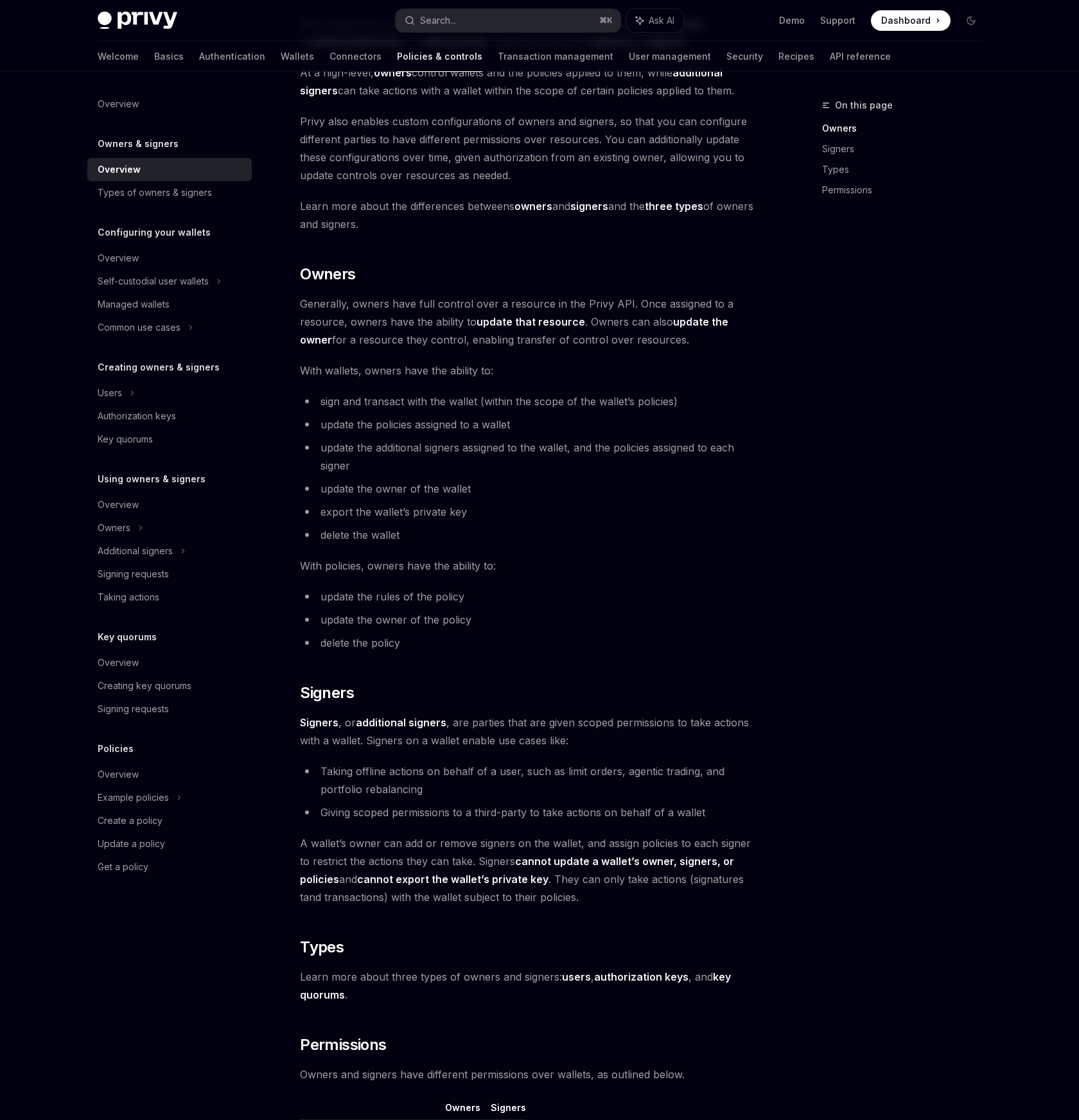
scroll to position [221, 0]
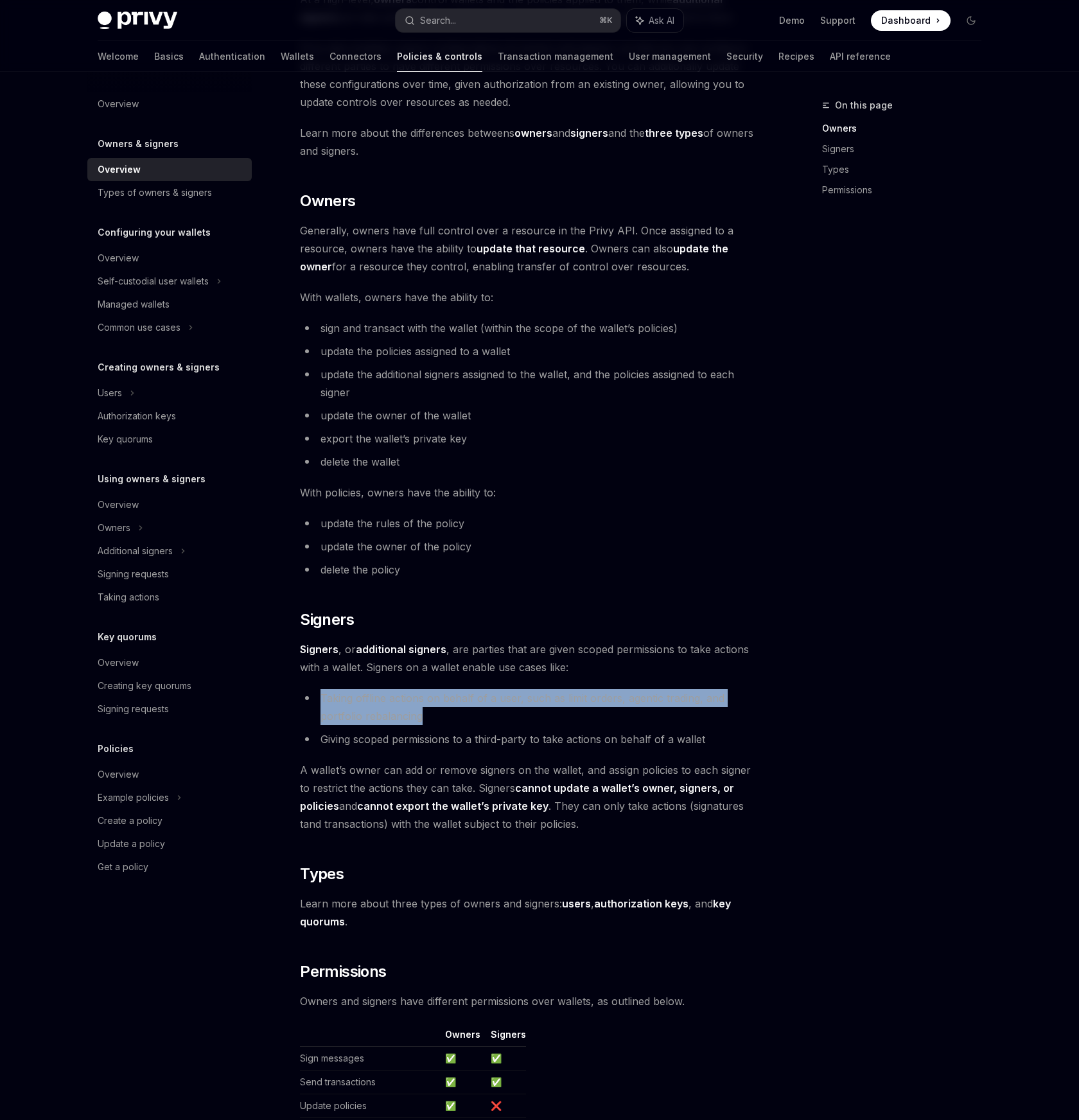
drag, startPoint x: 320, startPoint y: 694, endPoint x: 445, endPoint y: 713, distance: 126.4
click at [444, 712] on li "Taking offline actions on behalf of a user, such as limit orders, agentic tradi…" at bounding box center [532, 707] width 464 height 36
click at [445, 718] on li "Taking offline actions on behalf of a user, such as limit orders, agentic tradi…" at bounding box center [532, 707] width 464 height 36
click at [507, 697] on li "Taking offline actions on behalf of a user, such as limit orders, agentic tradi…" at bounding box center [532, 707] width 464 height 36
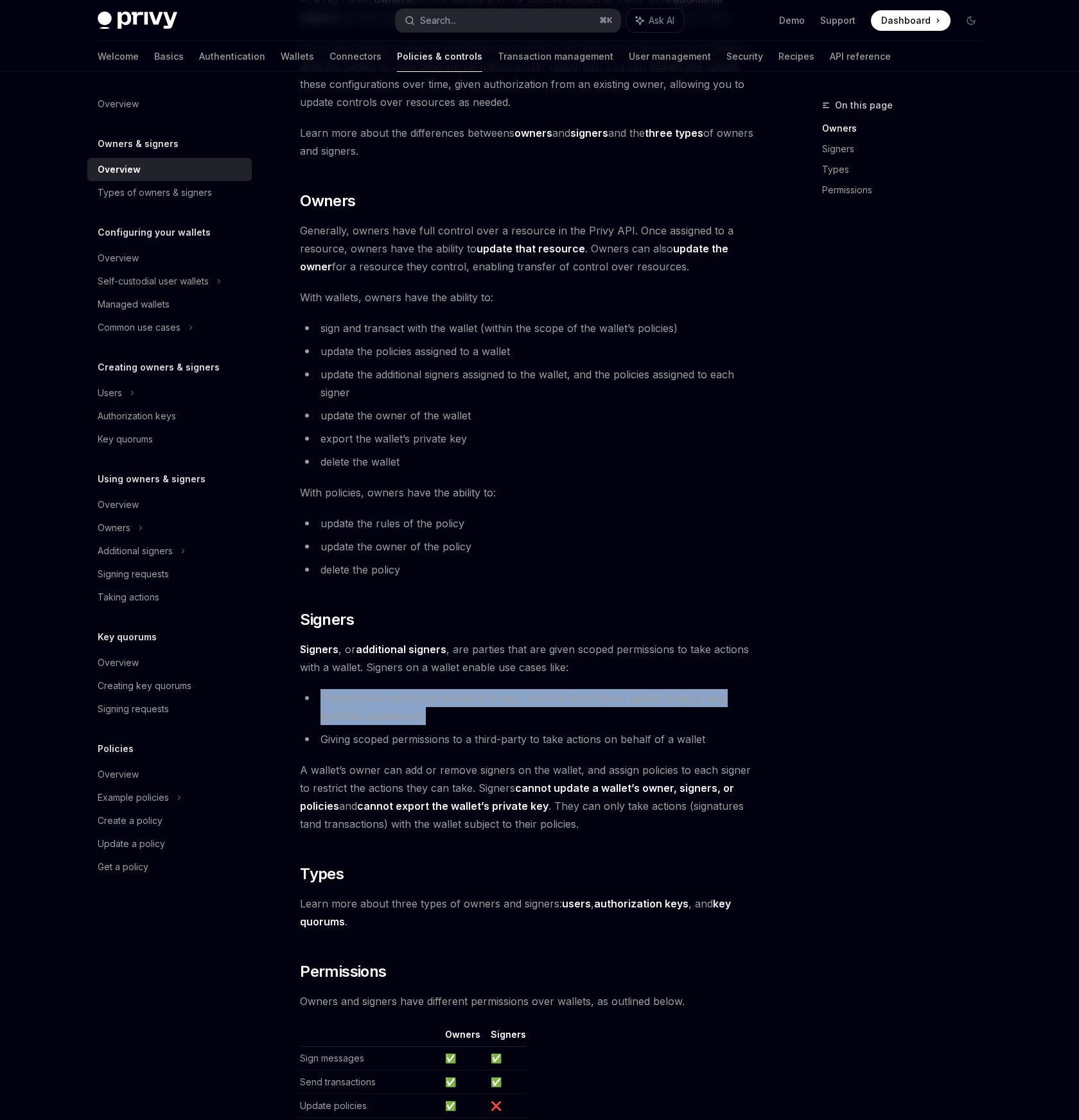
click at [507, 697] on li "Taking offline actions on behalf of a user, such as limit orders, agentic tradi…" at bounding box center [532, 707] width 464 height 36
click at [579, 698] on li "Taking offline actions on behalf of a user, such as limit orders, agentic tradi…" at bounding box center [532, 707] width 464 height 36
click at [332, 744] on li "Giving scoped permissions to a third-party to take actions on behalf of a wallet" at bounding box center [532, 739] width 464 height 18
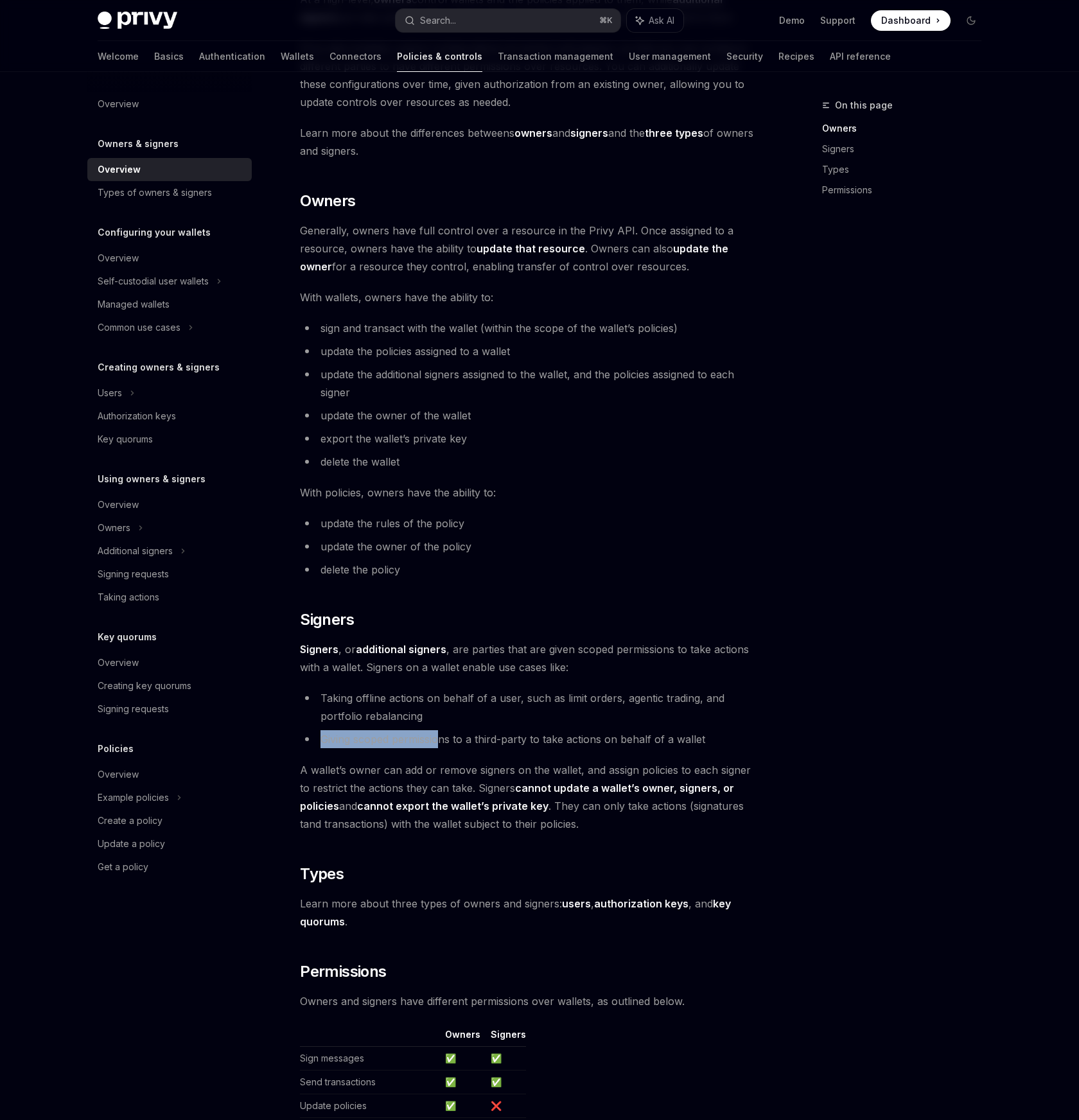
drag, startPoint x: 320, startPoint y: 736, endPoint x: 437, endPoint y: 742, distance: 117.2
click at [437, 742] on li "Giving scoped permissions to a third-party to take actions on behalf of a wallet" at bounding box center [532, 739] width 464 height 18
click at [374, 743] on li "Giving scoped permissions to a third-party to take actions on behalf of a wallet" at bounding box center [532, 739] width 464 height 18
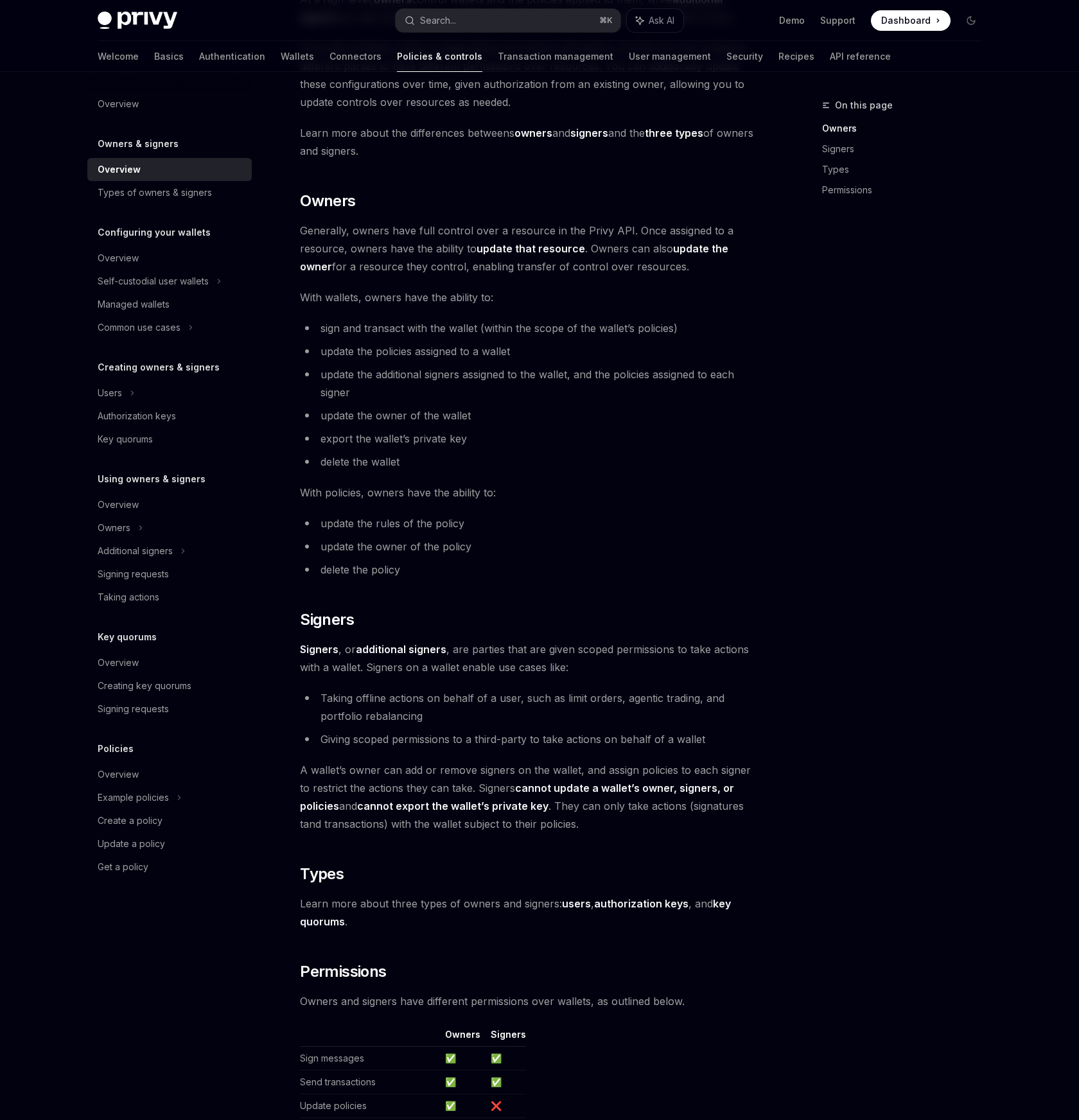
click at [352, 774] on span "A wallet’s owner can add or remove signers on the wallet, and assign policies t…" at bounding box center [532, 796] width 464 height 71
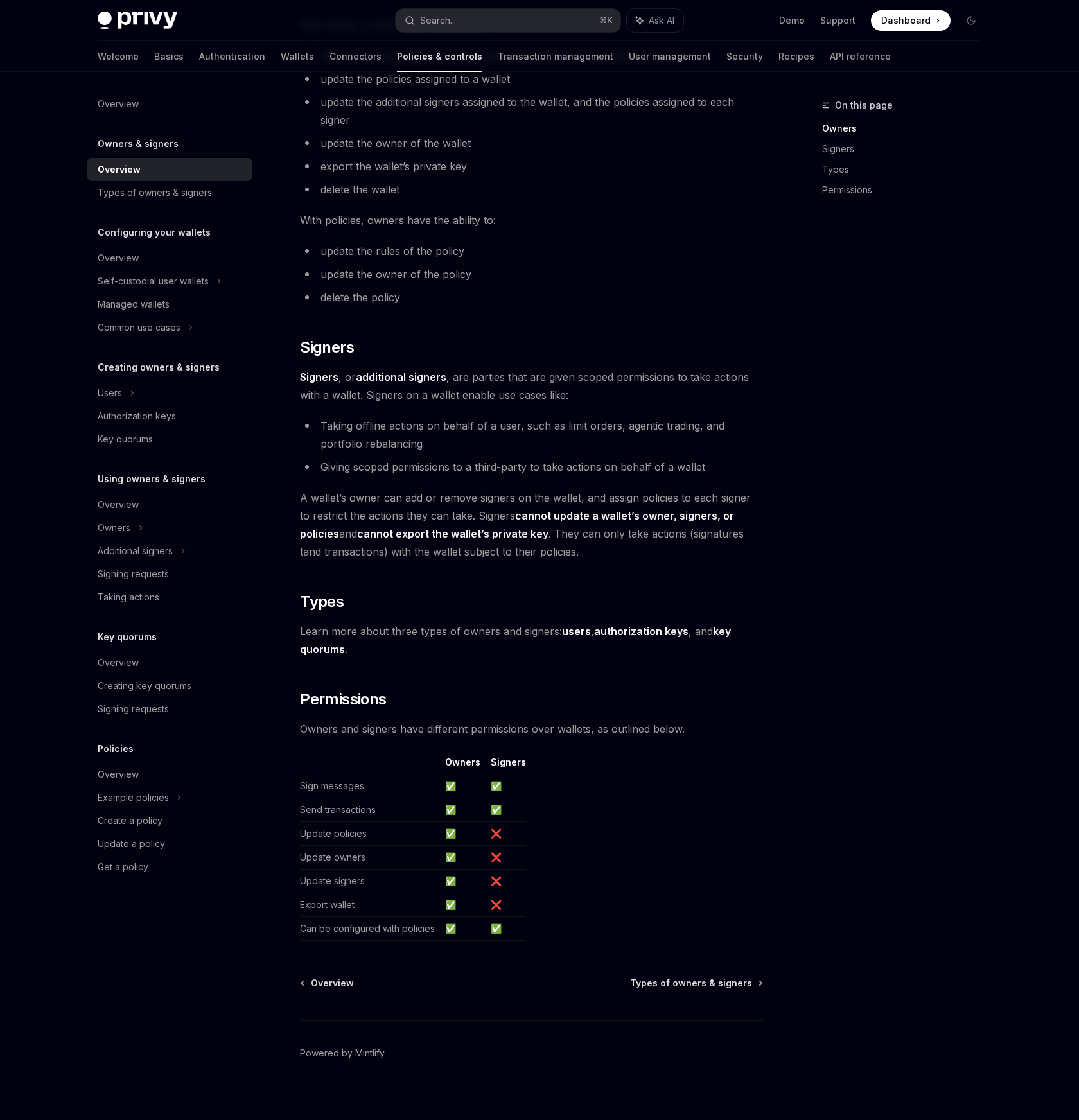
scroll to position [504, 0]
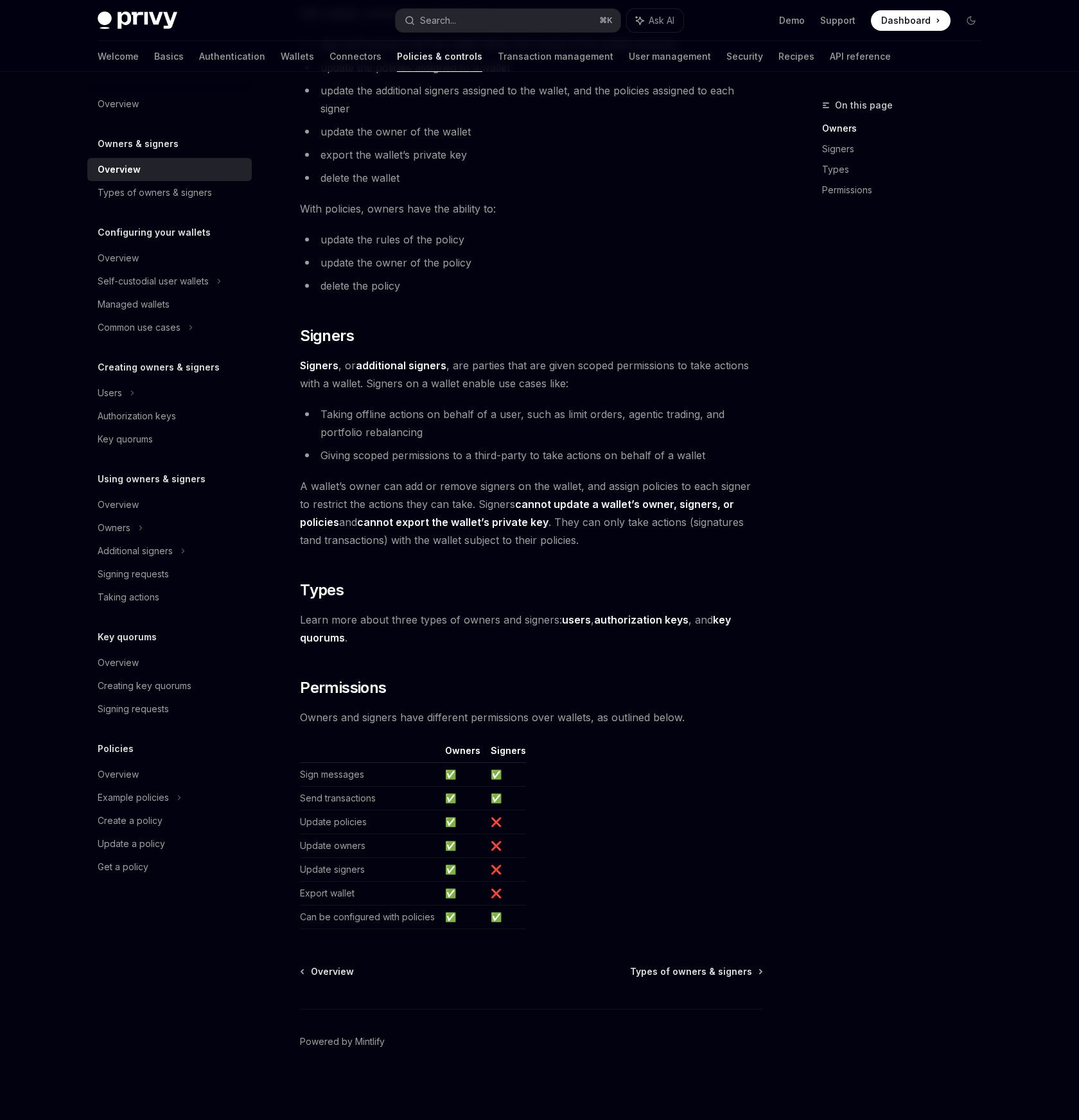
click at [571, 620] on strong "users" at bounding box center [577, 620] width 29 height 13
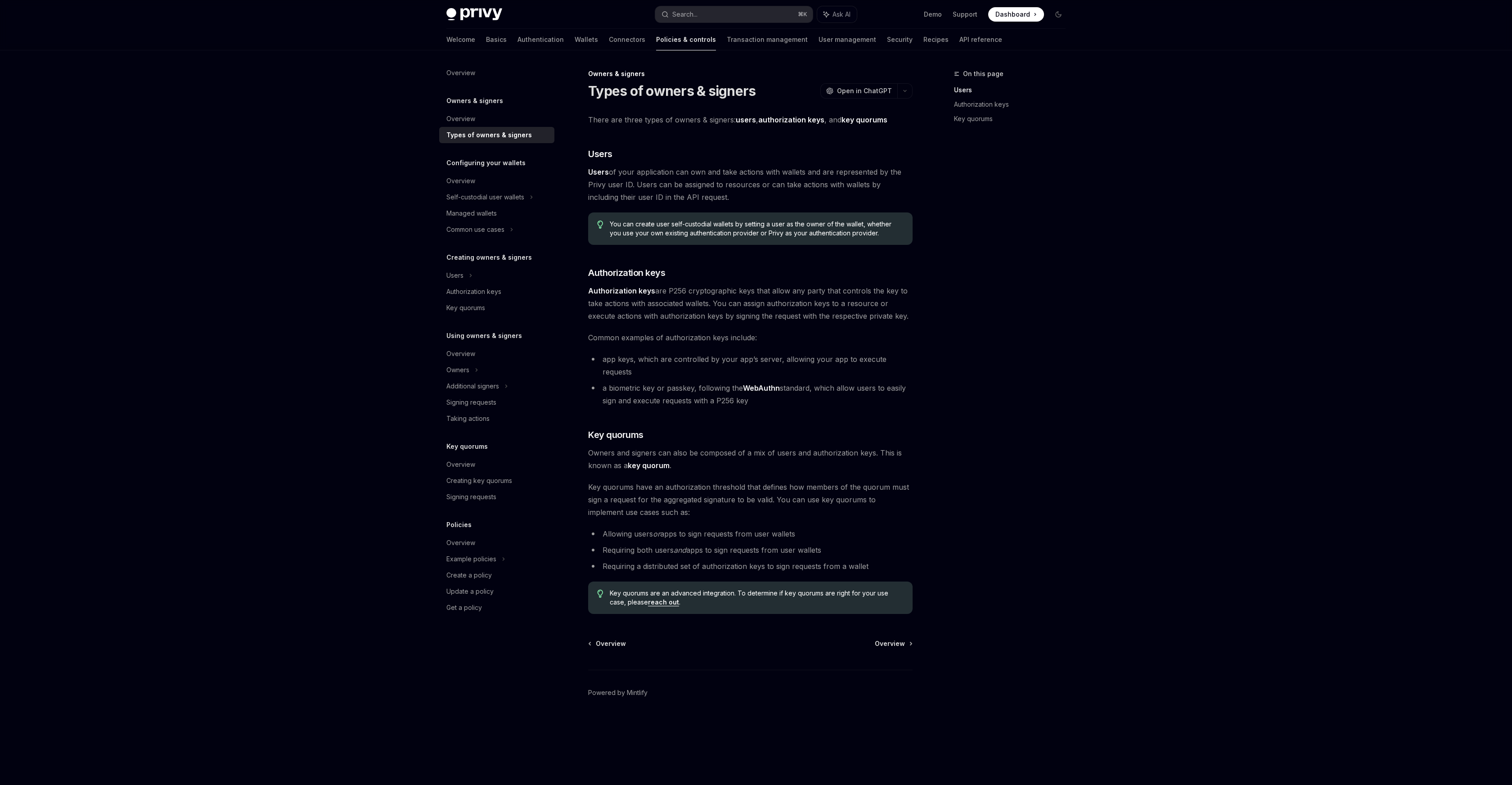
click at [755, 329] on div "Privy Docs home page Search... ⌘ K Ask AI Demo Support Dashboard Dashboard Sear…" at bounding box center [756, 392] width 1512 height 785
click at [590, 481] on span "Key quorums have an authorization threshold that defines how members of the quo…" at bounding box center [750, 499] width 325 height 38
drag, startPoint x: 591, startPoint y: 470, endPoint x: 682, endPoint y: 504, distance: 97.1
click at [682, 504] on span "Key quorums have an authorization threshold that defines how members of the quo…" at bounding box center [750, 499] width 325 height 38
click at [684, 503] on span "Key quorums have an authorization threshold that defines how members of the quo…" at bounding box center [750, 499] width 325 height 38
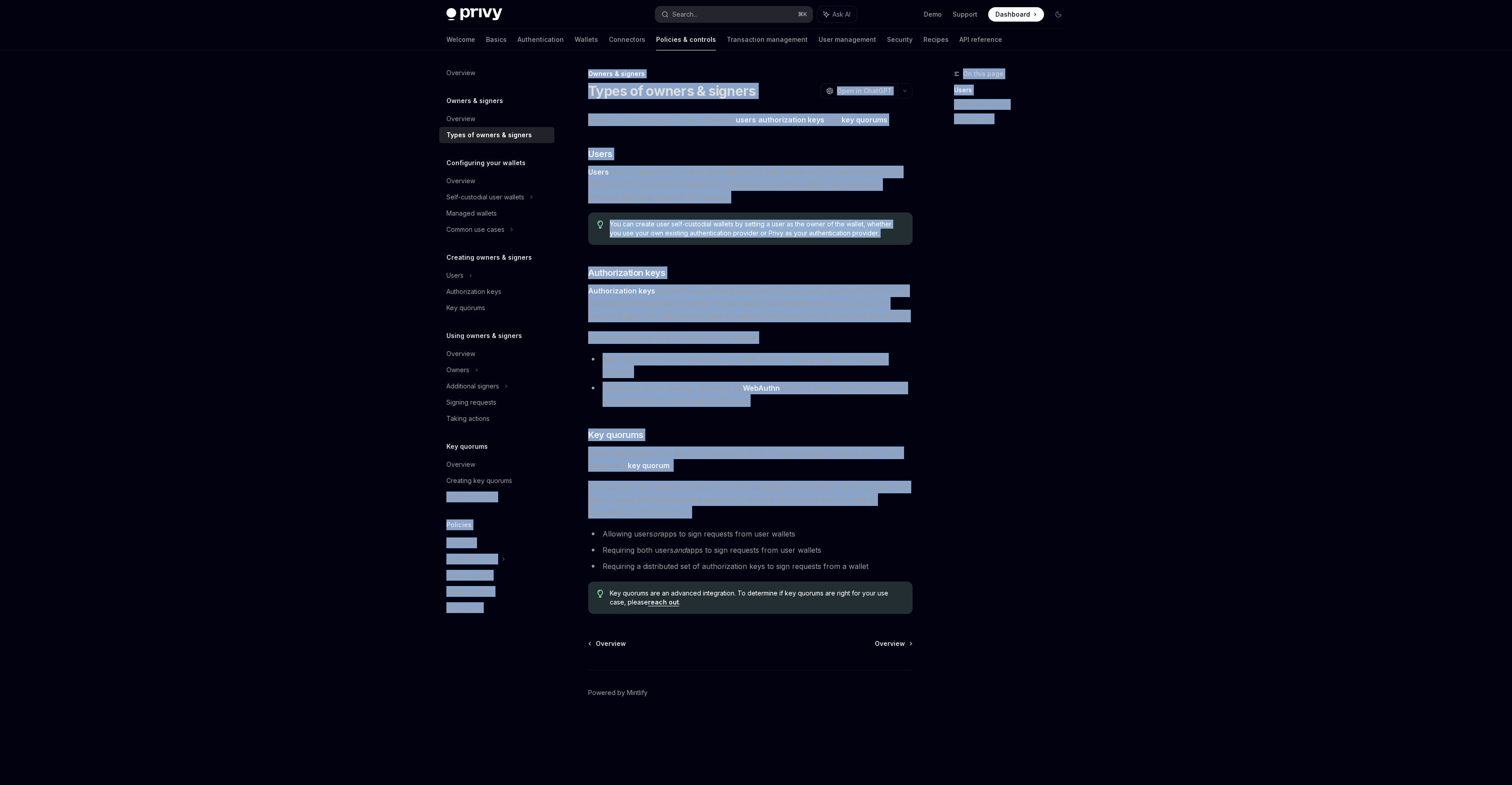
drag, startPoint x: 671, startPoint y: 506, endPoint x: 567, endPoint y: 479, distance: 107.4
click at [567, 479] on div "Overview Owners & signers Overview Types of owners & signers Configuring your w…" at bounding box center [756, 417] width 663 height 734
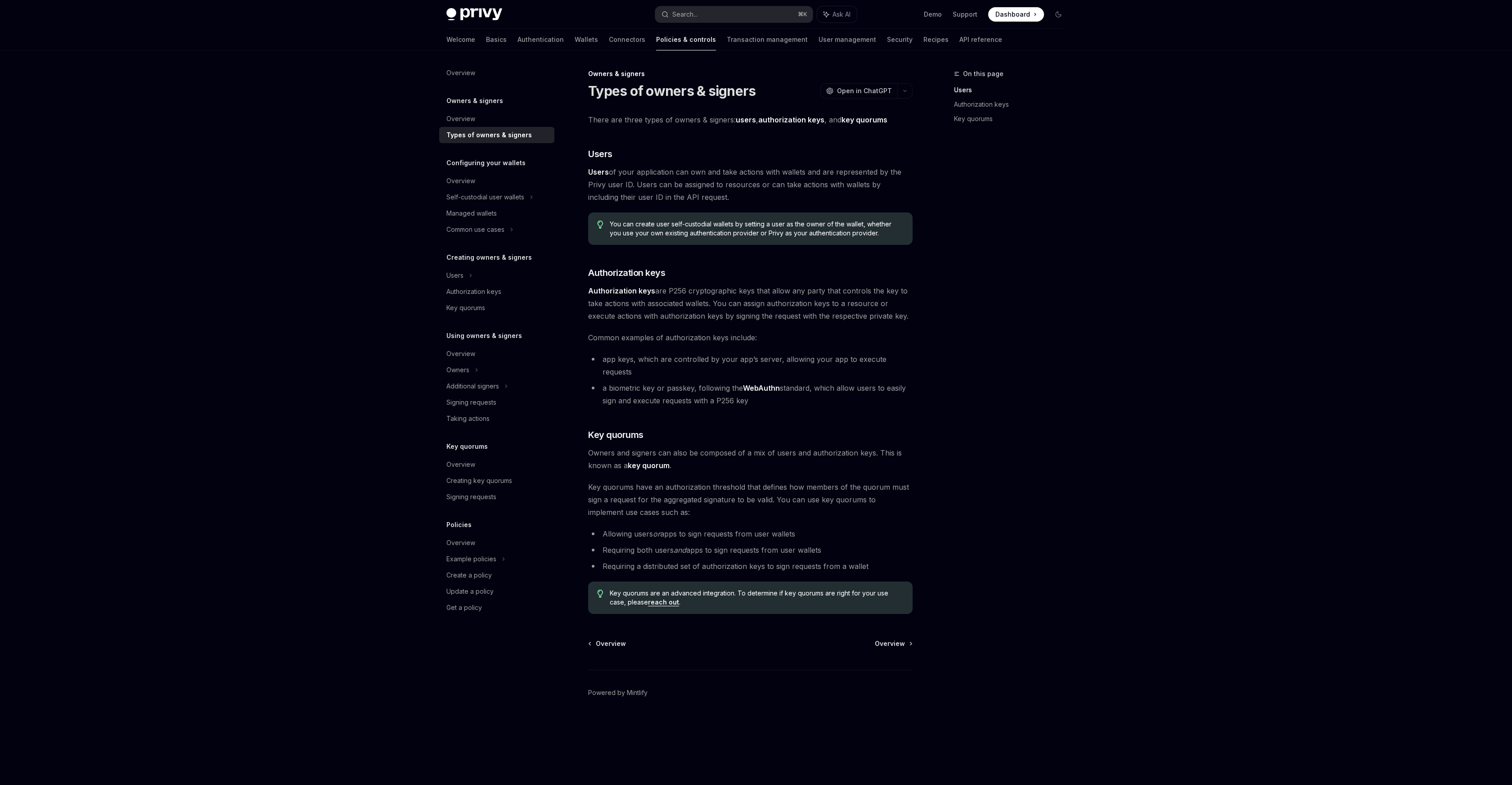
click at [588, 474] on div "Owners & signers Types of owners & signers OpenAI Open in ChatGPT OpenAI Open i…" at bounding box center [666, 427] width 497 height 716
drag, startPoint x: 654, startPoint y: 499, endPoint x: 580, endPoint y: 470, distance: 79.5
click at [580, 470] on div "Owners & signers Types of owners & signers OpenAI Open in ChatGPT OpenAI Open i…" at bounding box center [666, 427] width 497 height 716
click at [500, 230] on div "Common use cases" at bounding box center [476, 229] width 58 height 11
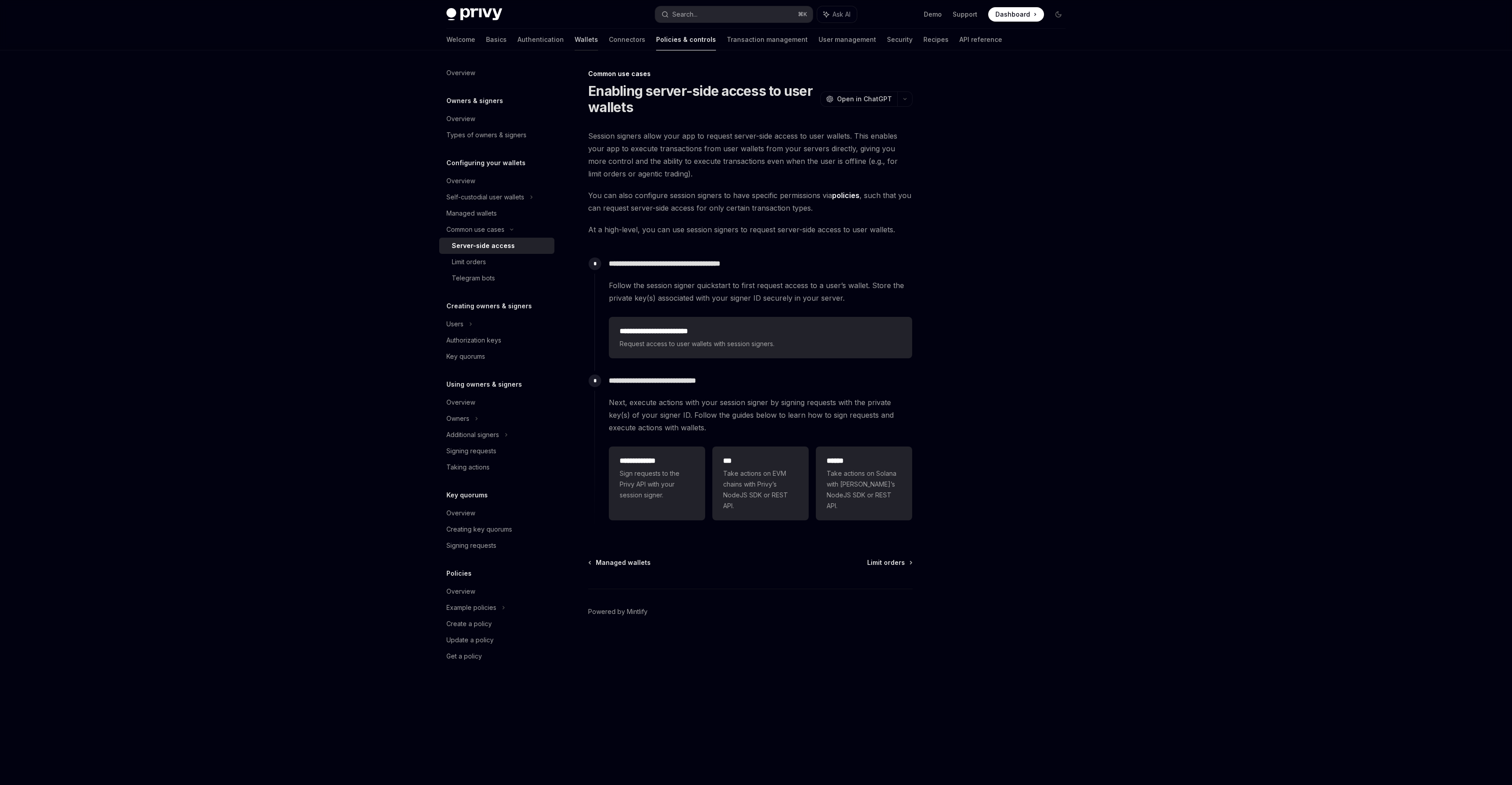
click at [575, 40] on link "Wallets" at bounding box center [586, 40] width 24 height 22
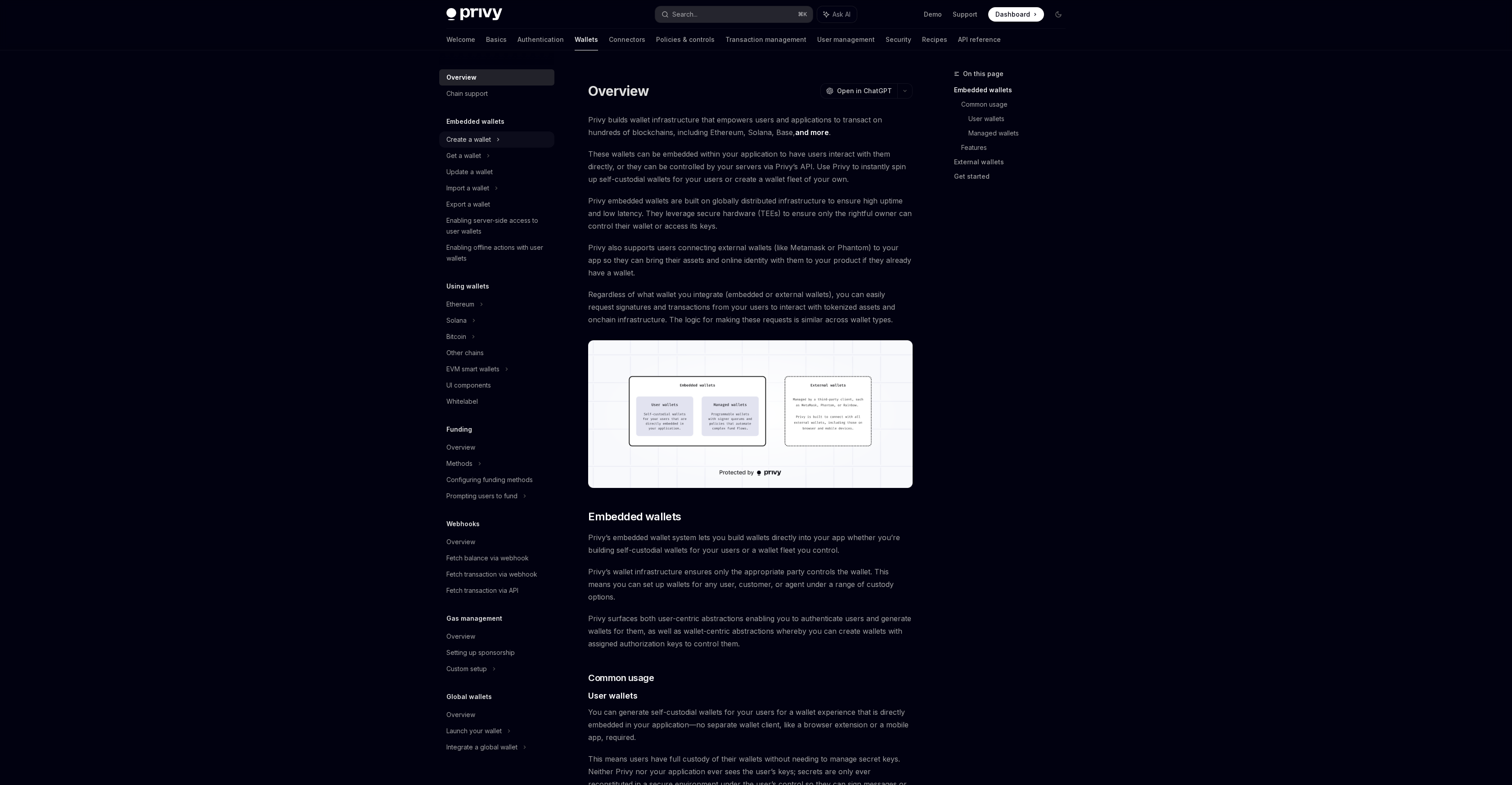
click at [476, 140] on div "Create a wallet" at bounding box center [469, 139] width 45 height 11
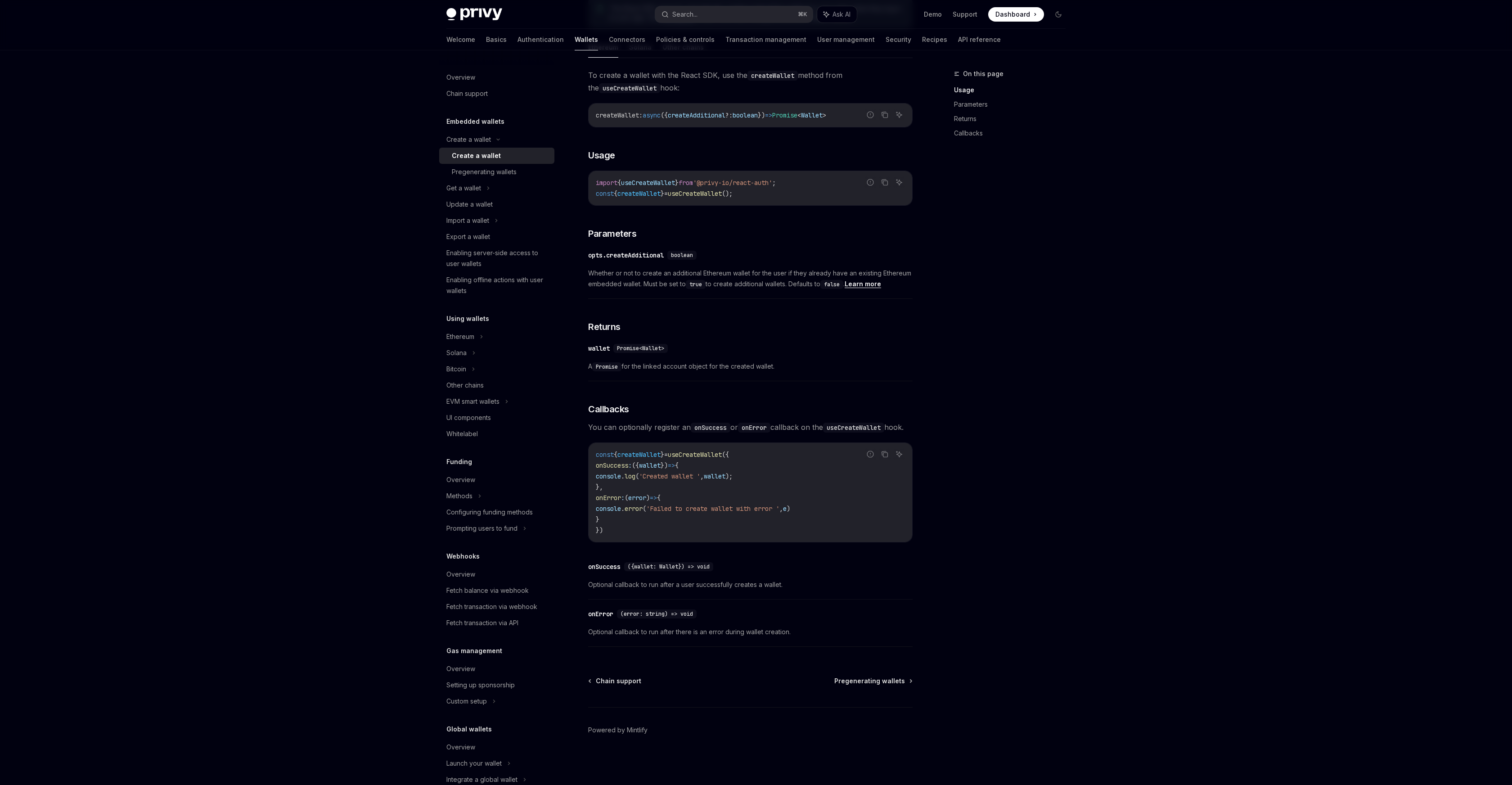
scroll to position [24, 0]
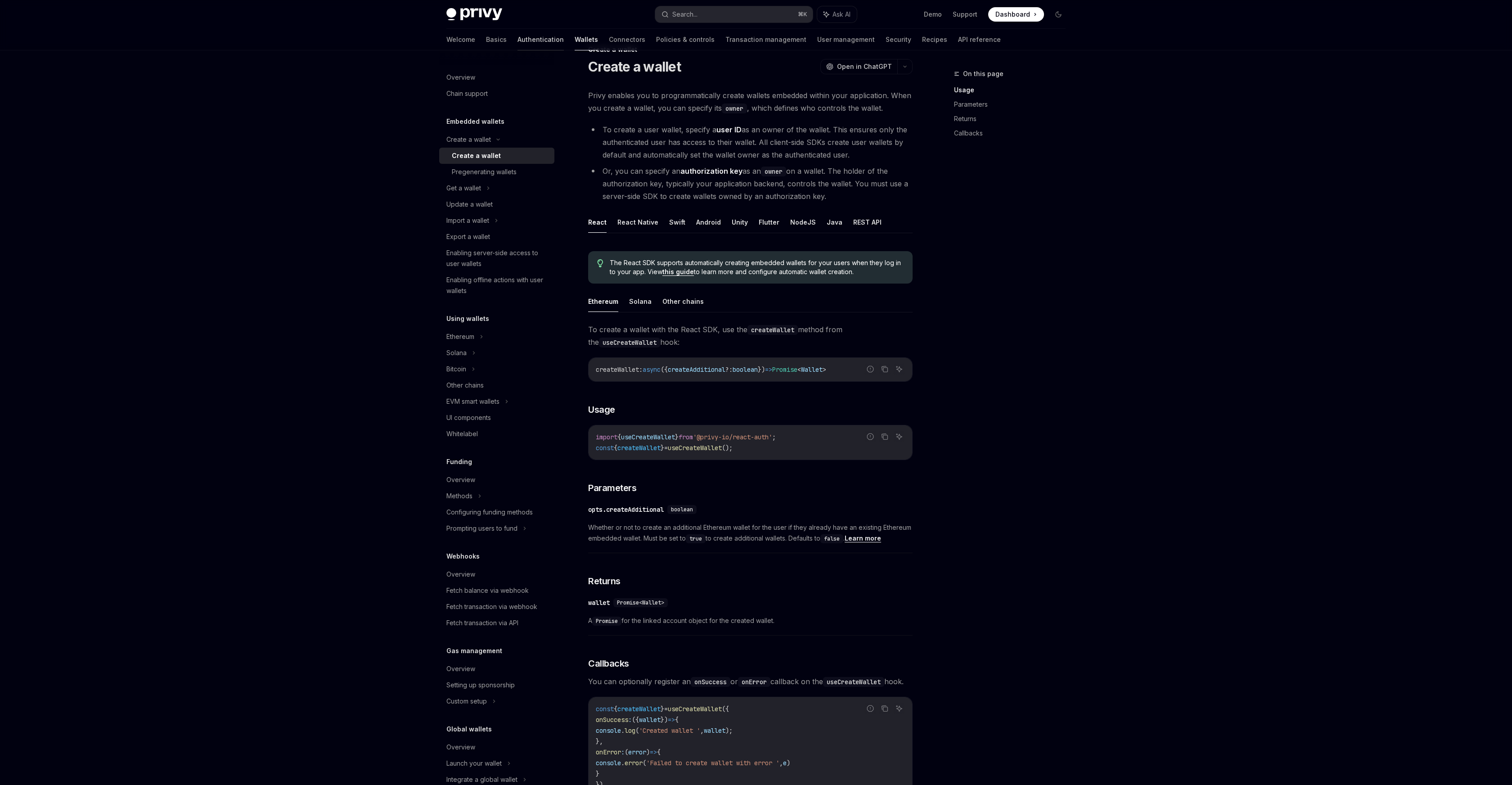
click at [518, 42] on link "Authentication" at bounding box center [541, 40] width 46 height 22
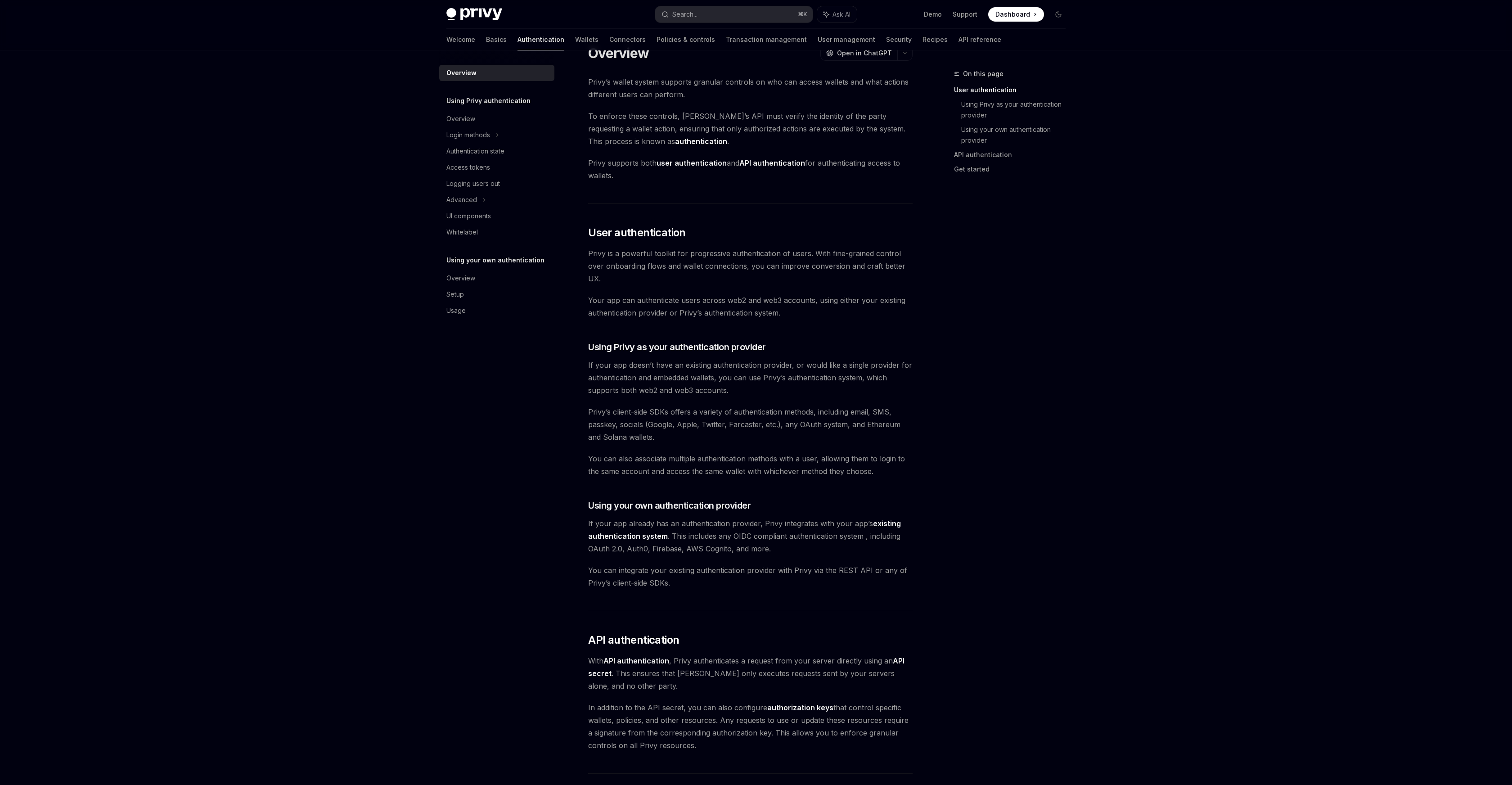
click at [501, 377] on div "Overview Using Privy authentication Overview Login methods Authentication state…" at bounding box center [504, 417] width 130 height 734
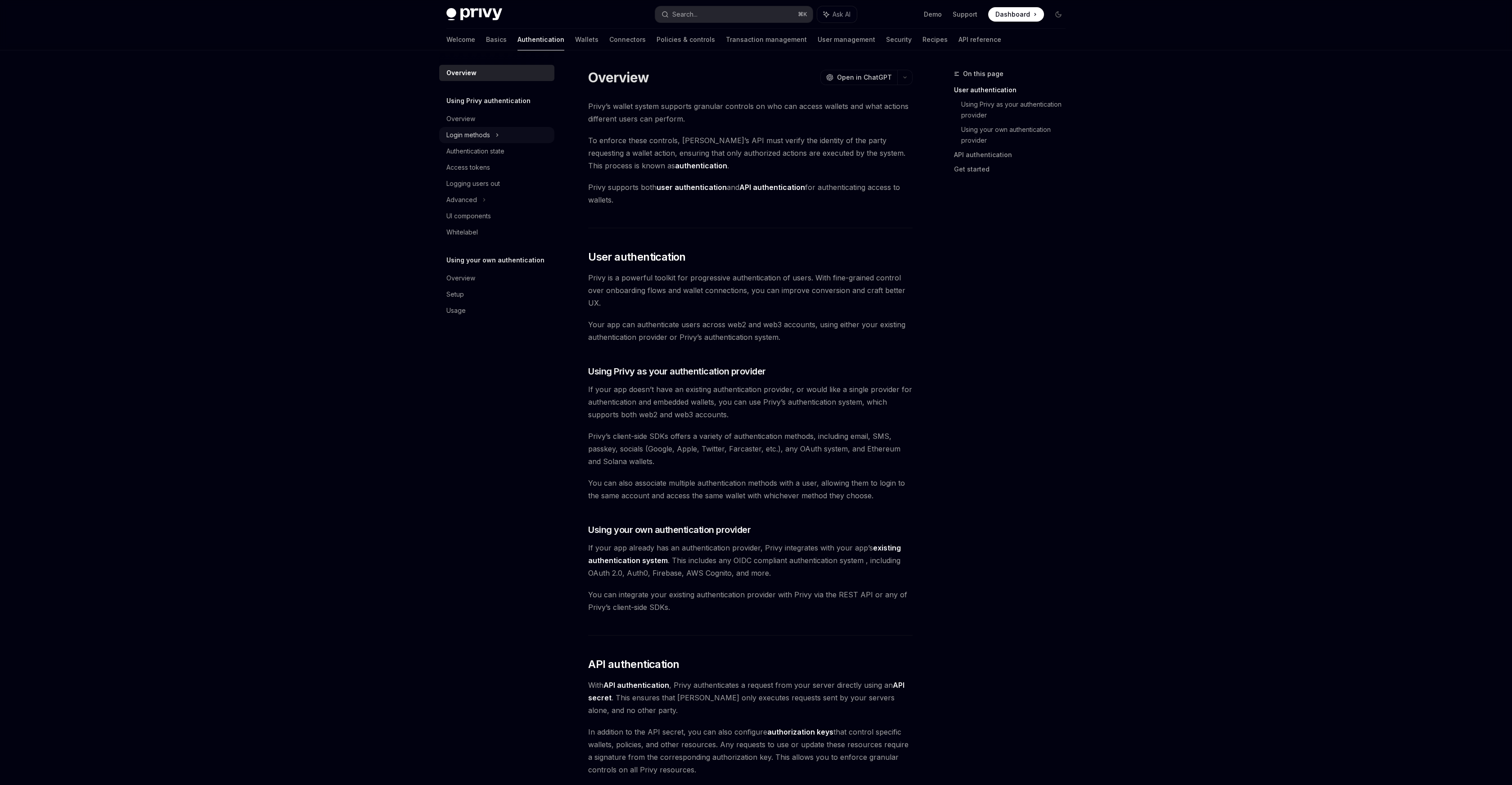
click at [489, 137] on div "Login methods" at bounding box center [468, 135] width 44 height 11
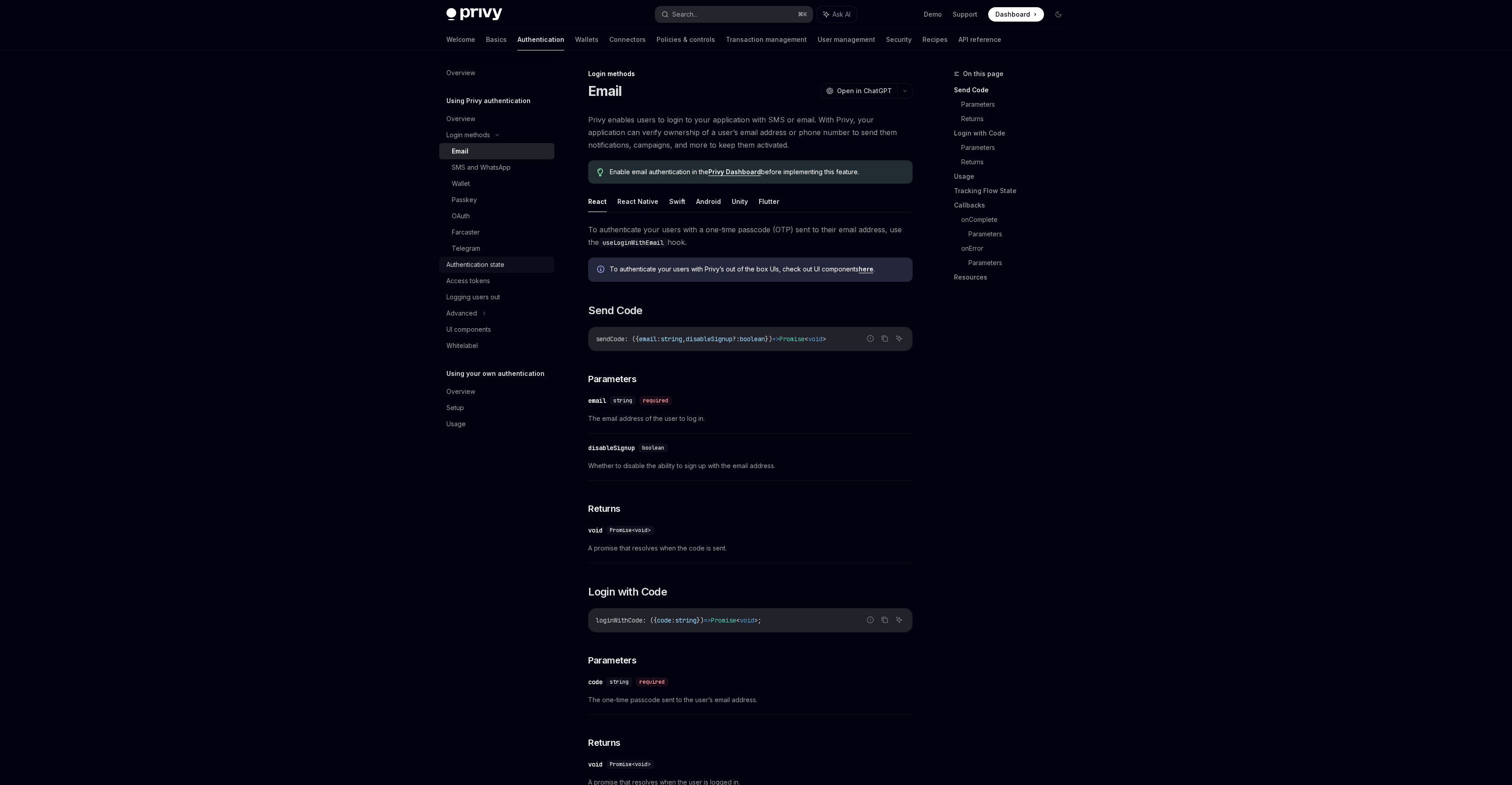
click at [488, 270] on div "Authentication state" at bounding box center [476, 264] width 58 height 11
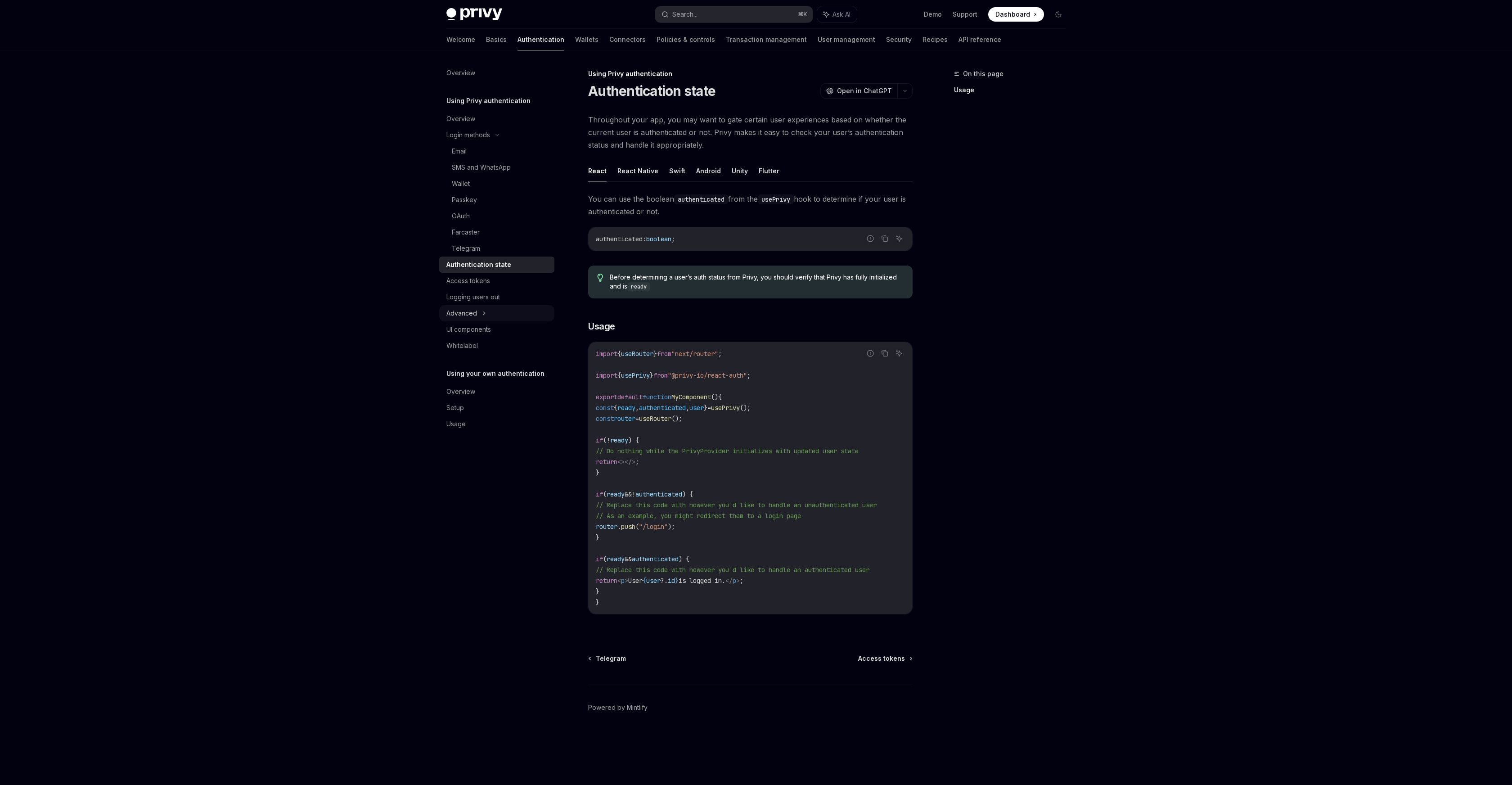
click at [473, 320] on div "Advanced" at bounding box center [497, 313] width 115 height 16
click at [477, 457] on div "Setup" at bounding box center [498, 456] width 103 height 11
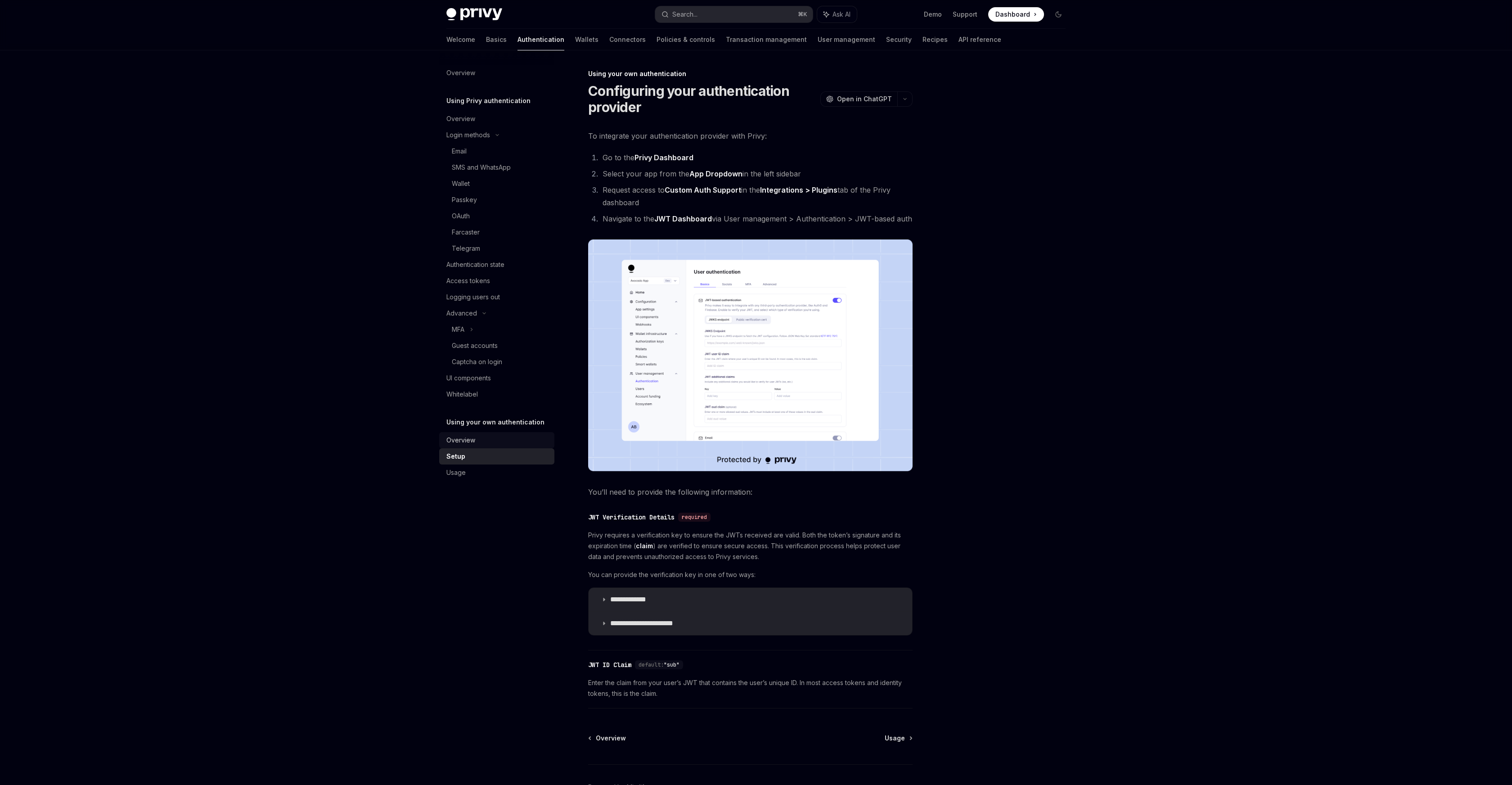
click at [493, 435] on div "Overview" at bounding box center [498, 440] width 103 height 11
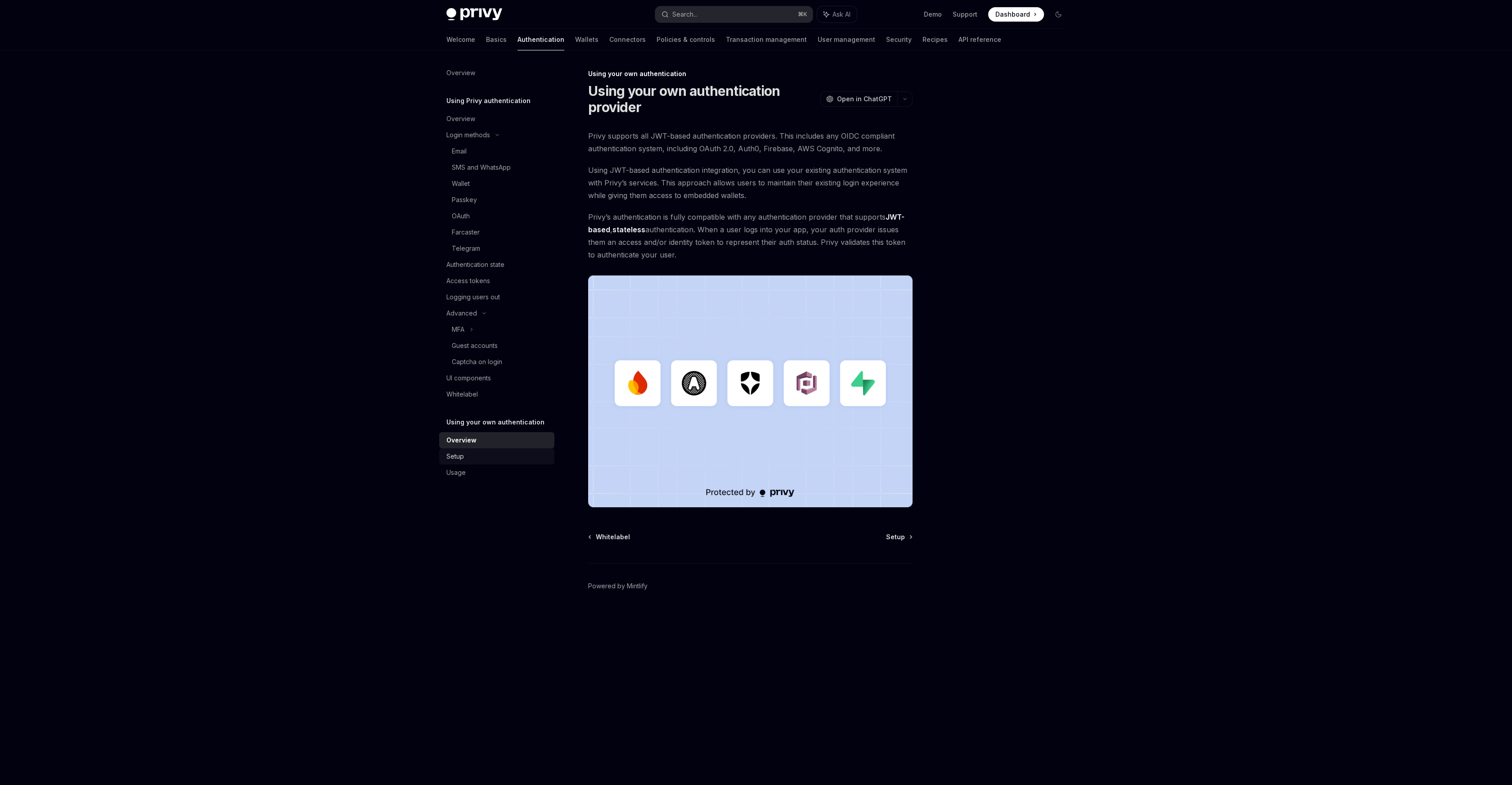
click at [506, 459] on div "Setup" at bounding box center [498, 456] width 103 height 11
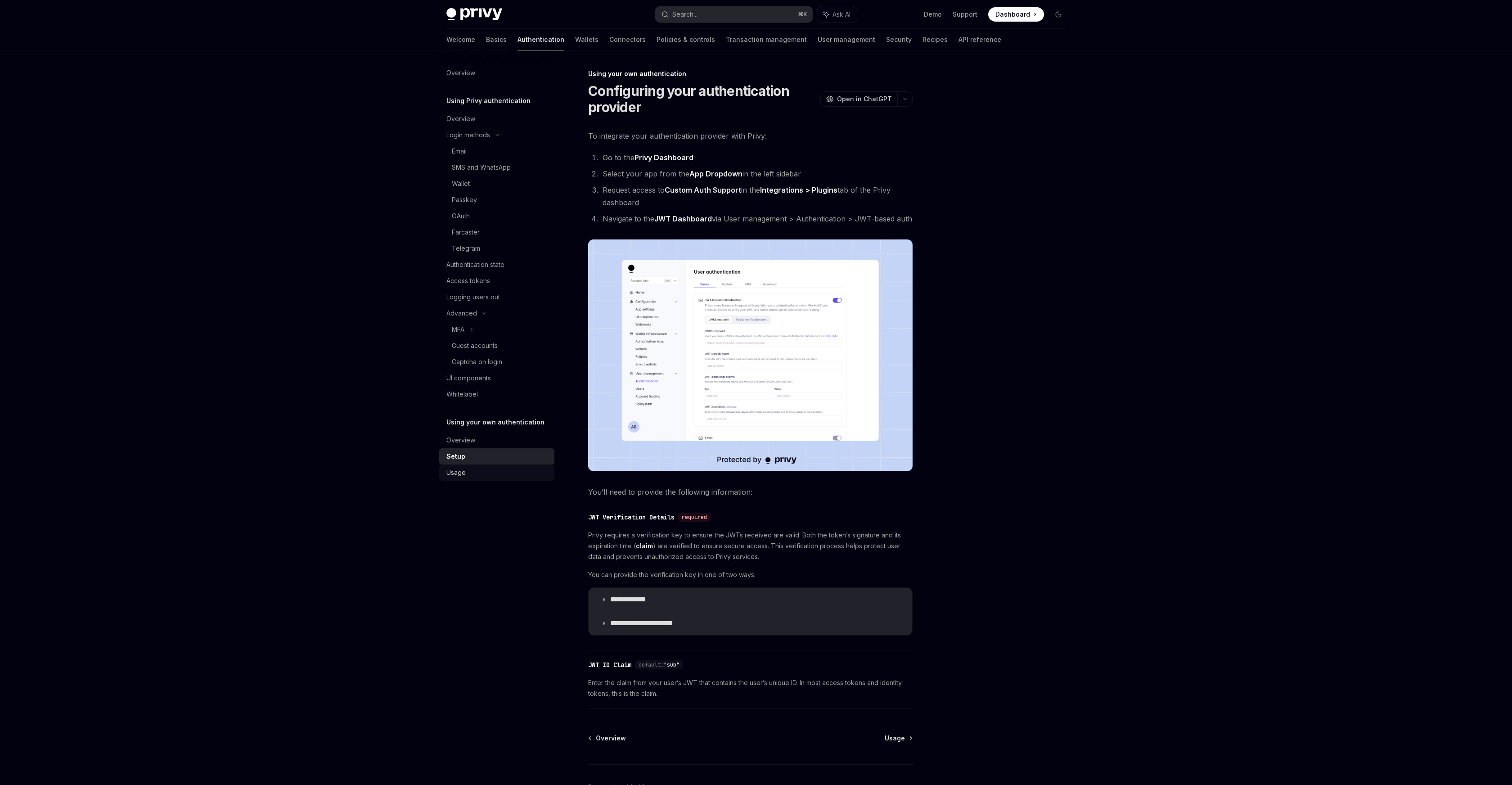
click at [497, 478] on link "Usage" at bounding box center [497, 473] width 115 height 16
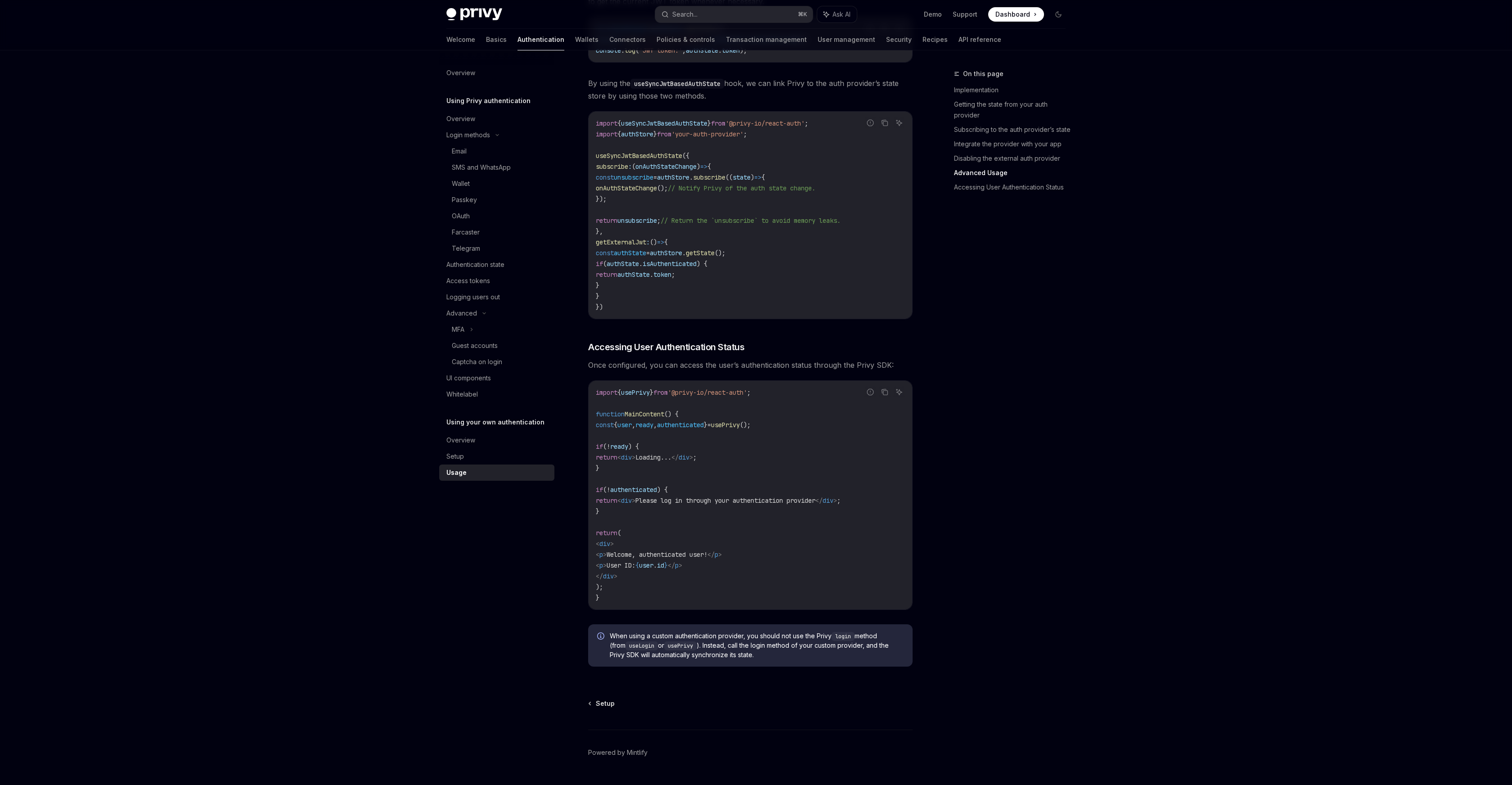
scroll to position [1508, 0]
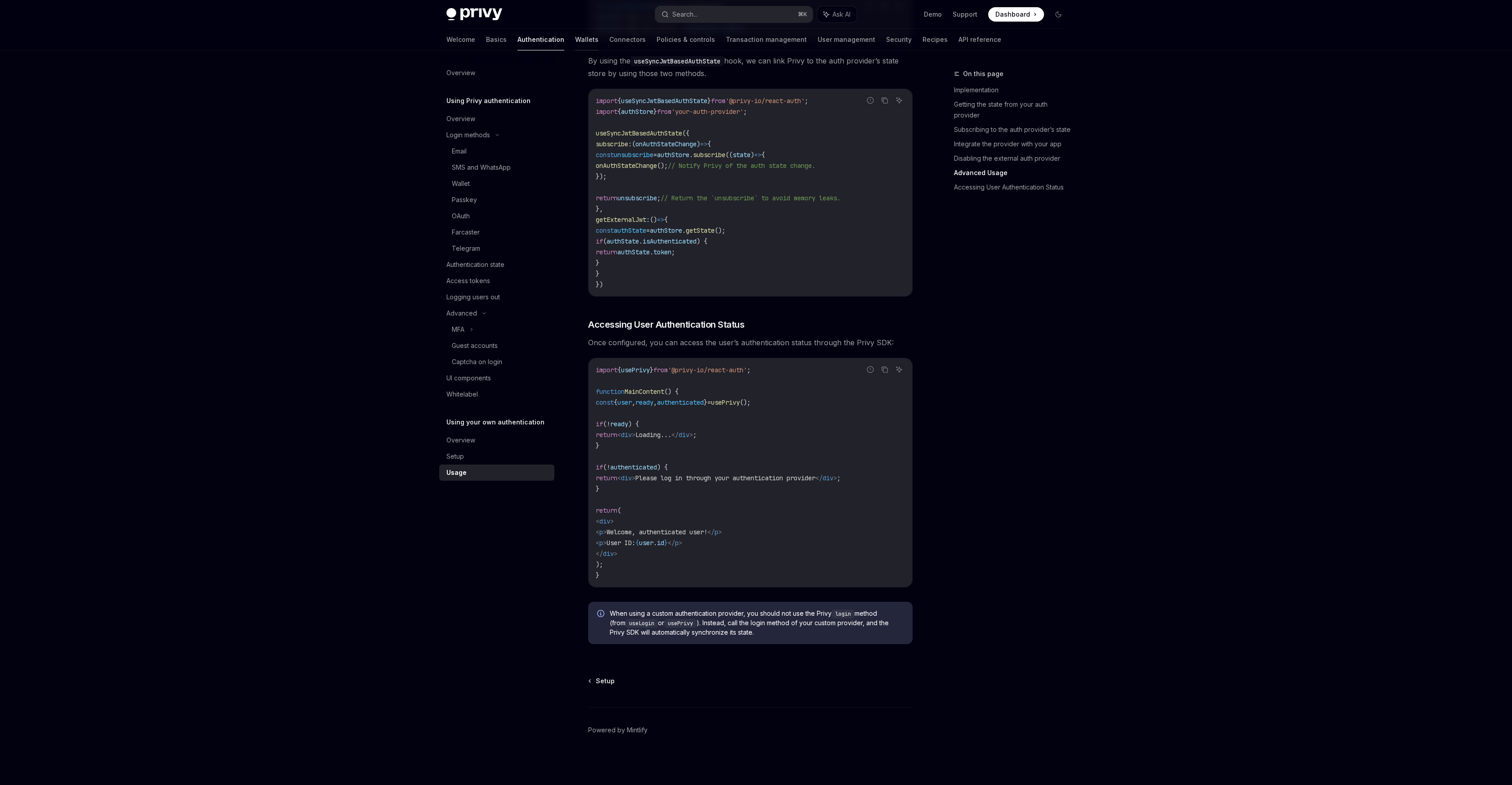
click at [575, 37] on link "Wallets" at bounding box center [587, 40] width 24 height 22
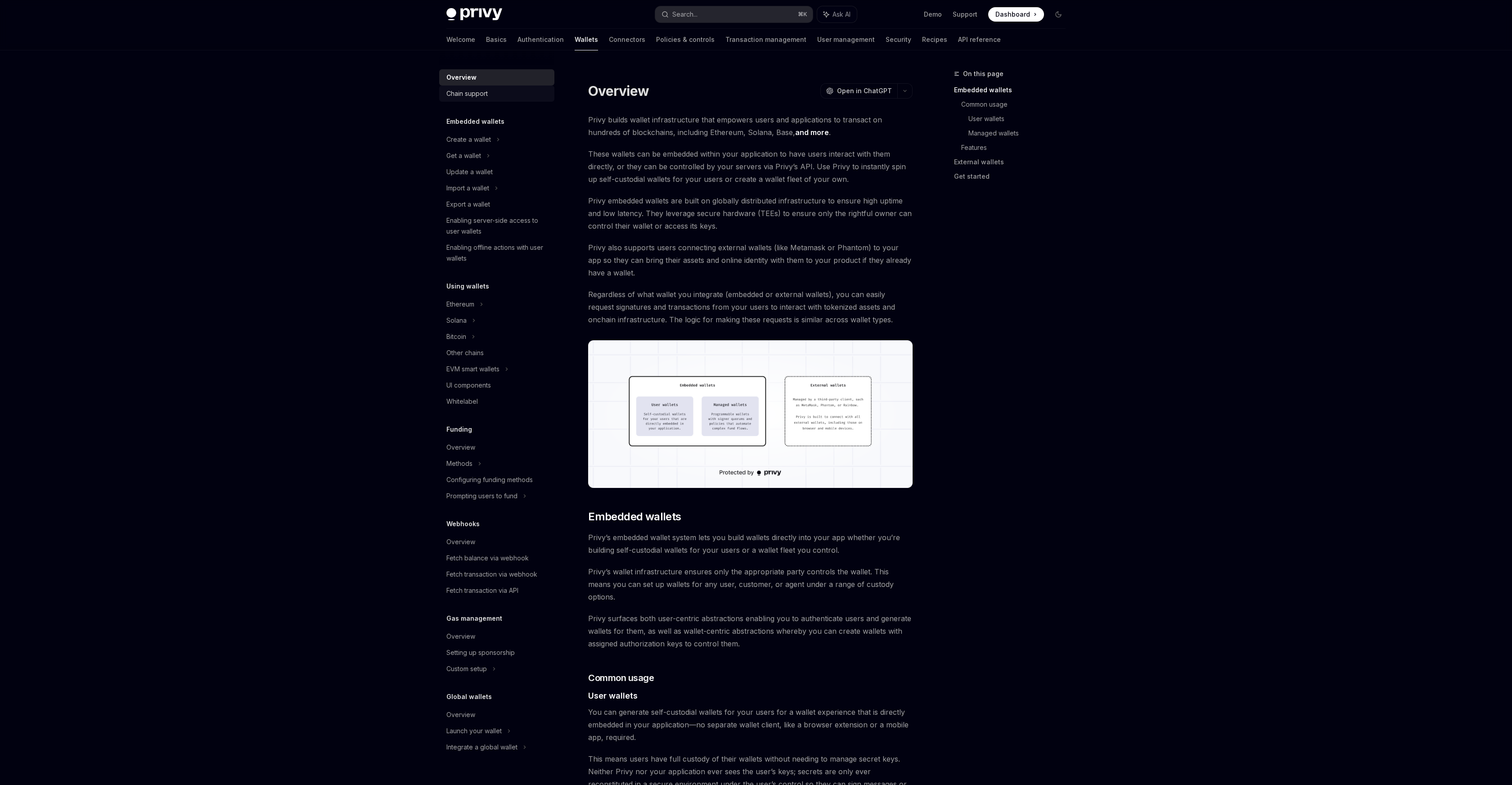
click at [495, 100] on link "Chain support" at bounding box center [497, 93] width 115 height 16
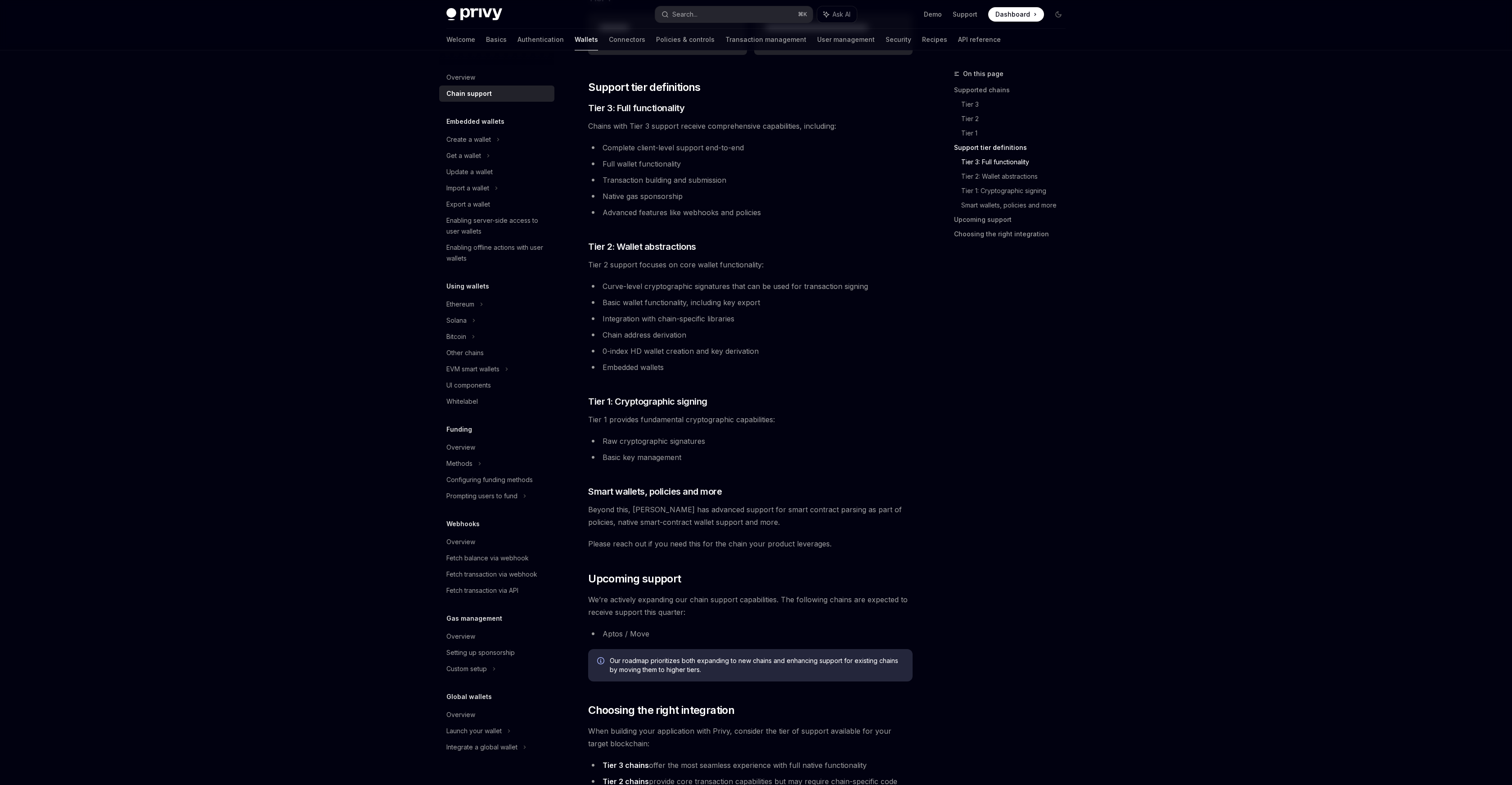
scroll to position [584, 0]
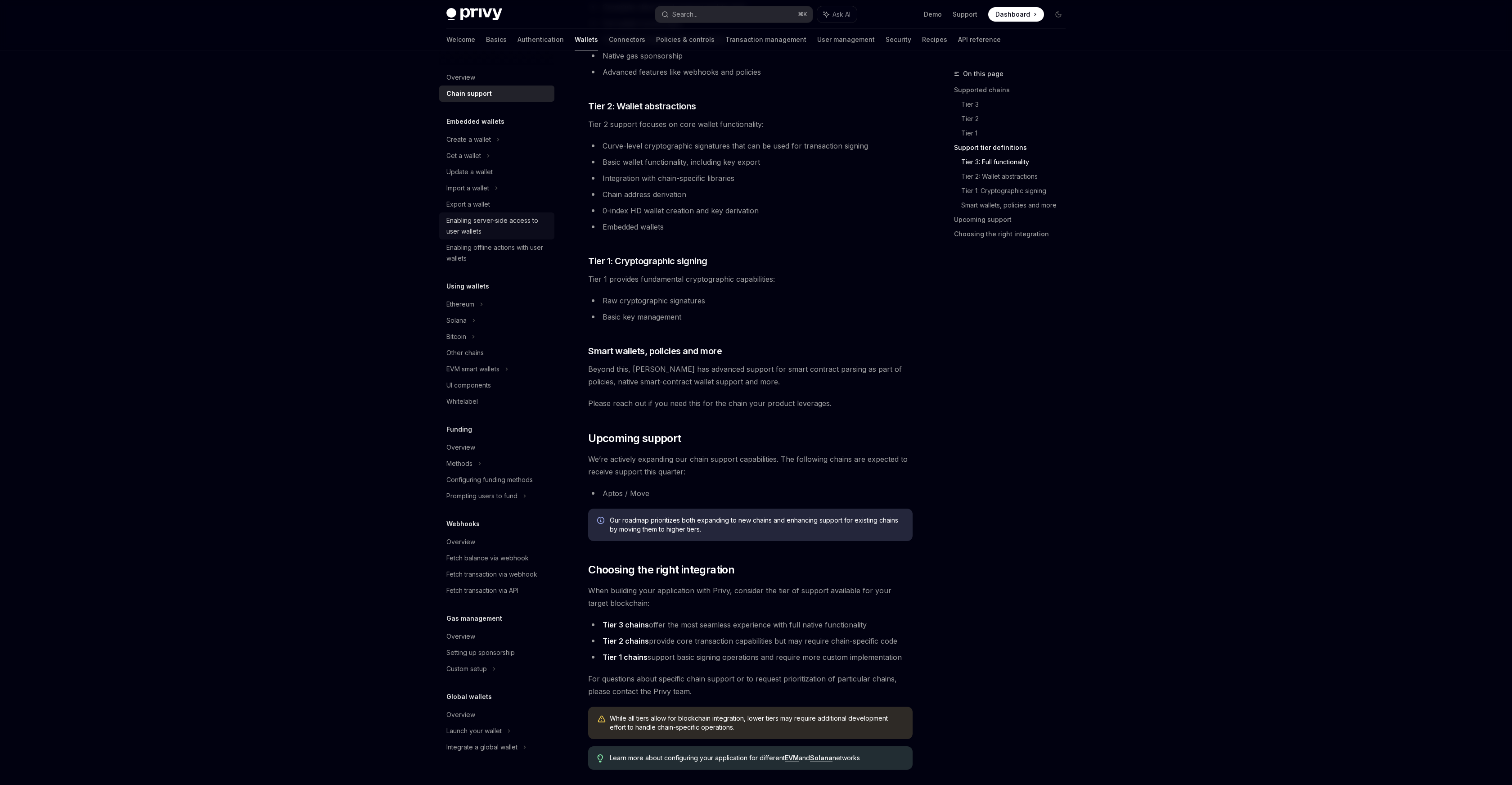
click at [498, 224] on div "Enabling server-side access to user wallets" at bounding box center [498, 226] width 103 height 22
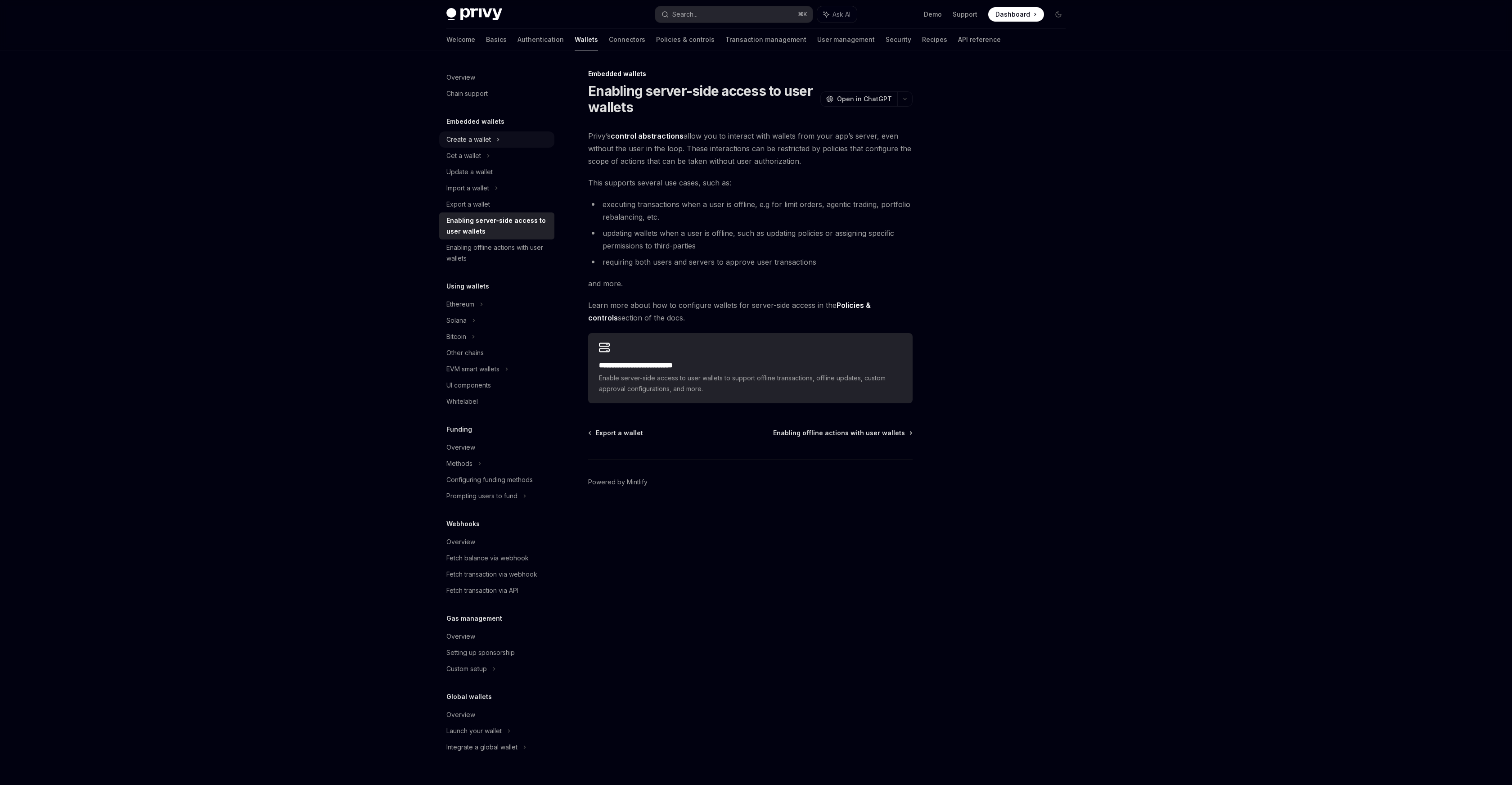
click at [480, 136] on div "Create a wallet" at bounding box center [469, 139] width 45 height 11
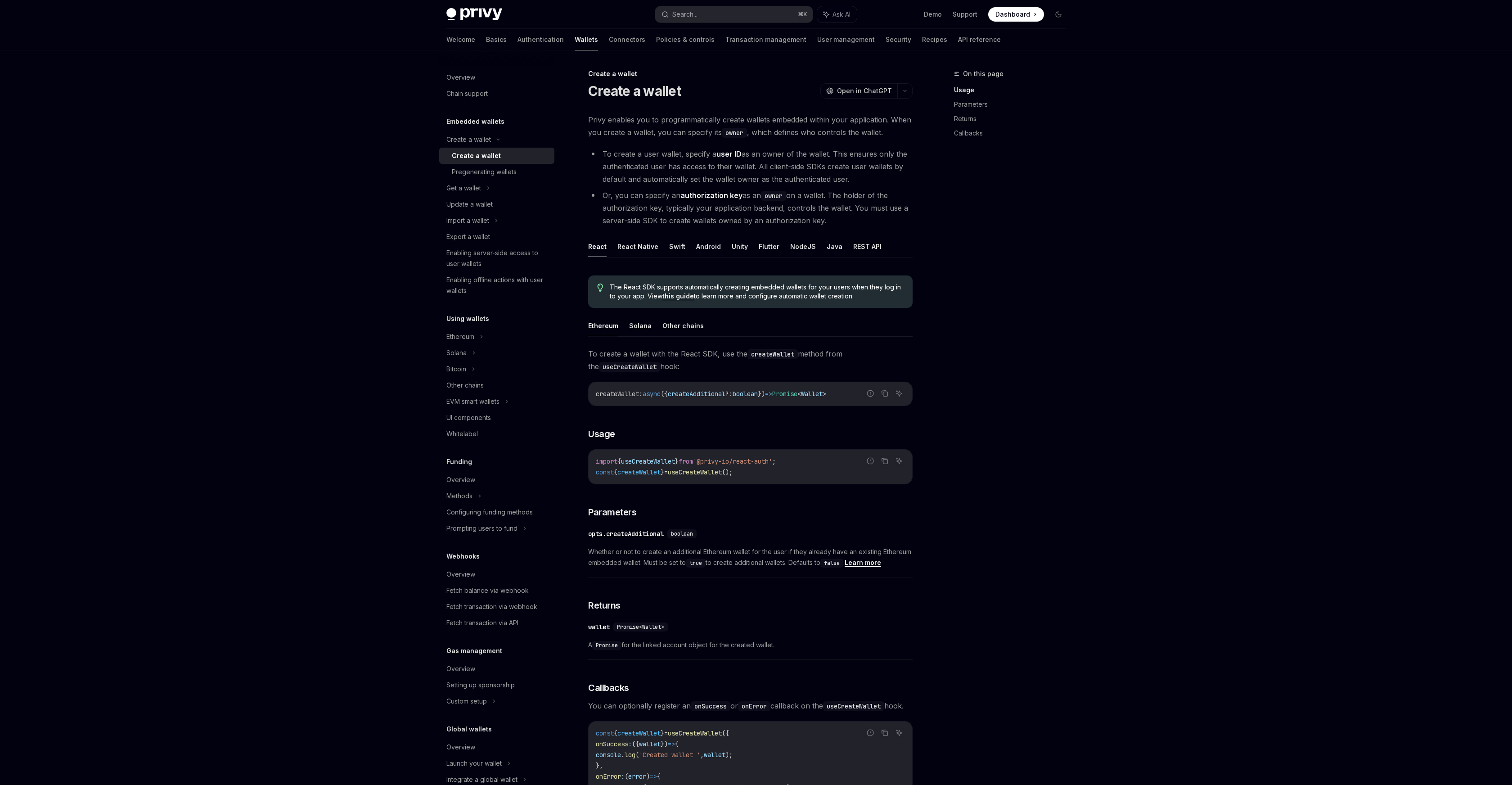
drag, startPoint x: 848, startPoint y: 222, endPoint x: 598, endPoint y: 184, distance: 252.9
click at [596, 184] on ul "To create a user wallet, specify a user ID as an owner of the wallet. This ensu…" at bounding box center [750, 187] width 325 height 79
click at [755, 216] on li "Or, you can specify an authorization key as an owner on a wallet. The holder of…" at bounding box center [750, 208] width 325 height 38
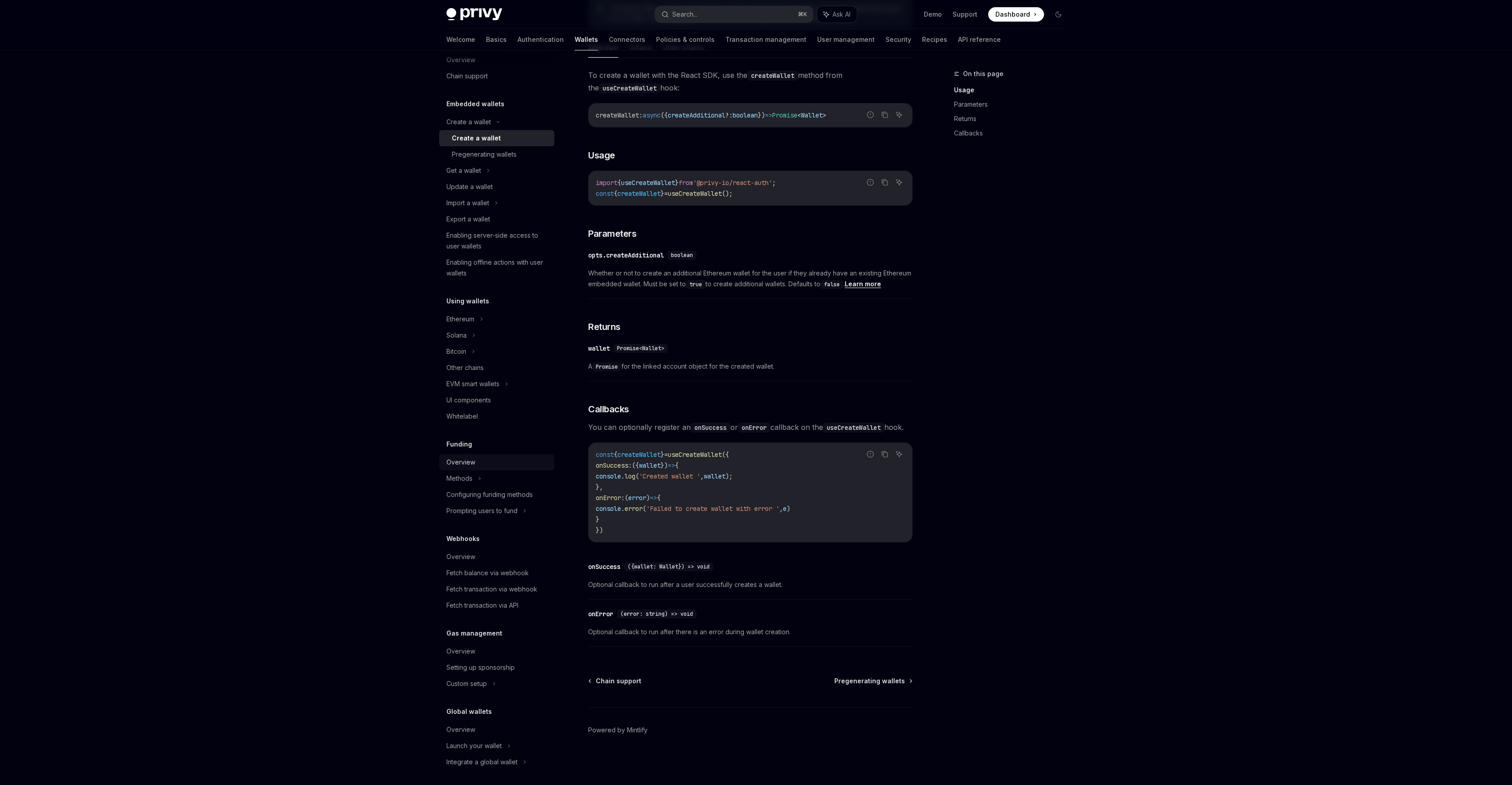
scroll to position [20, 0]
click at [503, 760] on div "Integrate a global wallet" at bounding box center [482, 758] width 71 height 11
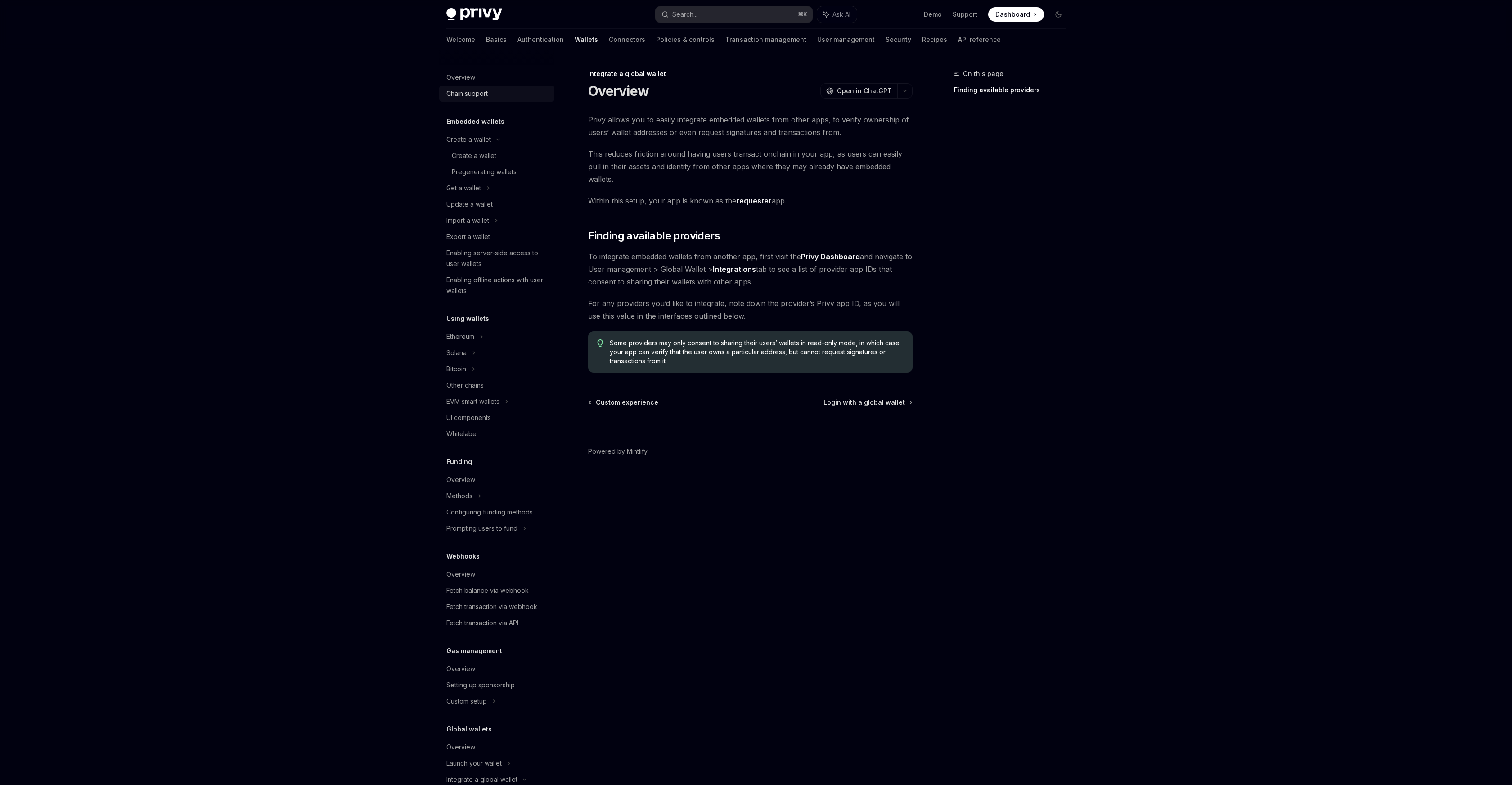
click at [486, 95] on div "Chain support" at bounding box center [467, 93] width 41 height 11
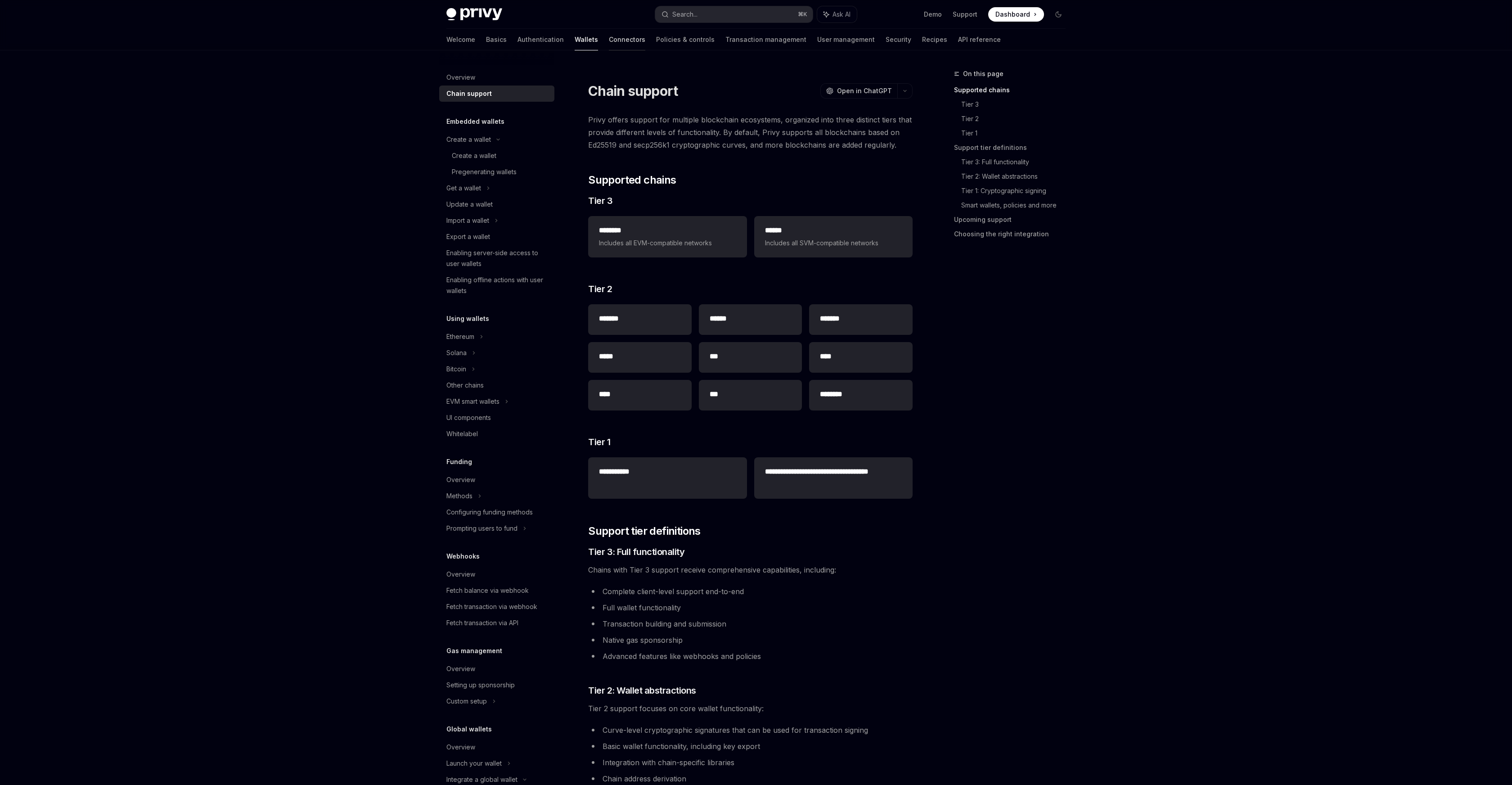
click at [609, 38] on link "Connectors" at bounding box center [627, 40] width 37 height 22
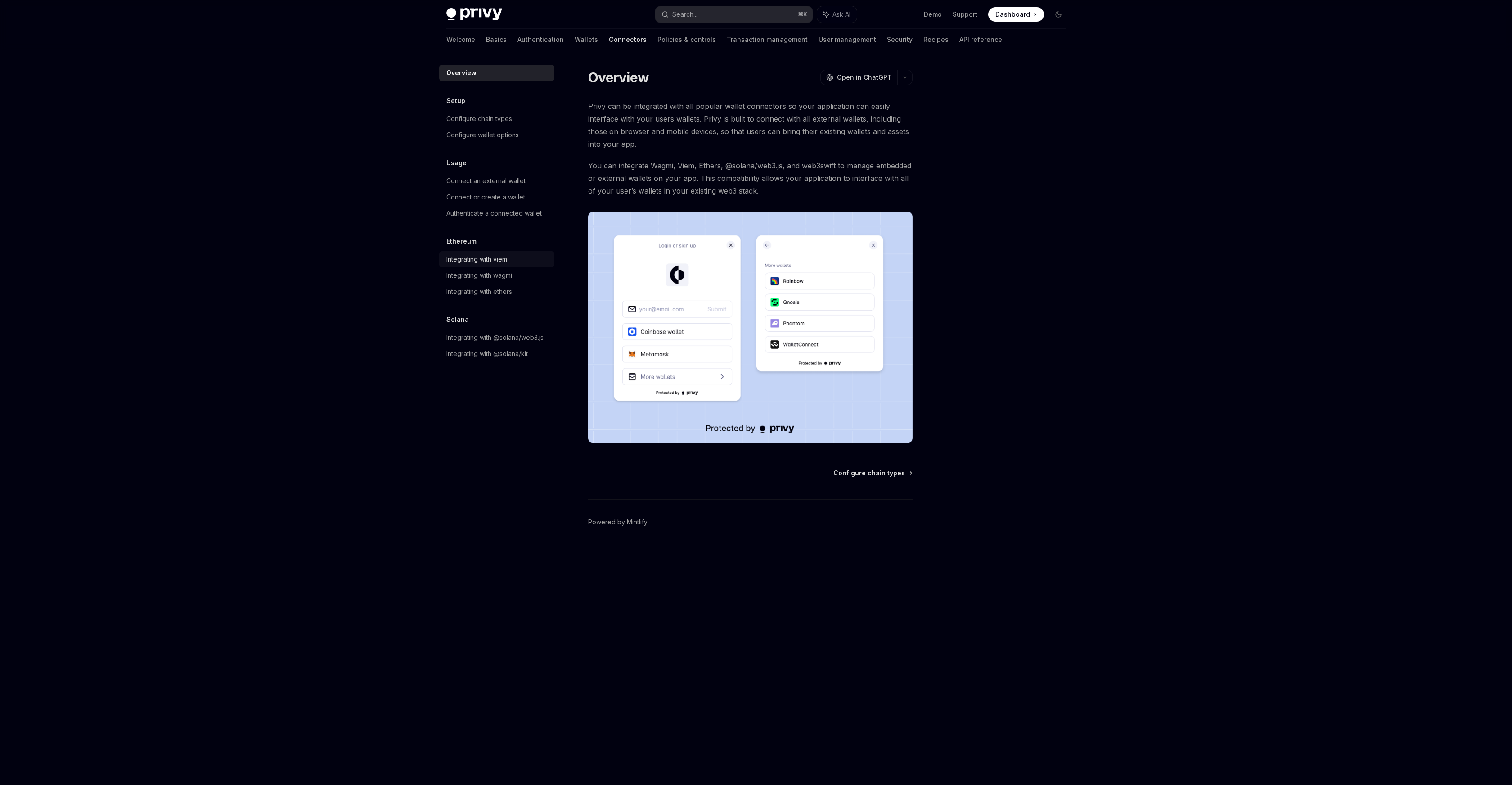
click at [489, 261] on div "Integrating with viem" at bounding box center [477, 259] width 61 height 11
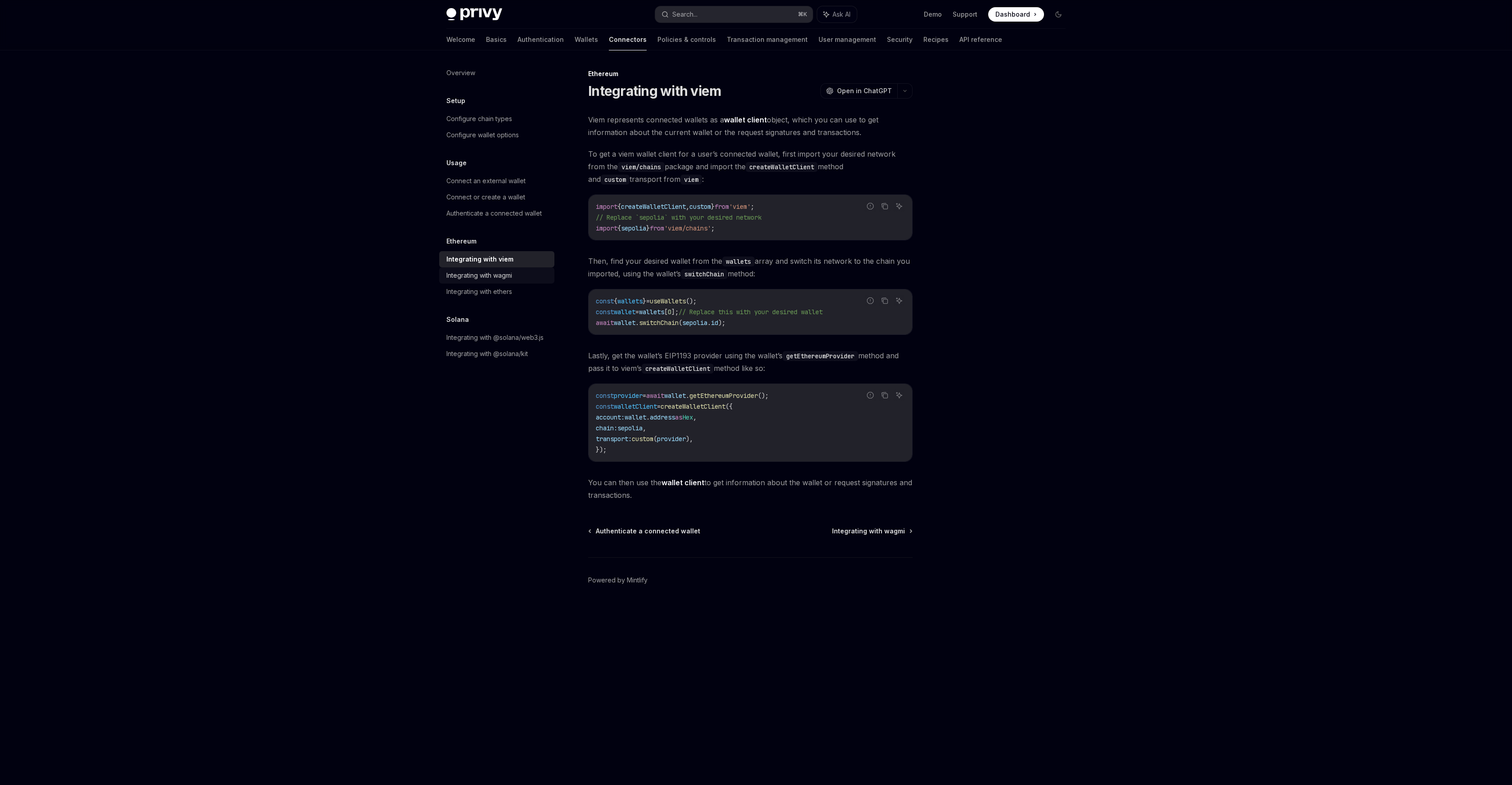
click at [489, 278] on div "Integrating with wagmi" at bounding box center [479, 275] width 66 height 11
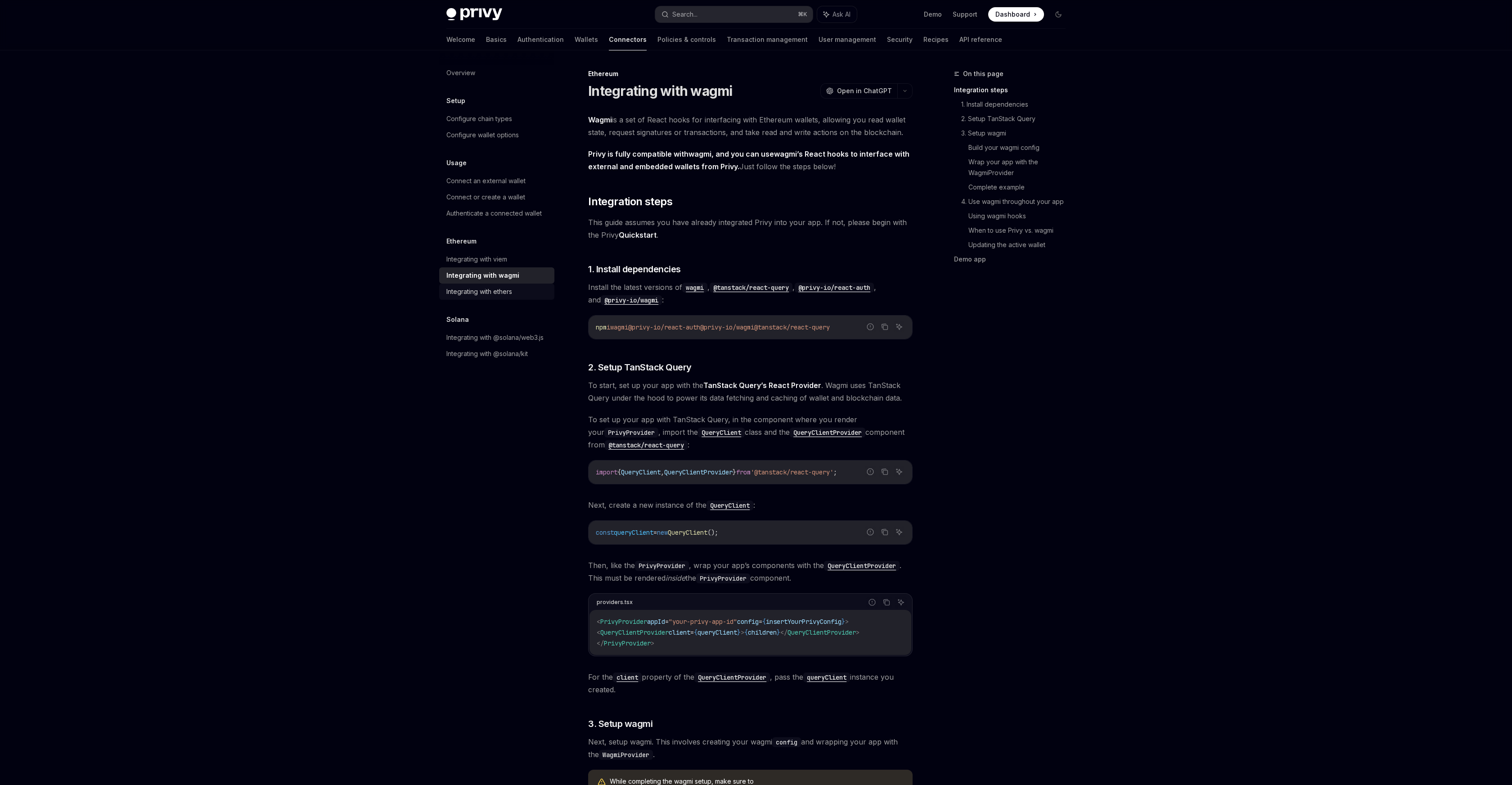
click at [489, 287] on div "Integrating with ethers" at bounding box center [479, 291] width 66 height 11
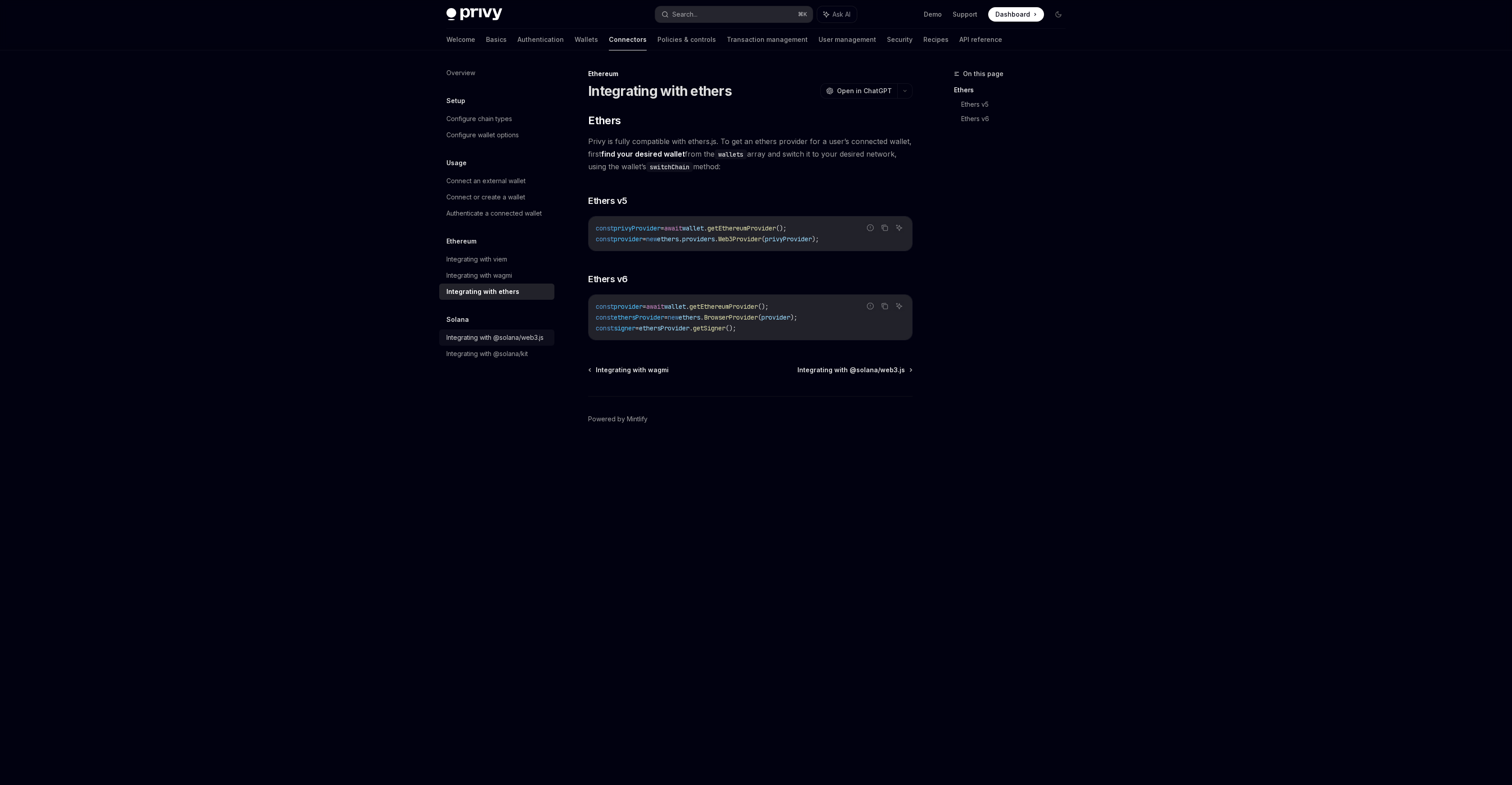
click at [486, 338] on div "Integrating with @solana/web3.js" at bounding box center [495, 337] width 97 height 11
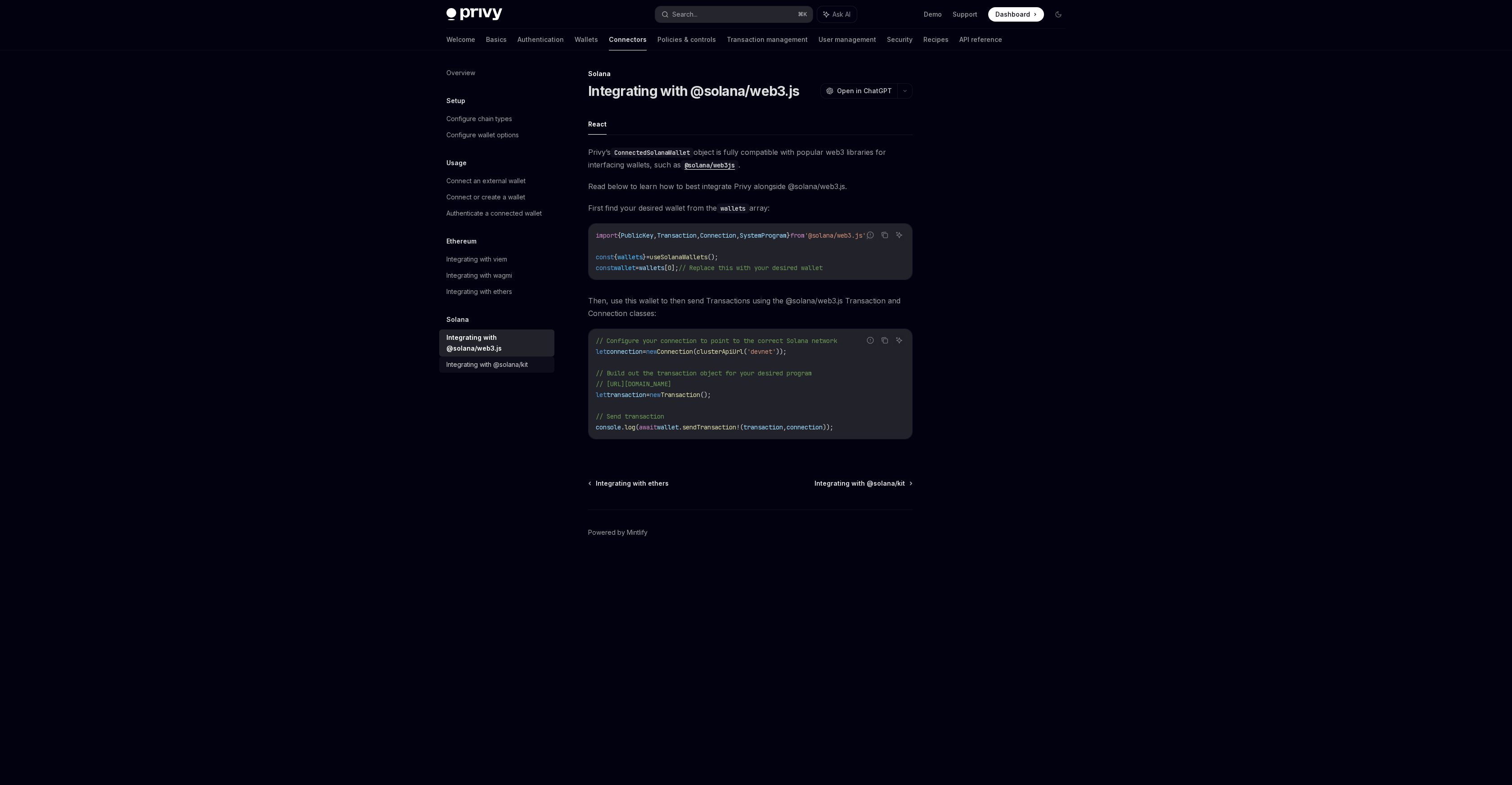
click at [477, 359] on div "Integrating with @solana/kit" at bounding box center [488, 364] width 82 height 11
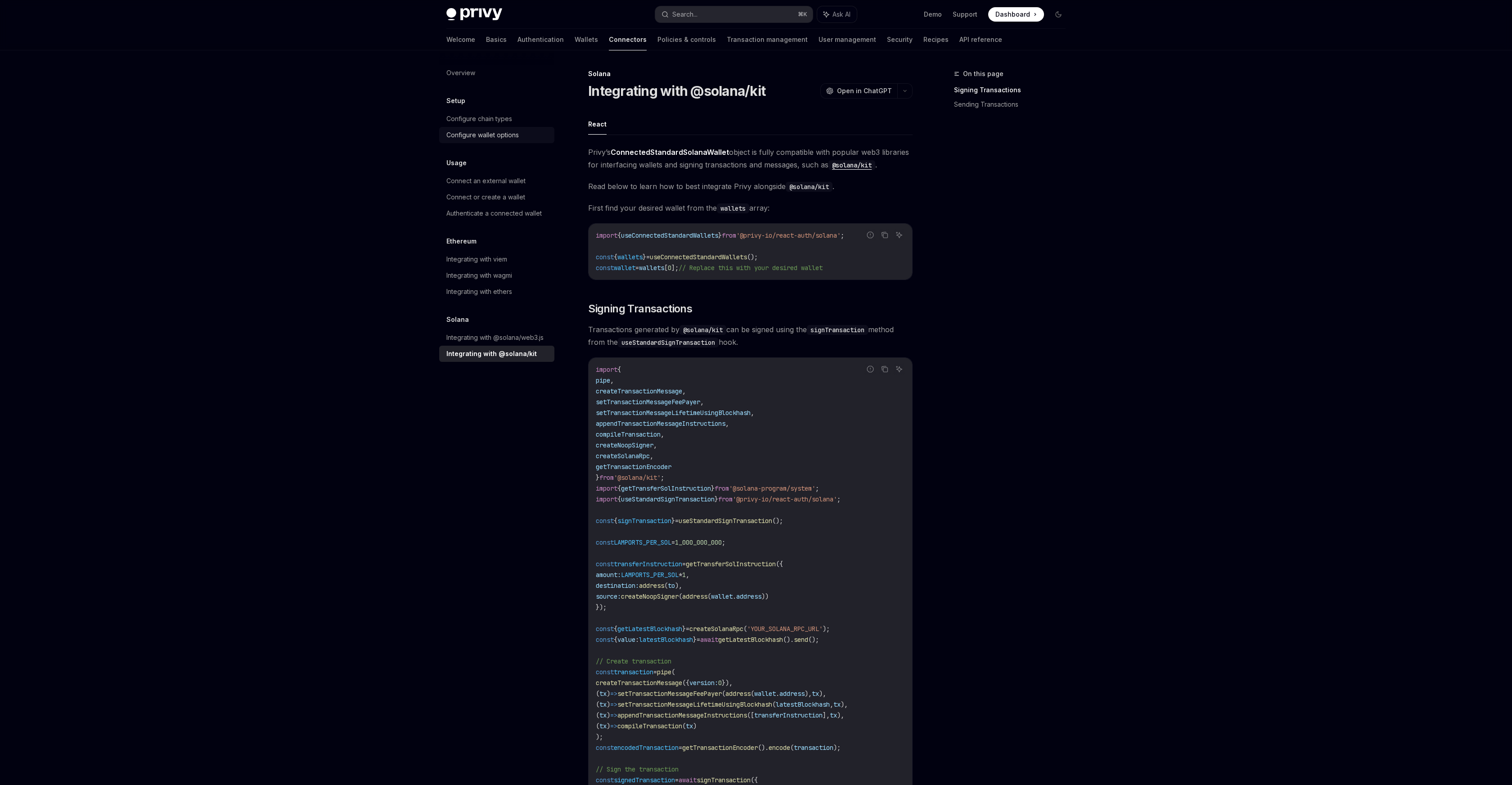
click at [479, 138] on div "Configure wallet options" at bounding box center [483, 135] width 72 height 11
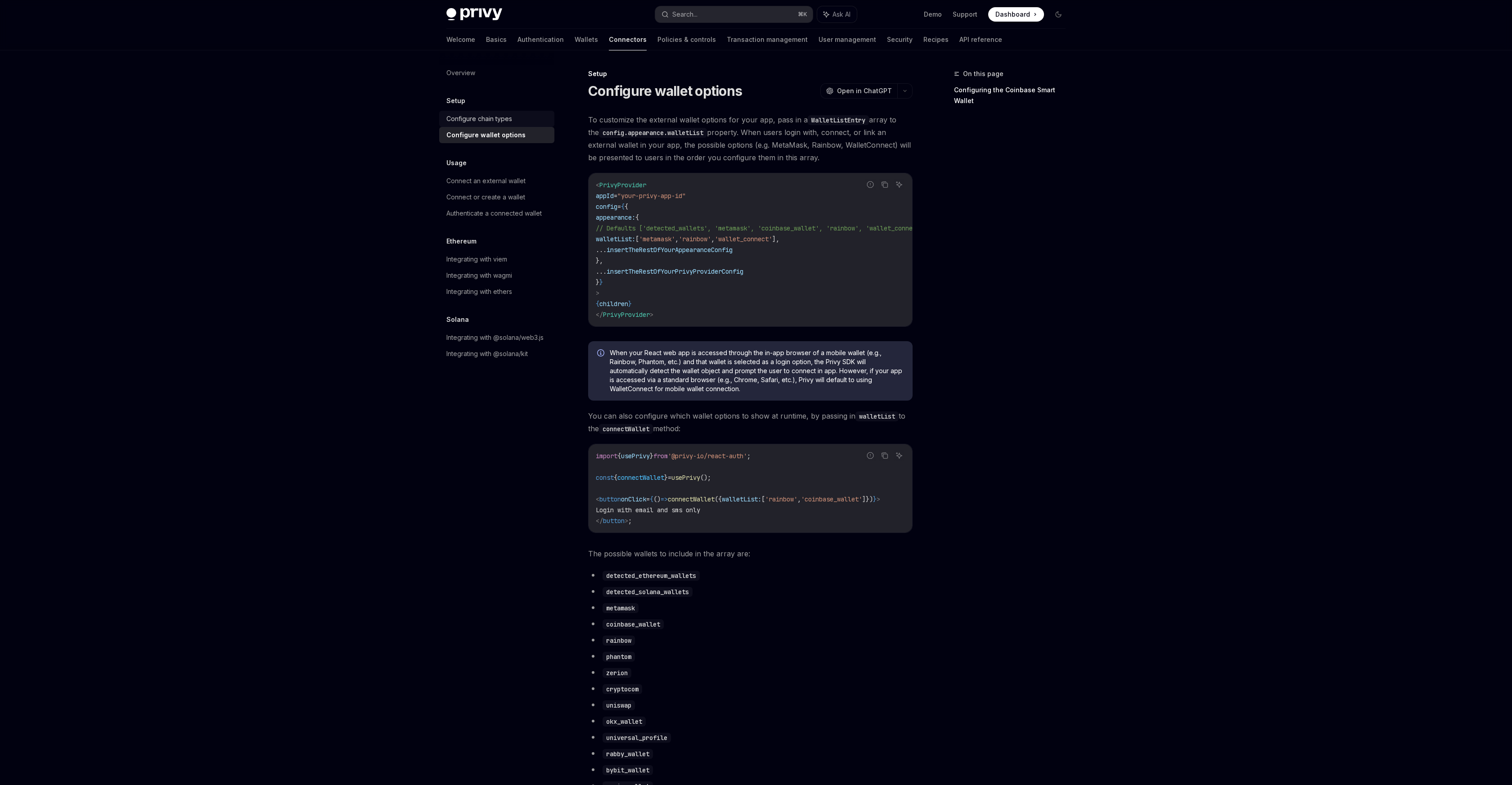
click at [518, 120] on div "Configure chain types" at bounding box center [498, 118] width 103 height 11
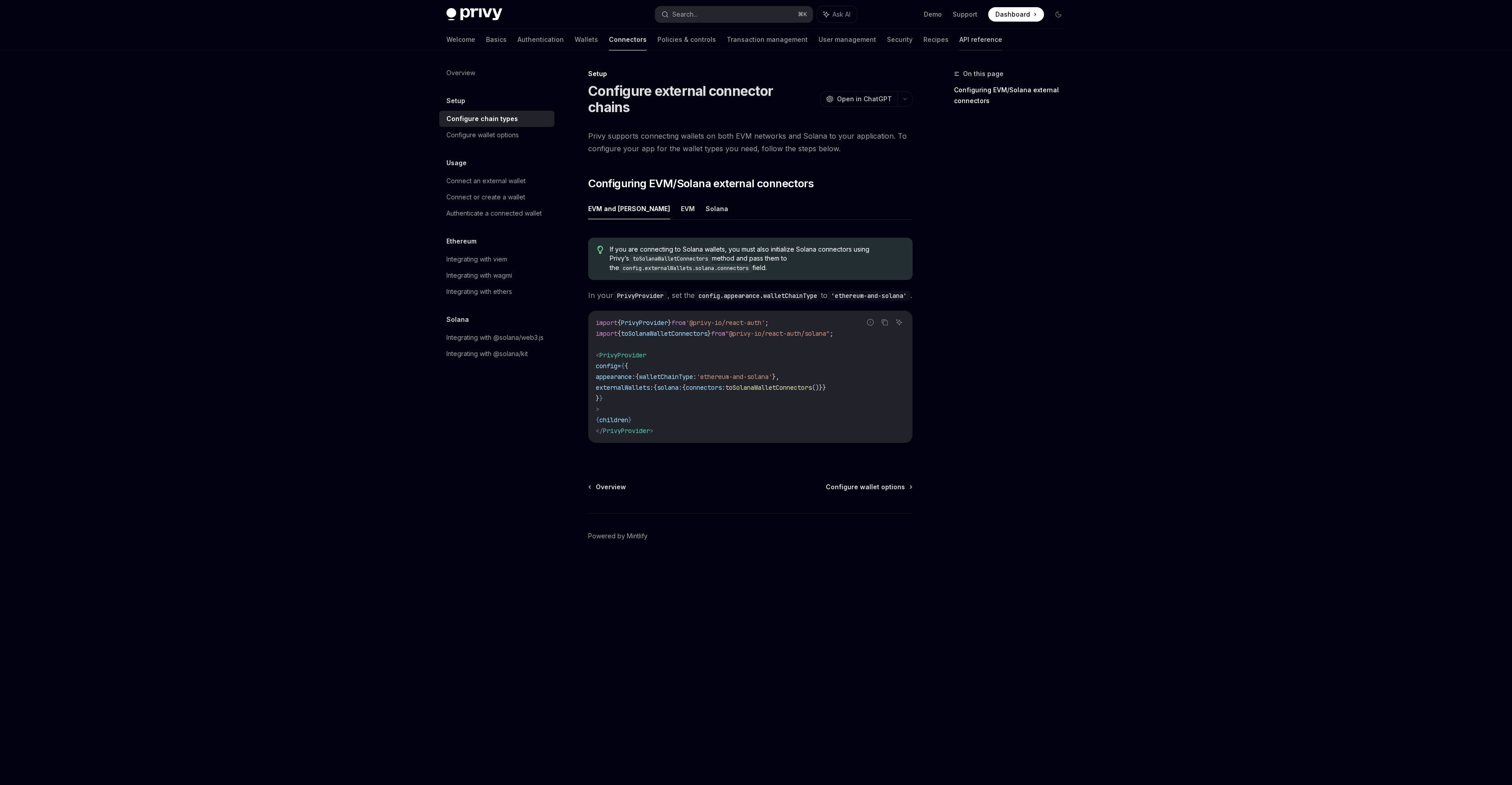
click at [755, 44] on link "API reference" at bounding box center [981, 40] width 43 height 22
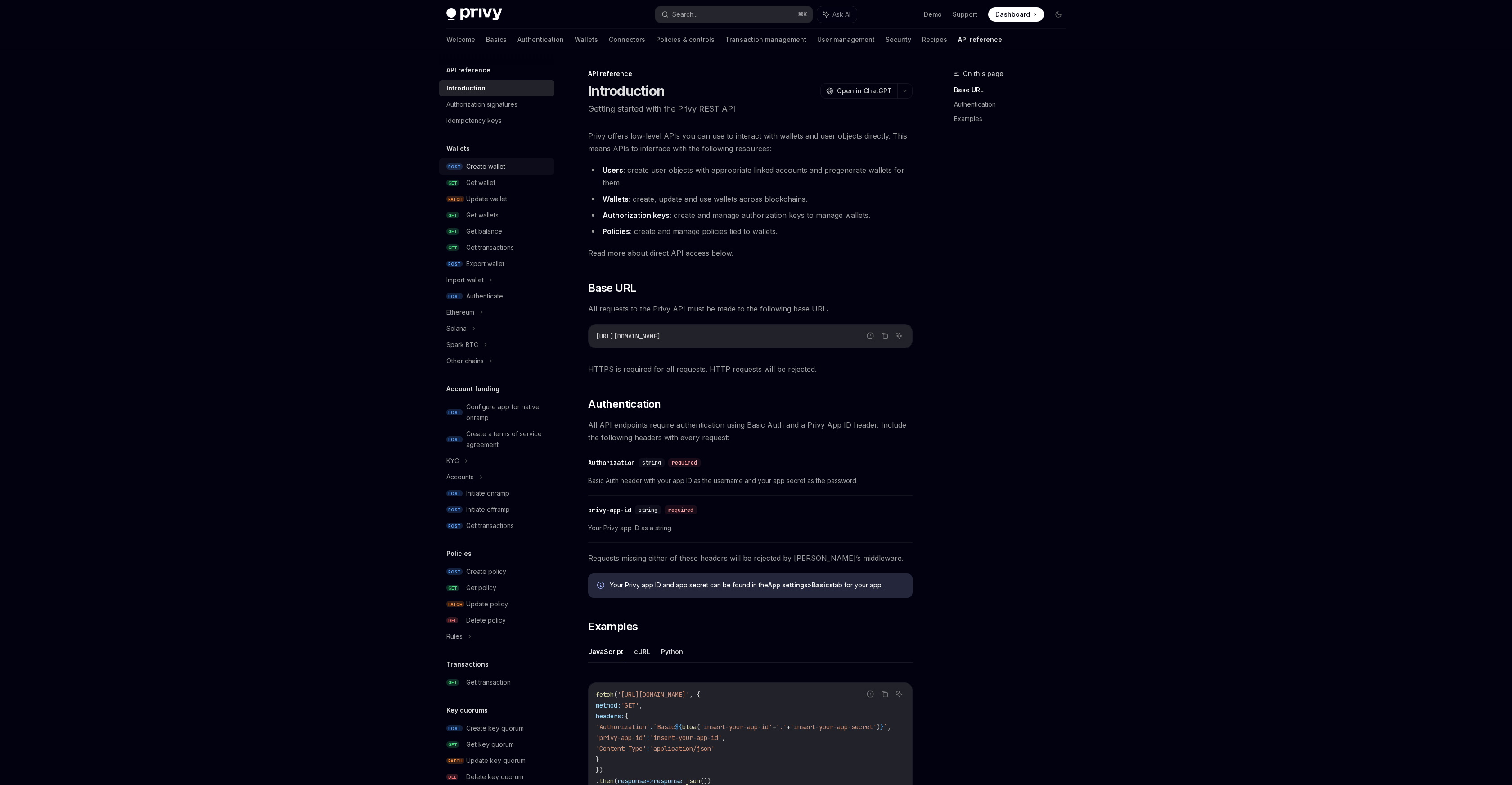
click at [494, 165] on div "Create wallet" at bounding box center [486, 166] width 39 height 11
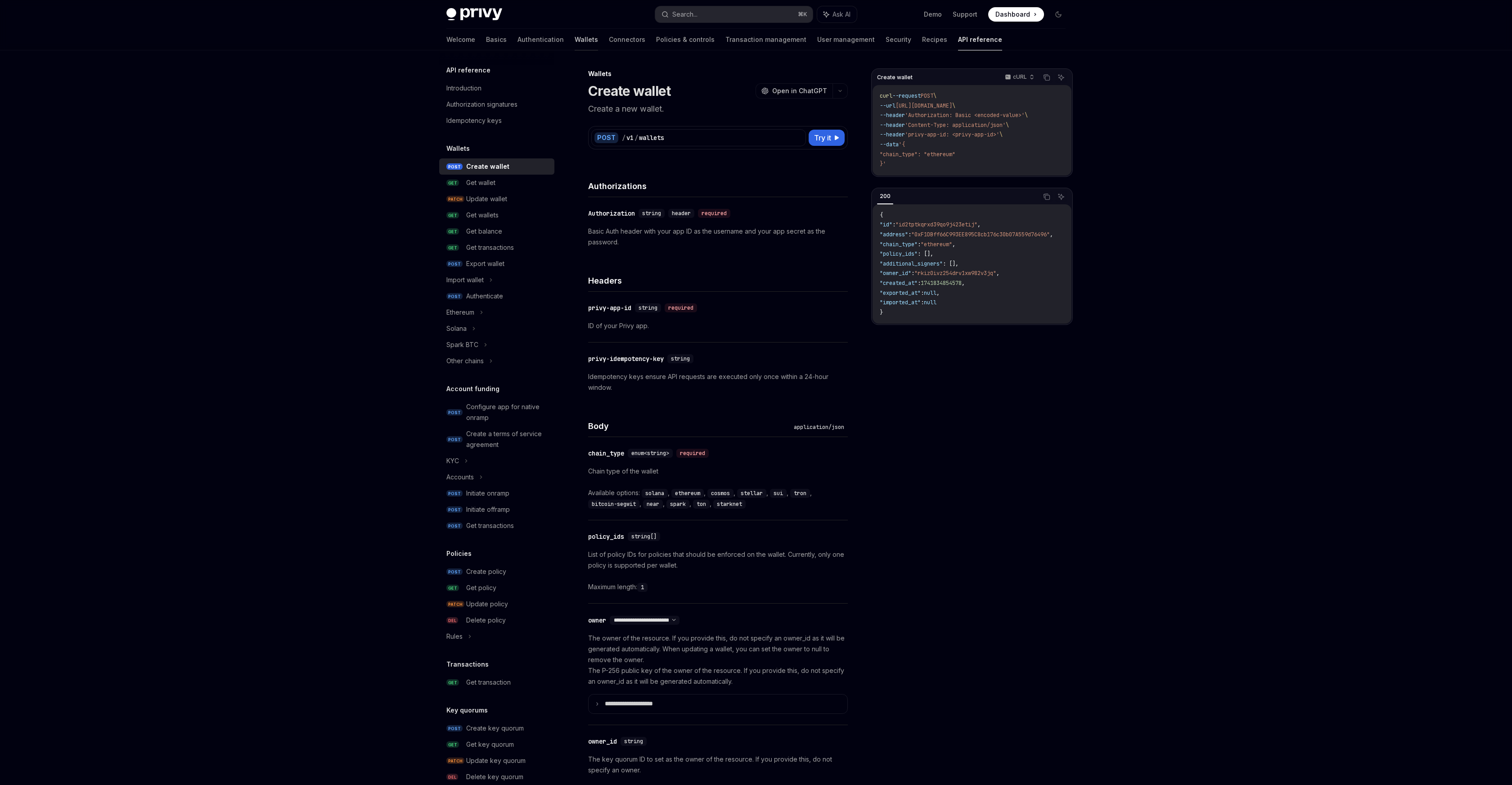
click at [575, 39] on link "Wallets" at bounding box center [586, 40] width 24 height 22
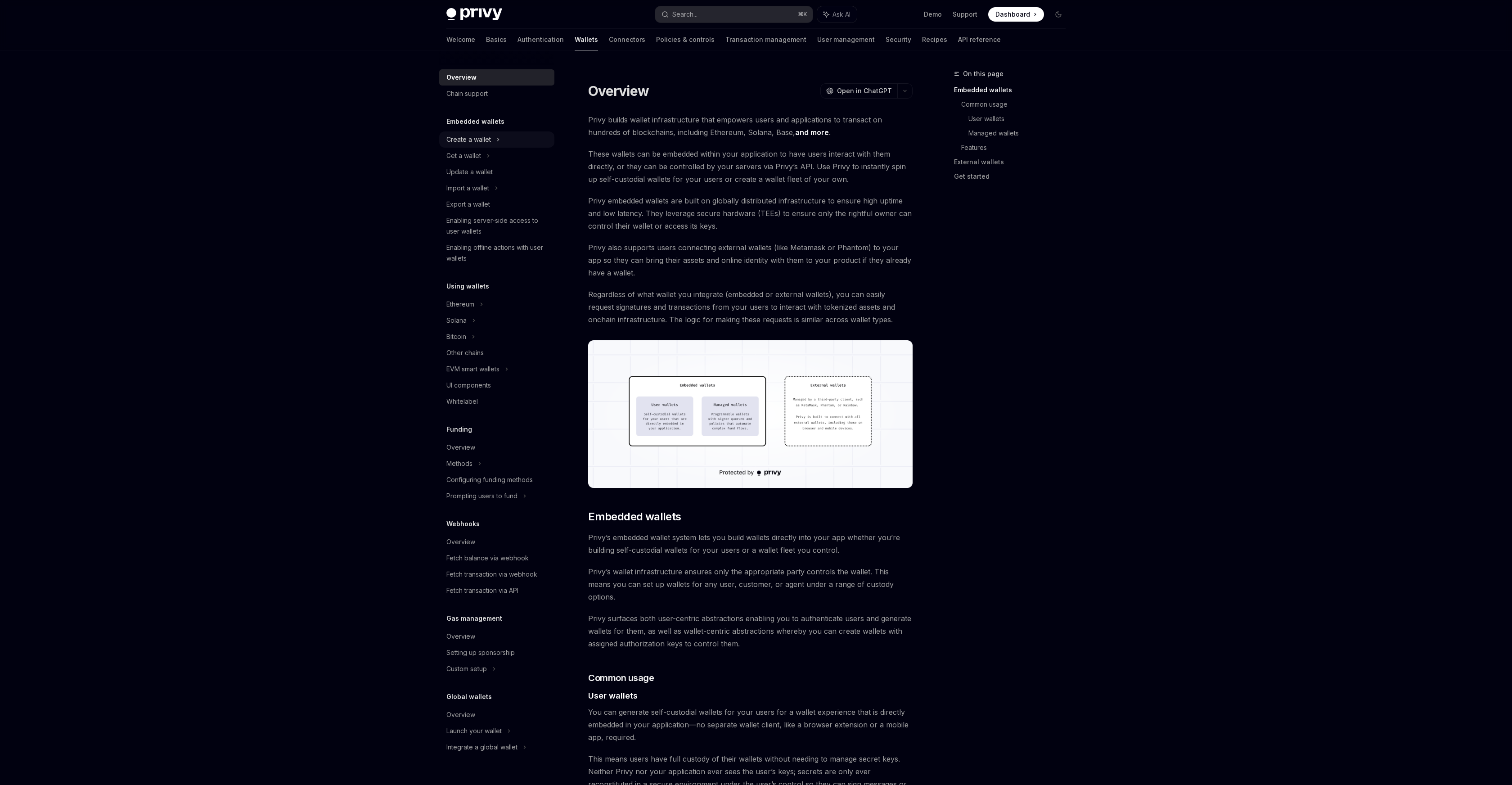
click at [483, 138] on div "Create a wallet" at bounding box center [469, 139] width 45 height 11
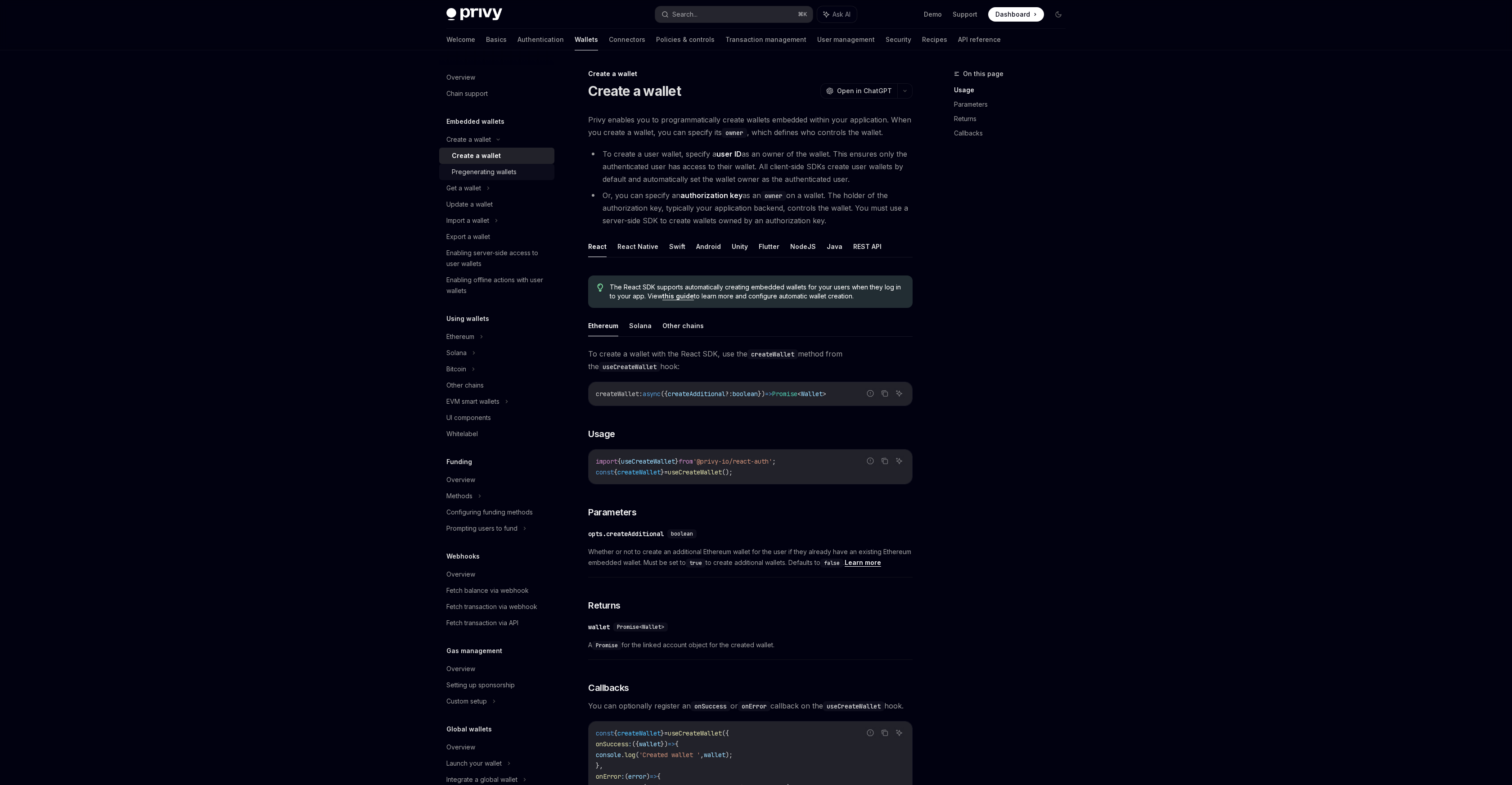
click at [486, 173] on div "Pregenerating wallets" at bounding box center [484, 171] width 65 height 11
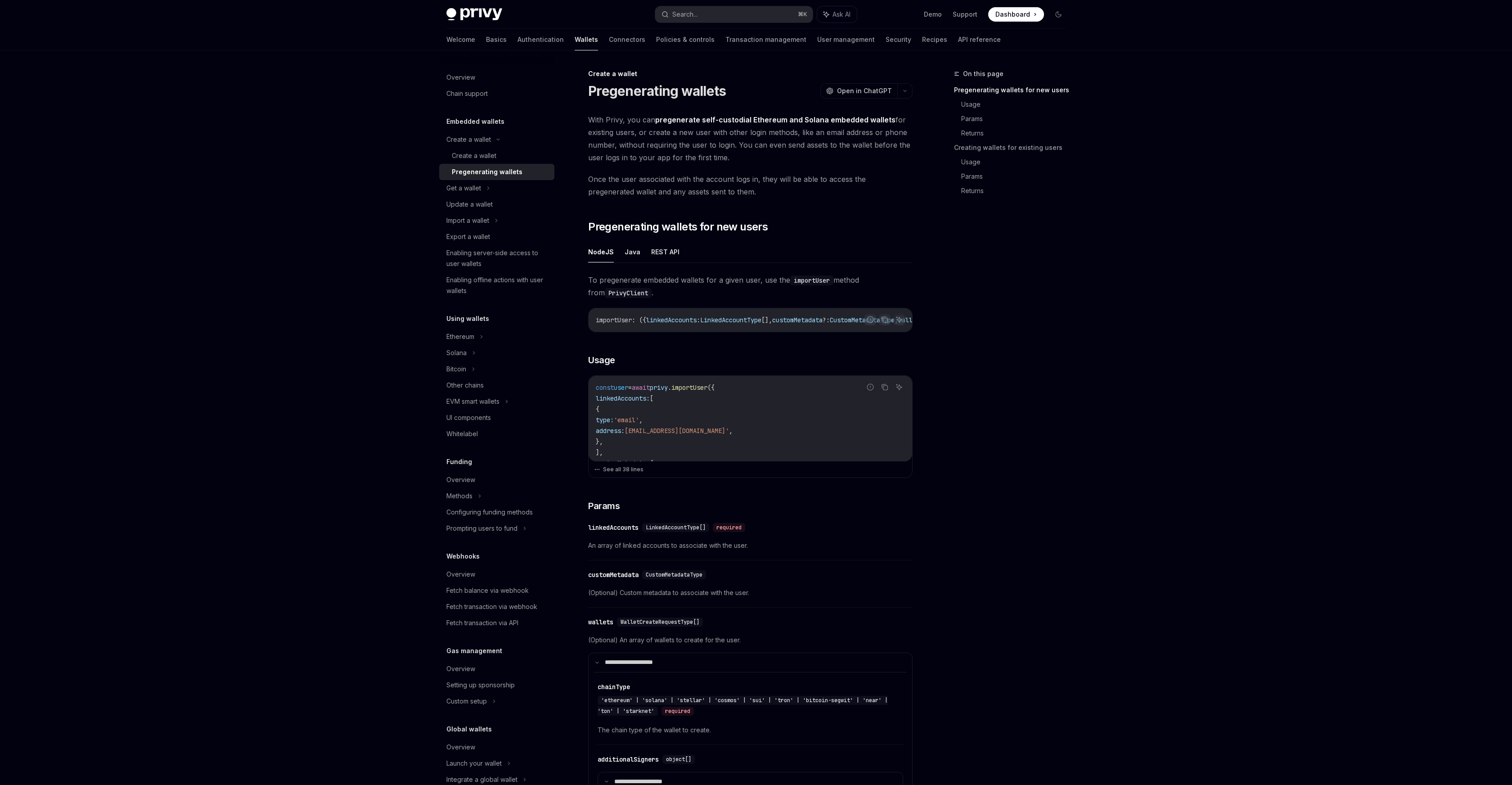
drag, startPoint x: 493, startPoint y: 157, endPoint x: 528, endPoint y: 171, distance: 37.7
click at [493, 157] on div "Create a wallet" at bounding box center [474, 155] width 45 height 11
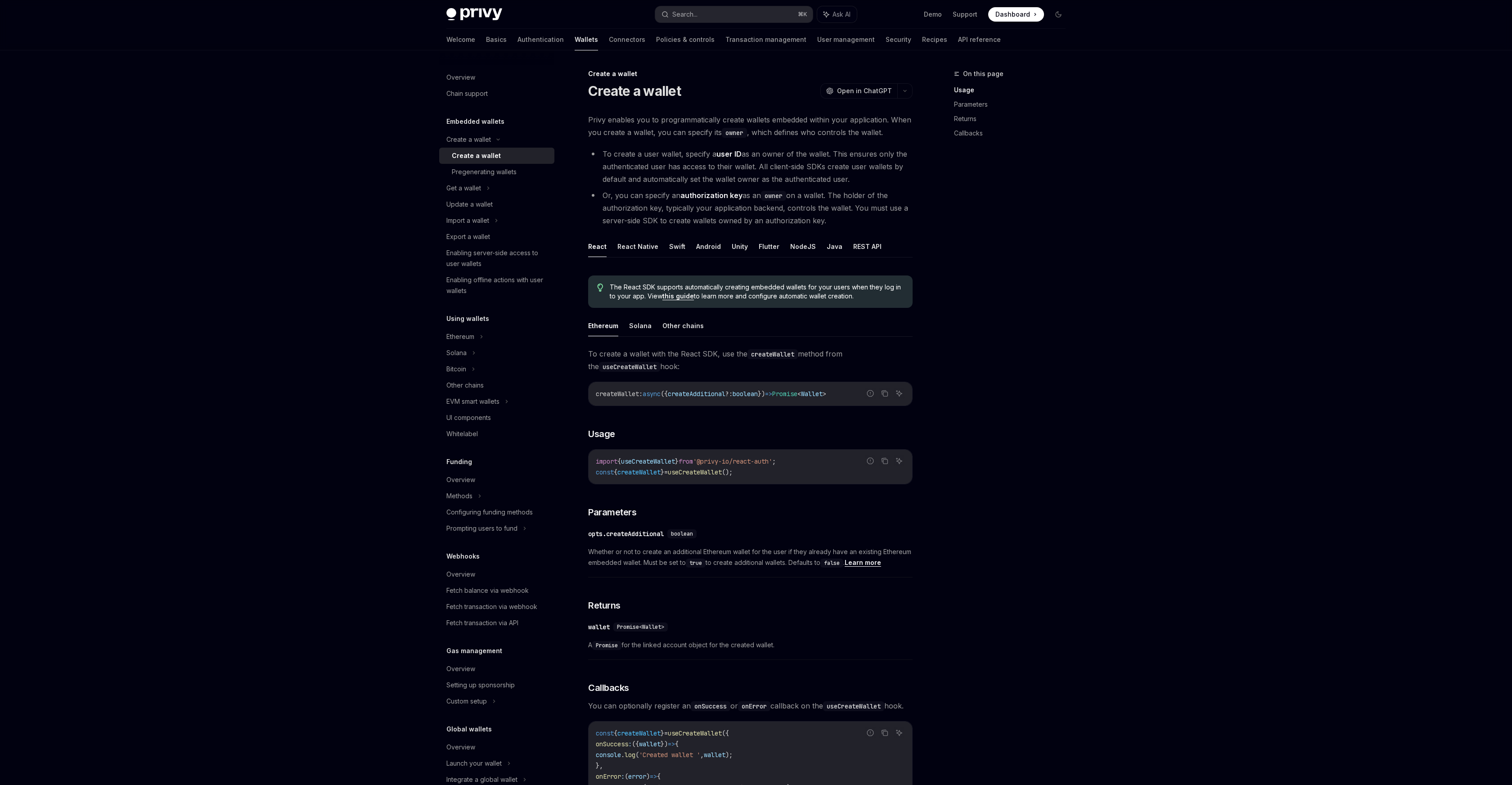
click at [616, 55] on div "On this page Usage Parameters Returns Callbacks Create a wallet Create a wallet…" at bounding box center [756, 557] width 634 height 1013
click at [656, 42] on link "Policies & controls" at bounding box center [685, 40] width 59 height 22
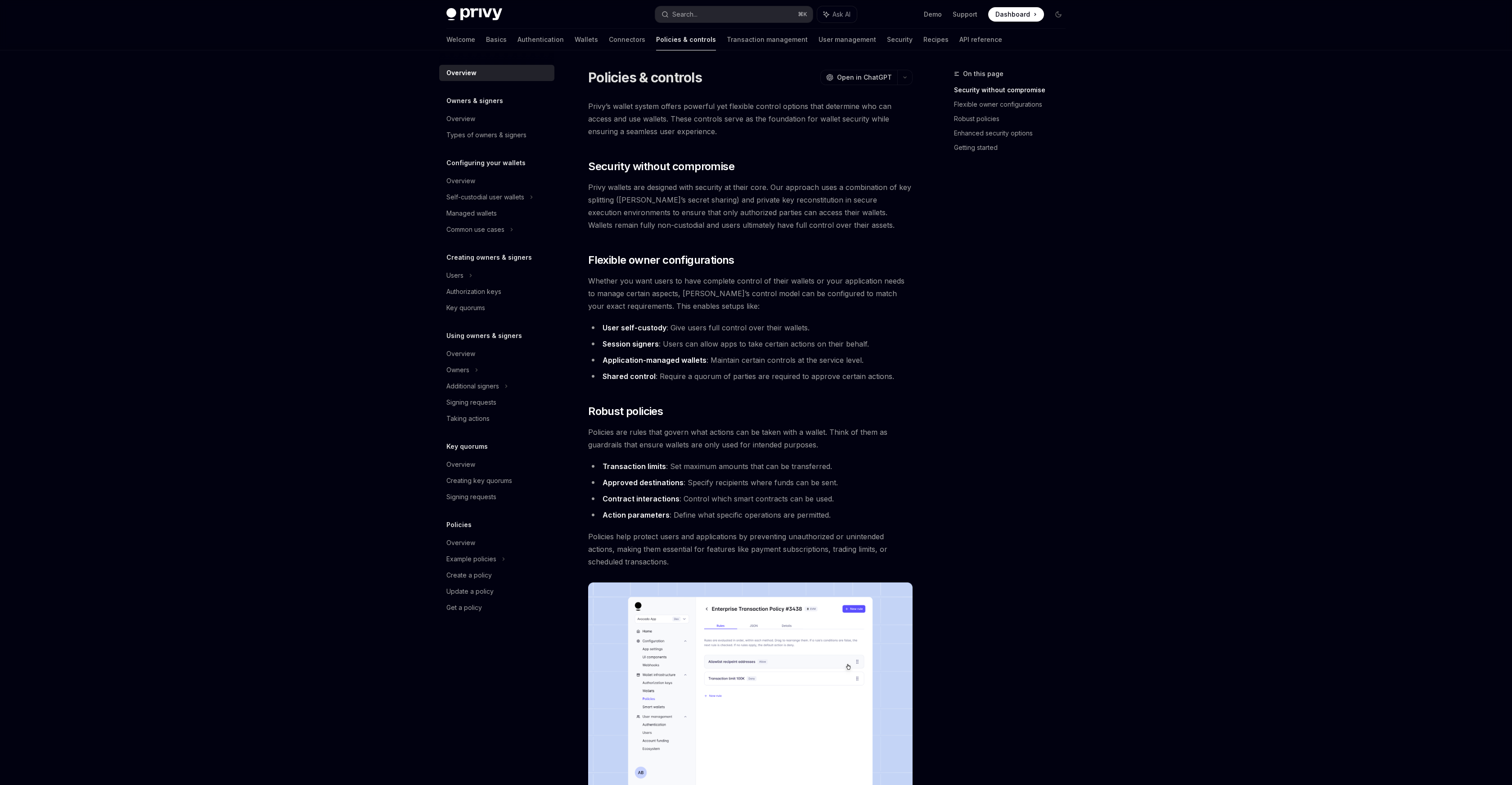
click at [755, 367] on div "Privy Docs home page Search... ⌘ K Ask AI Demo Support Dashboard Dashboard Sear…" at bounding box center [756, 571] width 1512 height 1142
click at [575, 39] on link "Wallets" at bounding box center [586, 40] width 24 height 22
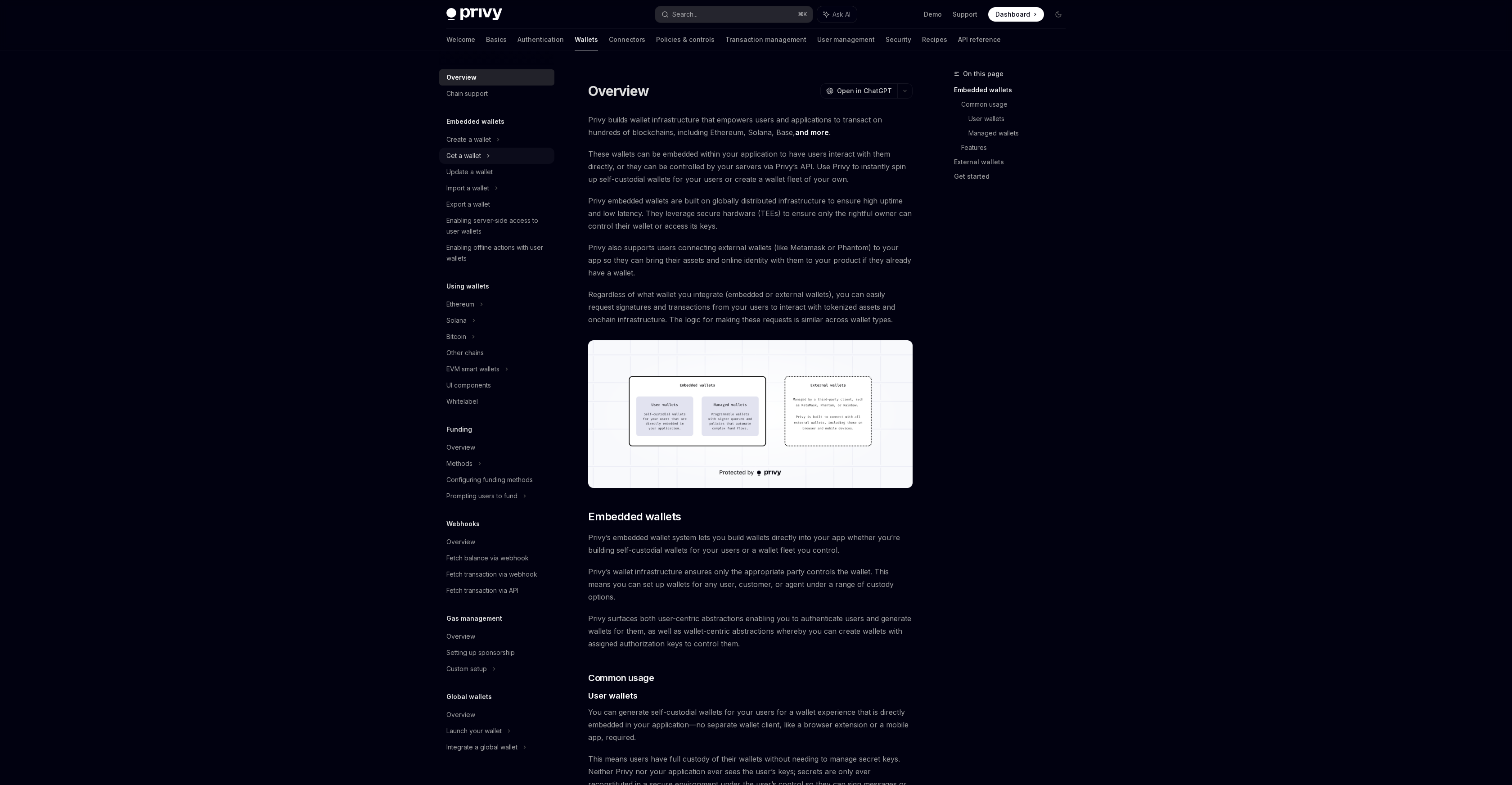
click at [474, 158] on div "Get a wallet" at bounding box center [464, 155] width 35 height 11
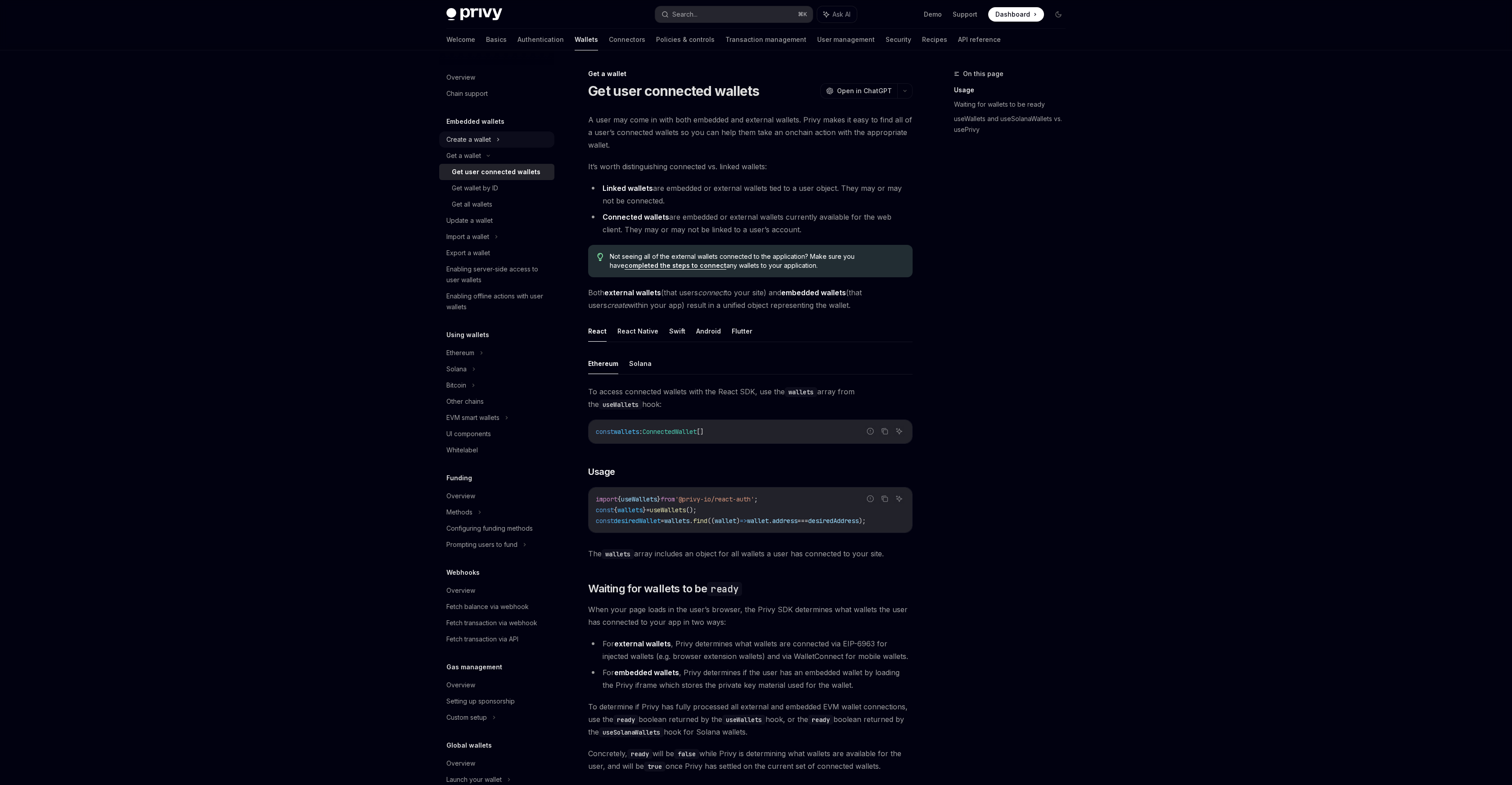
click at [475, 145] on div "Create a wallet" at bounding box center [497, 139] width 115 height 16
type textarea "*"
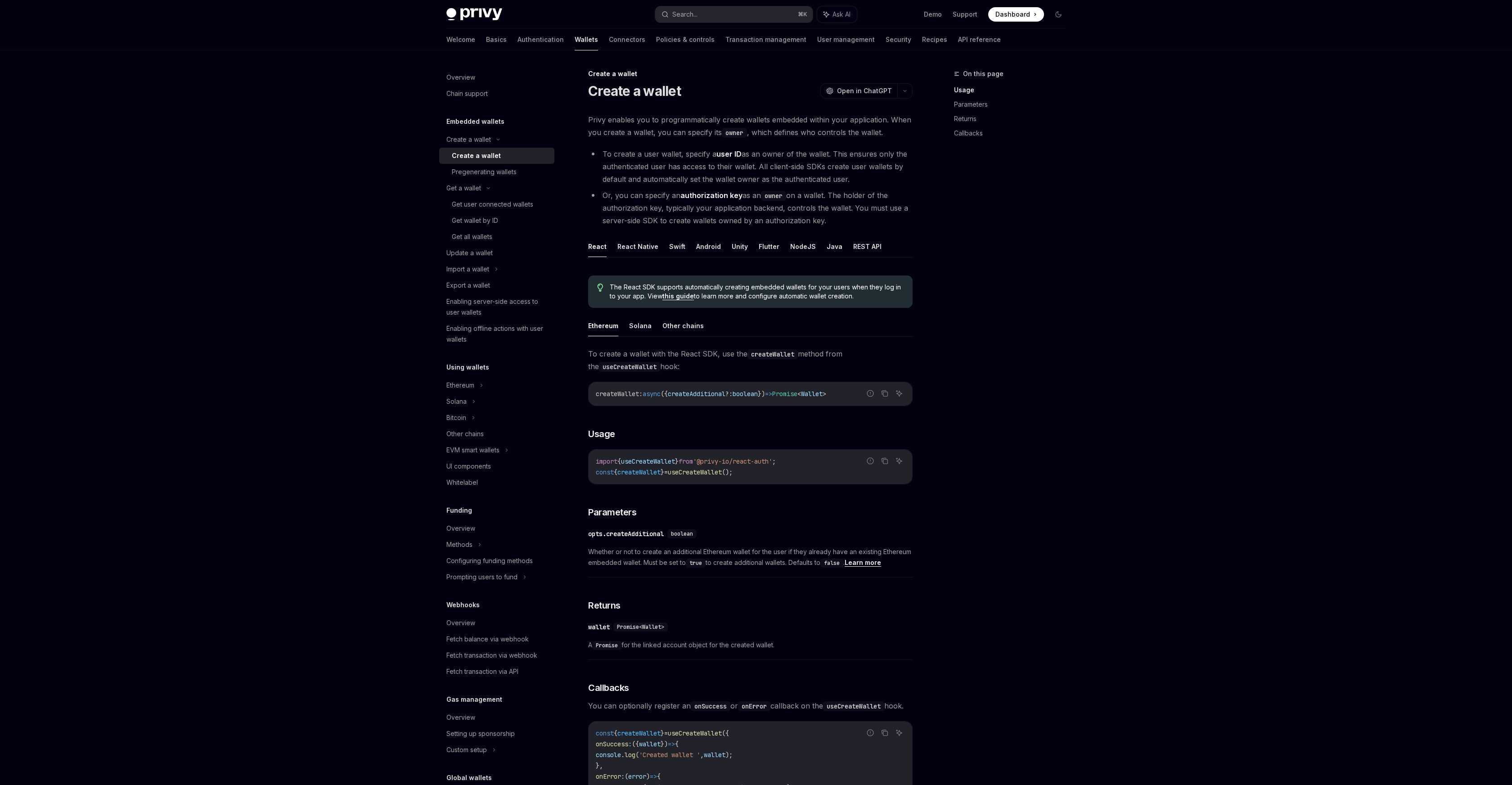
click at [755, 255] on div "Privy Docs home page Search... ⌘ K Ask AI Demo Support Dashboard Dashboard Sear…" at bounding box center [756, 531] width 1512 height 1063
drag, startPoint x: 610, startPoint y: 219, endPoint x: 825, endPoint y: 220, distance: 215.0
click at [755, 220] on li "Or, you can specify an authorization key as an owner on a wallet. The holder of…" at bounding box center [750, 208] width 325 height 38
click at [755, 229] on div "Privy enables you to programmatically create wallets embedded within your appli…" at bounding box center [750, 521] width 325 height 817
drag, startPoint x: 602, startPoint y: 192, endPoint x: 852, endPoint y: 218, distance: 251.3
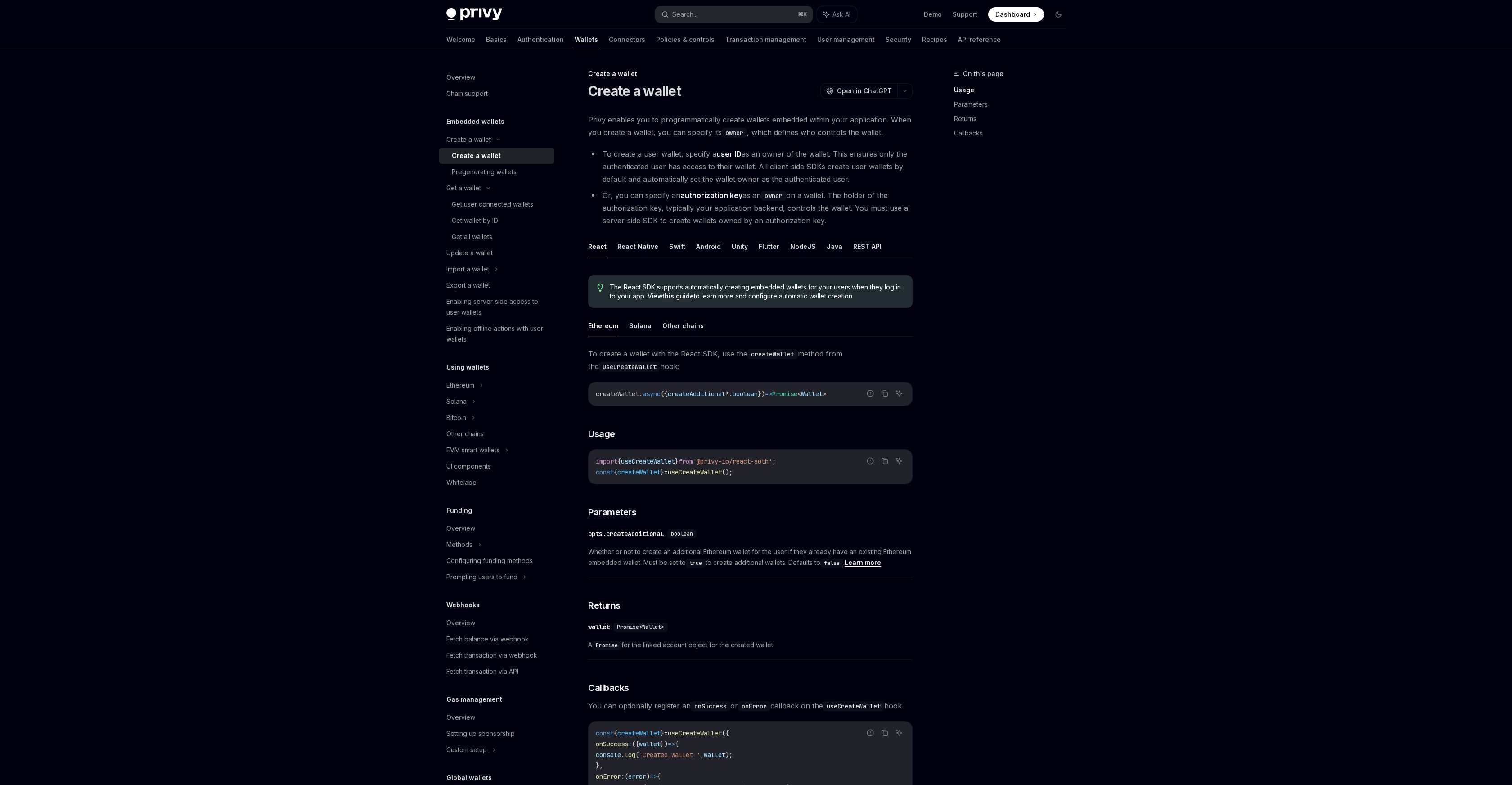
click at [755, 218] on li "Or, you can specify an authorization key as an owner on a wallet. The holder of…" at bounding box center [750, 208] width 325 height 38
copy li "Or, you can specify an authorization key as an owner on a wallet. The holder of…"
